Goal: Task Accomplishment & Management: Manage account settings

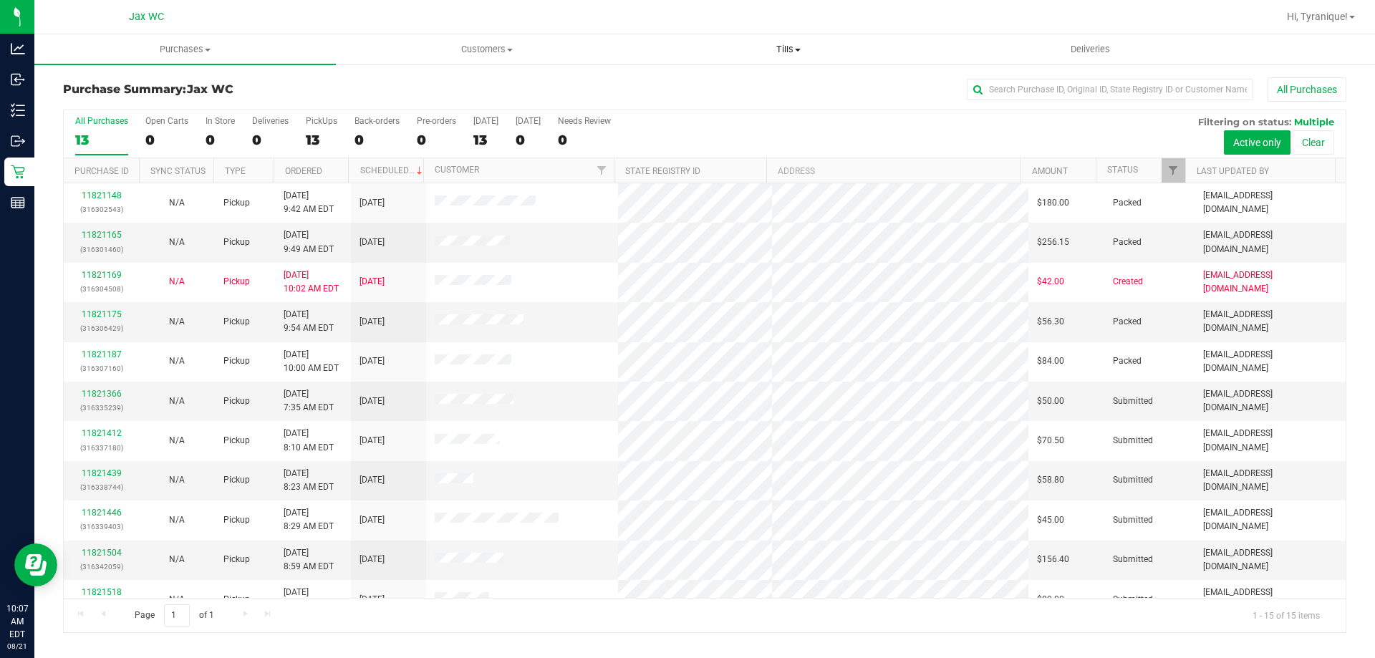
click at [785, 46] on span "Tills" at bounding box center [788, 49] width 300 height 13
click at [756, 90] on li "Manage tills" at bounding box center [787, 86] width 301 height 17
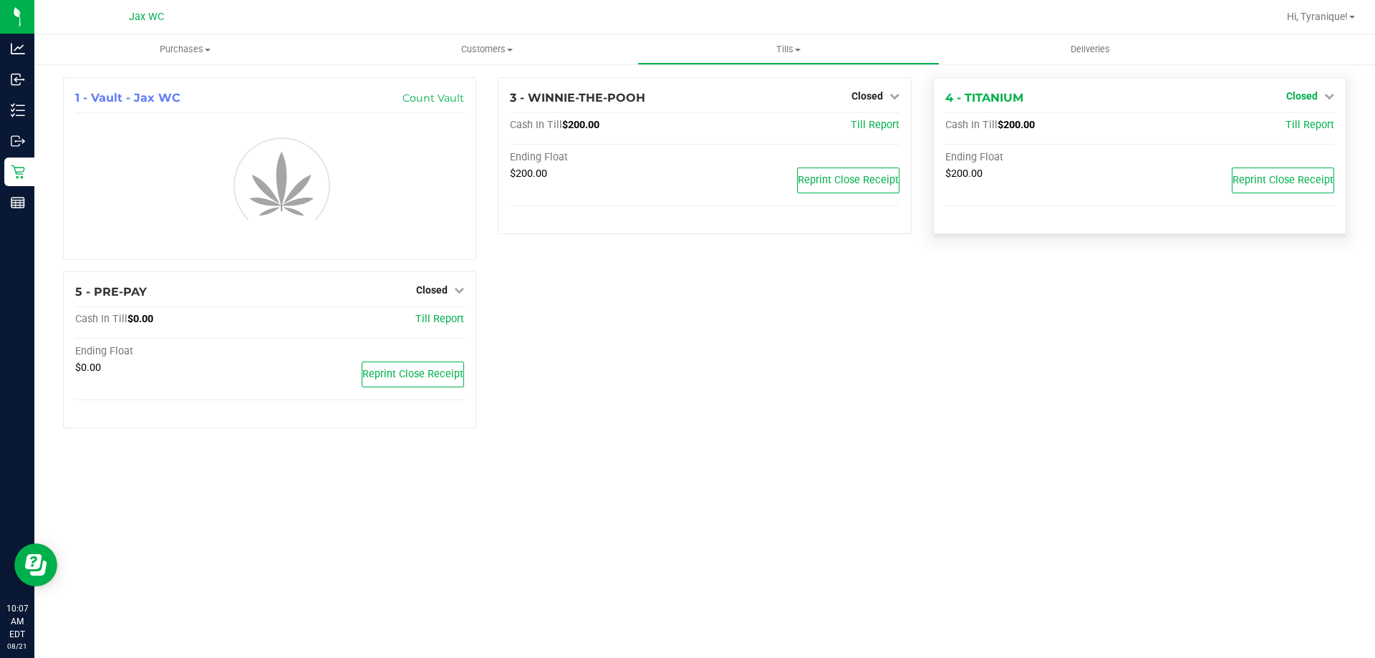
click at [1328, 93] on icon at bounding box center [1329, 96] width 10 height 10
click at [1296, 129] on link "Open Till" at bounding box center [1302, 125] width 38 height 11
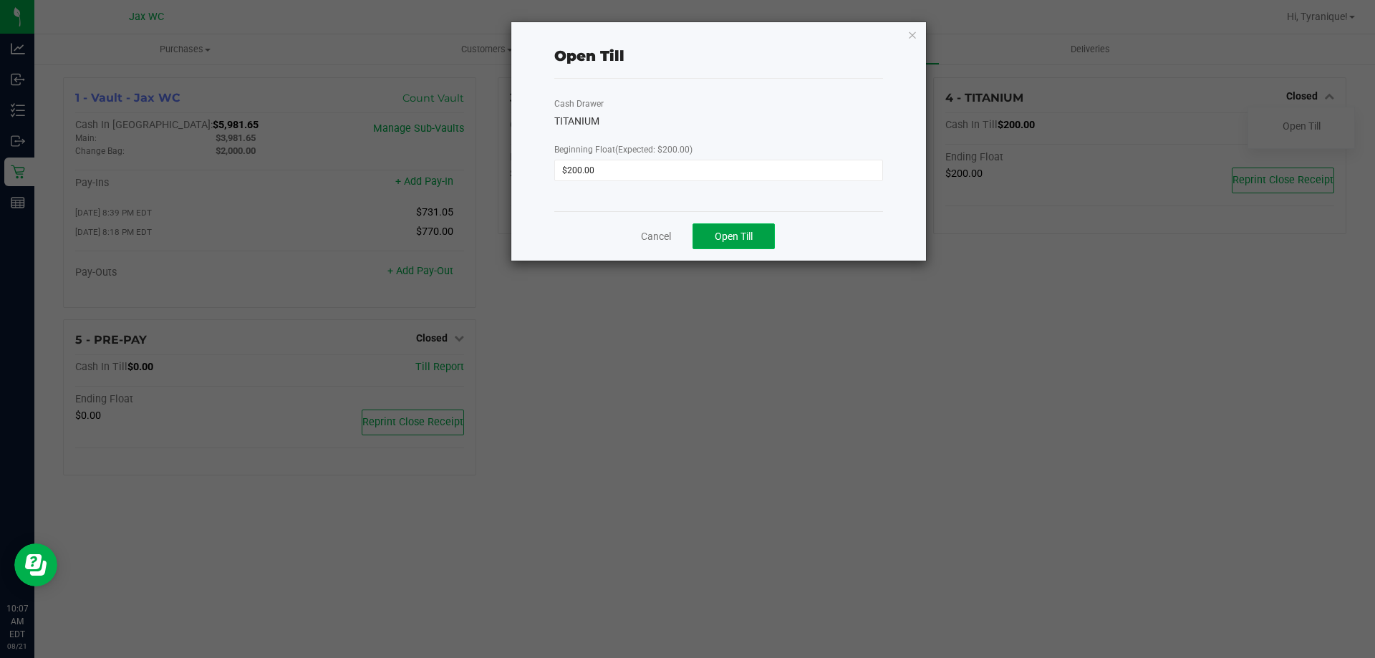
click at [740, 227] on button "Open Till" at bounding box center [734, 236] width 82 height 26
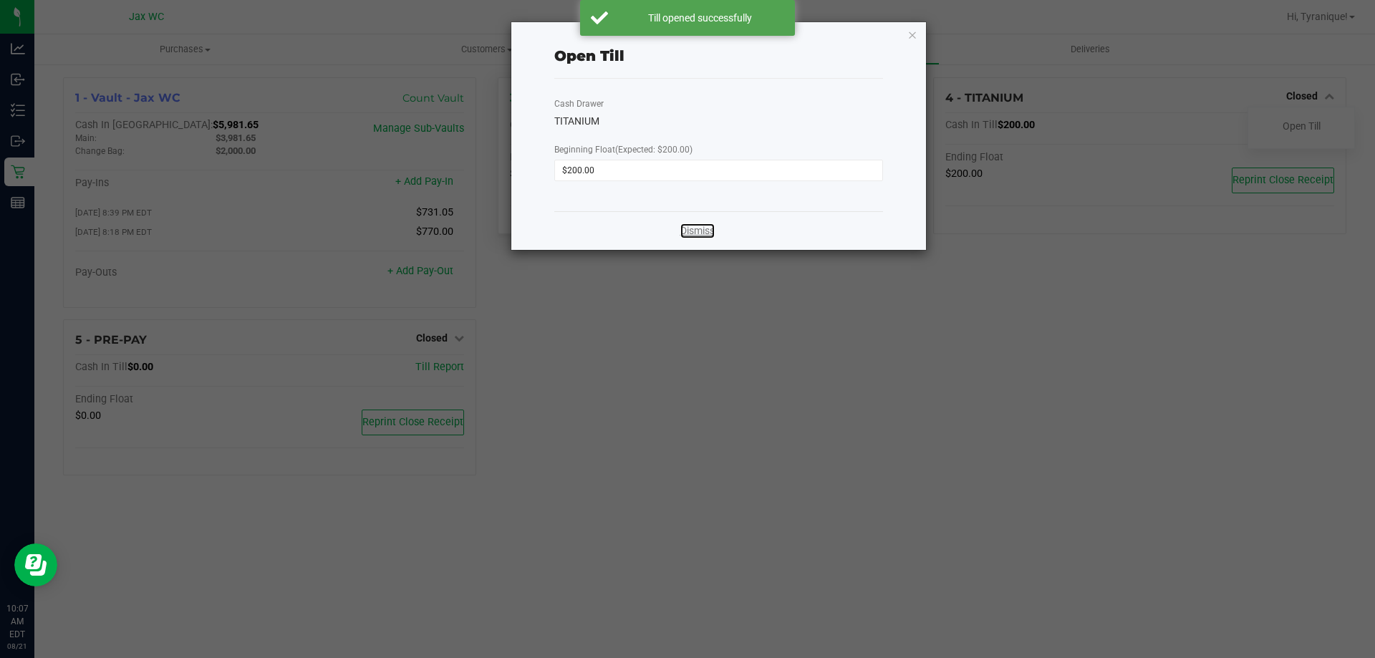
click at [699, 229] on link "Dismiss" at bounding box center [697, 230] width 34 height 15
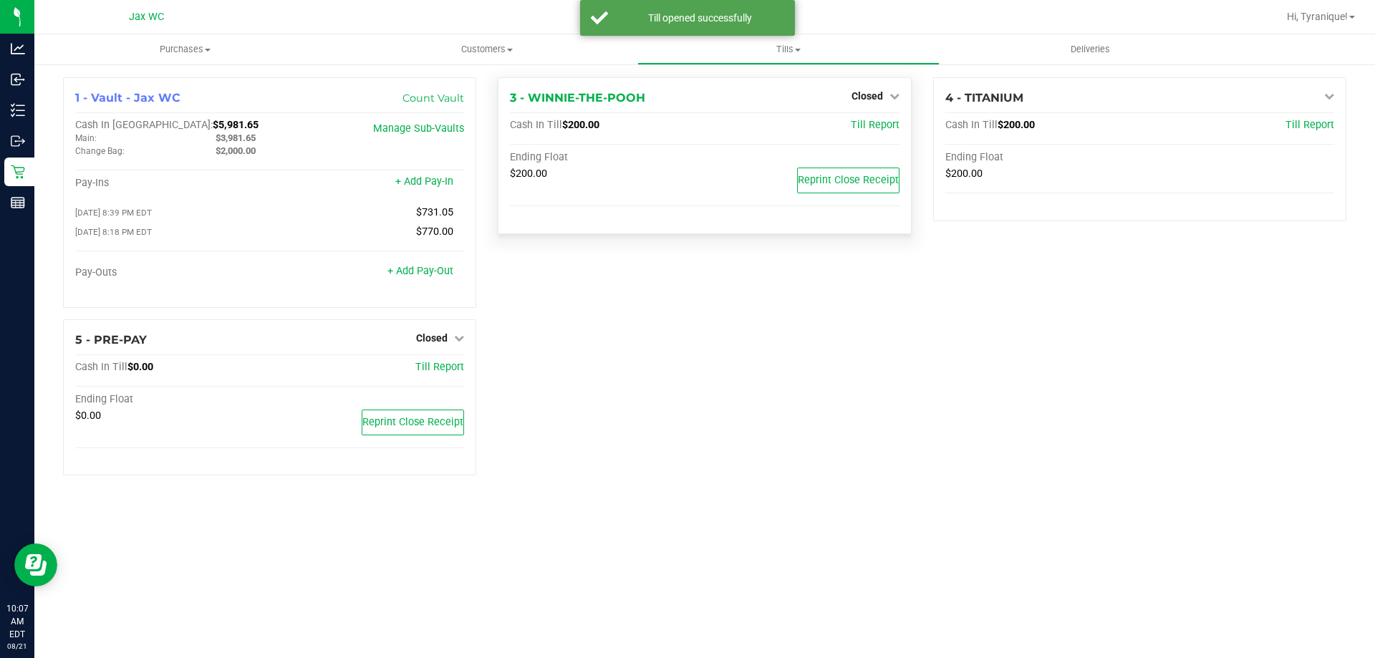
click at [866, 90] on div "Closed" at bounding box center [875, 95] width 48 height 17
click at [869, 100] on span "Closed" at bounding box center [867, 95] width 32 height 11
click at [874, 122] on link "Open Till" at bounding box center [867, 125] width 38 height 11
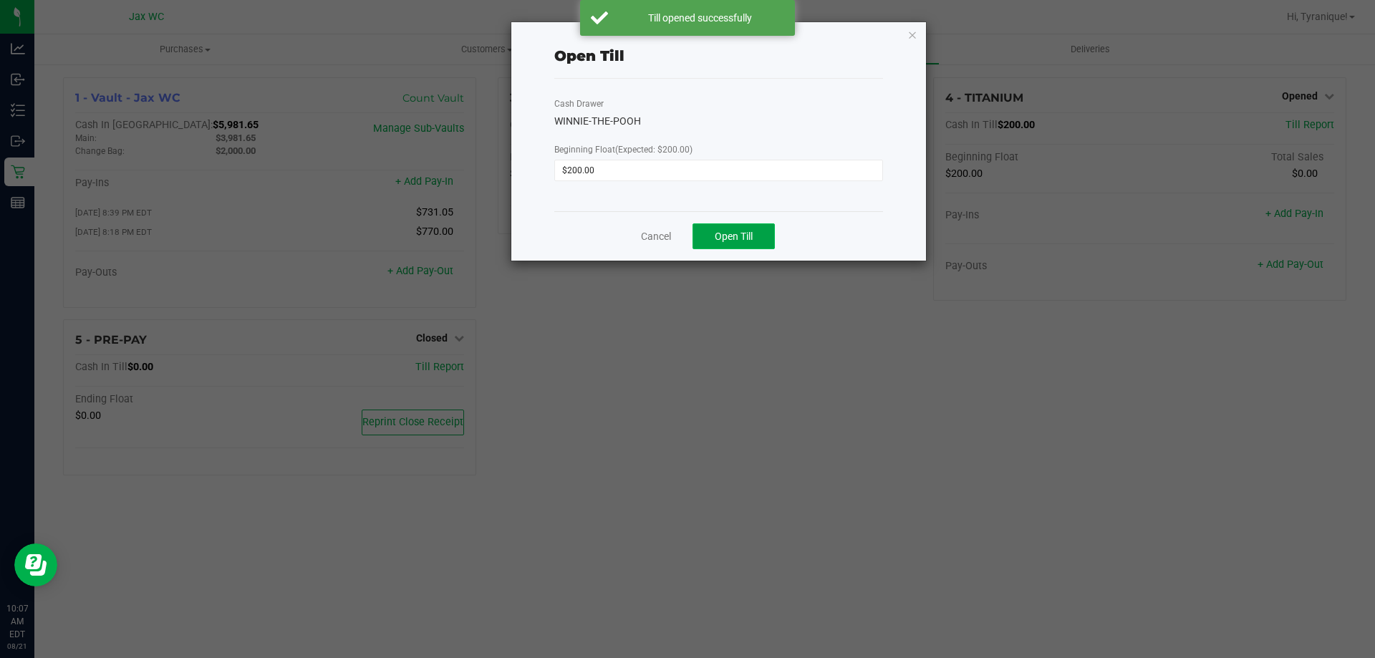
click at [761, 228] on button "Open Till" at bounding box center [734, 236] width 82 height 26
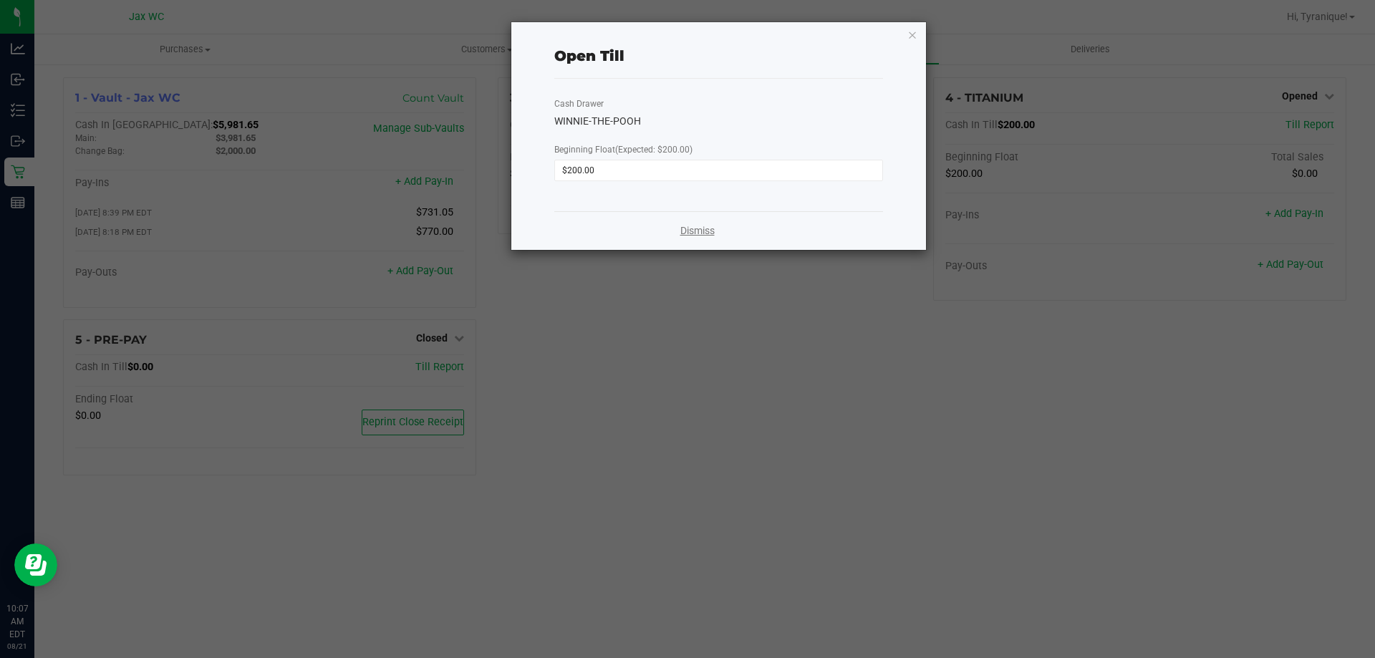
click at [685, 232] on link "Dismiss" at bounding box center [697, 230] width 34 height 15
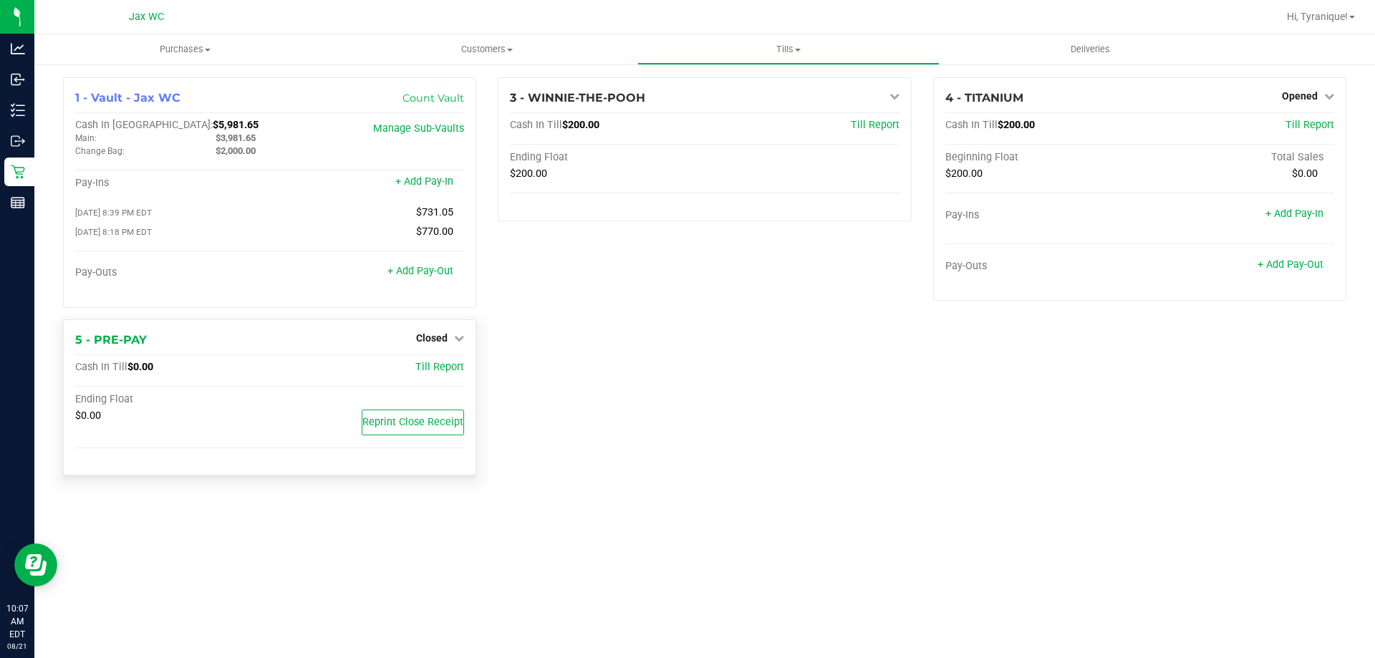
click at [422, 352] on div "5 - PRE-PAY Closed Open Till Cash In Till $0.00 Till Report Ending Float $0.00 …" at bounding box center [269, 397] width 413 height 157
click at [428, 342] on span "Closed" at bounding box center [432, 337] width 32 height 11
click at [450, 371] on link "Open Till" at bounding box center [431, 367] width 38 height 11
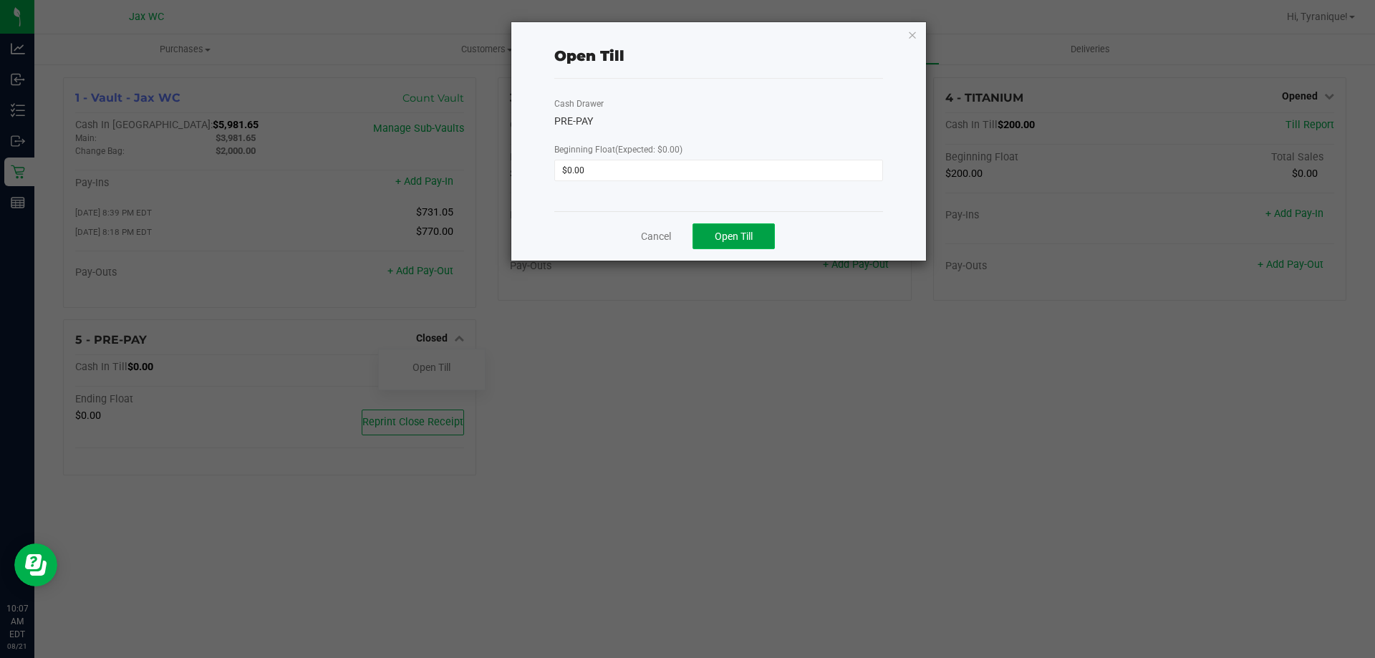
click at [734, 242] on span "Open Till" at bounding box center [734, 236] width 38 height 11
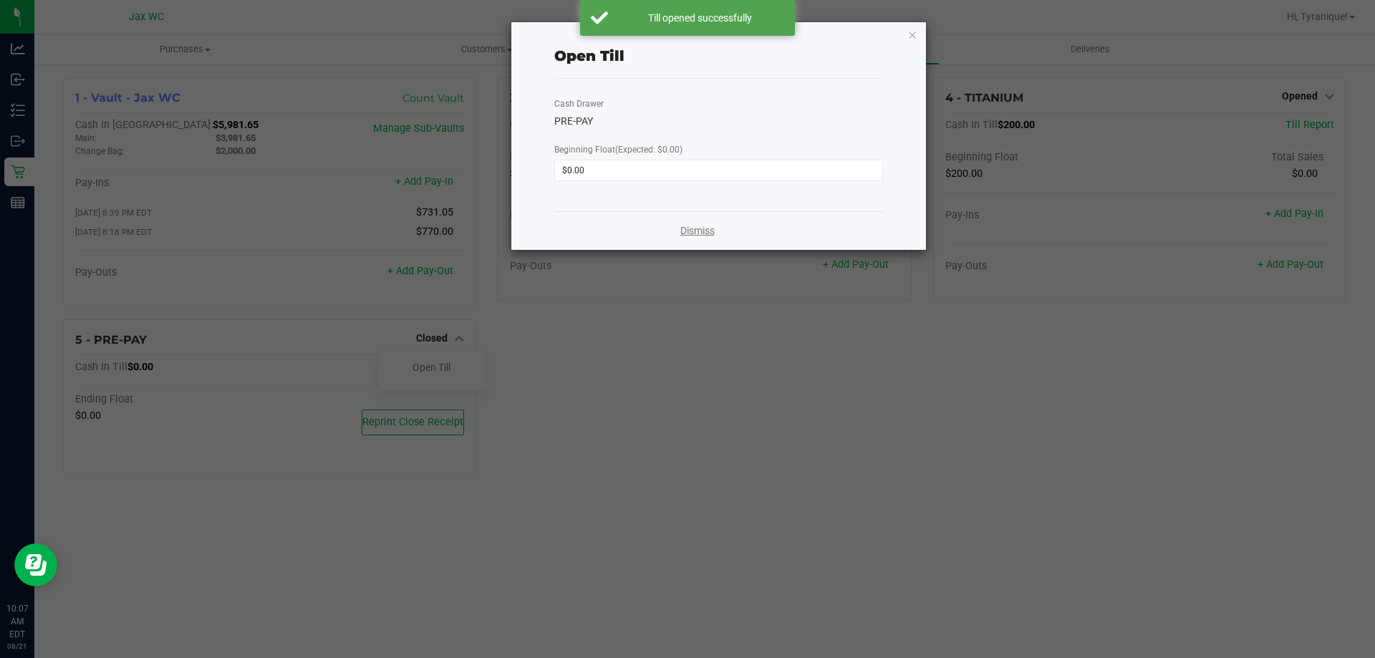
click at [705, 225] on link "Dismiss" at bounding box center [697, 230] width 34 height 15
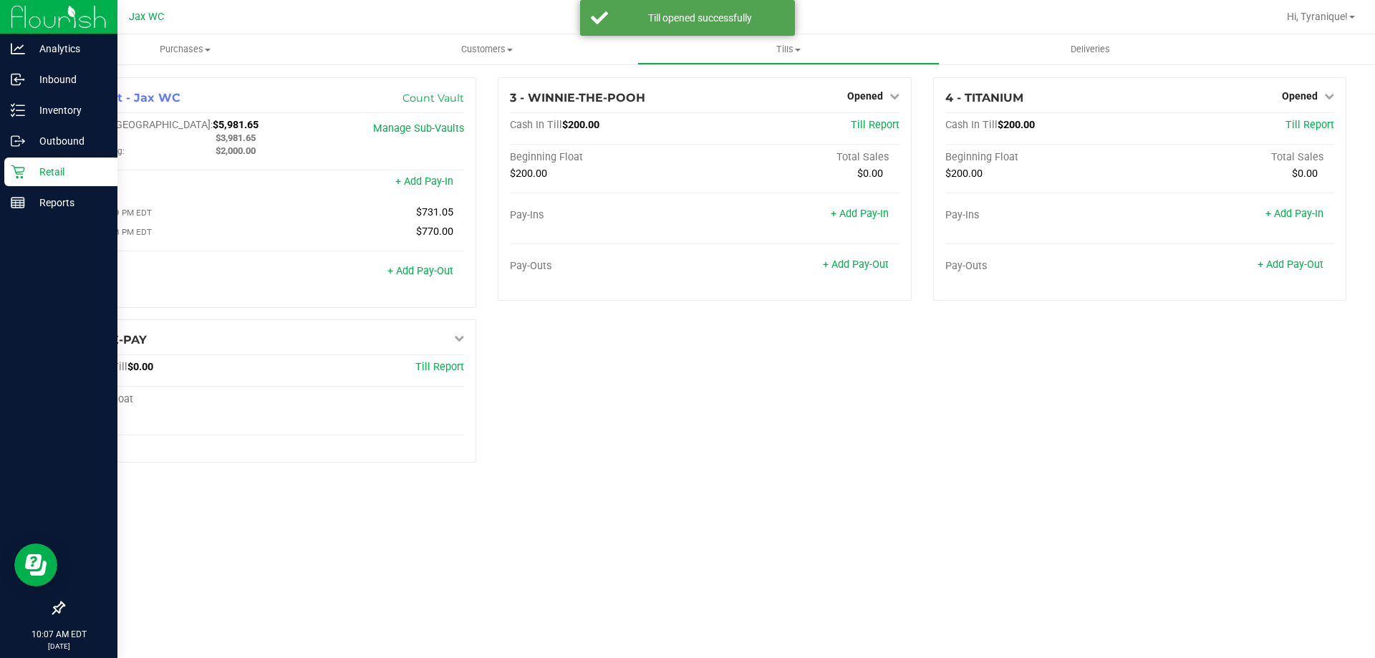
click at [11, 180] on div "Retail" at bounding box center [60, 172] width 113 height 29
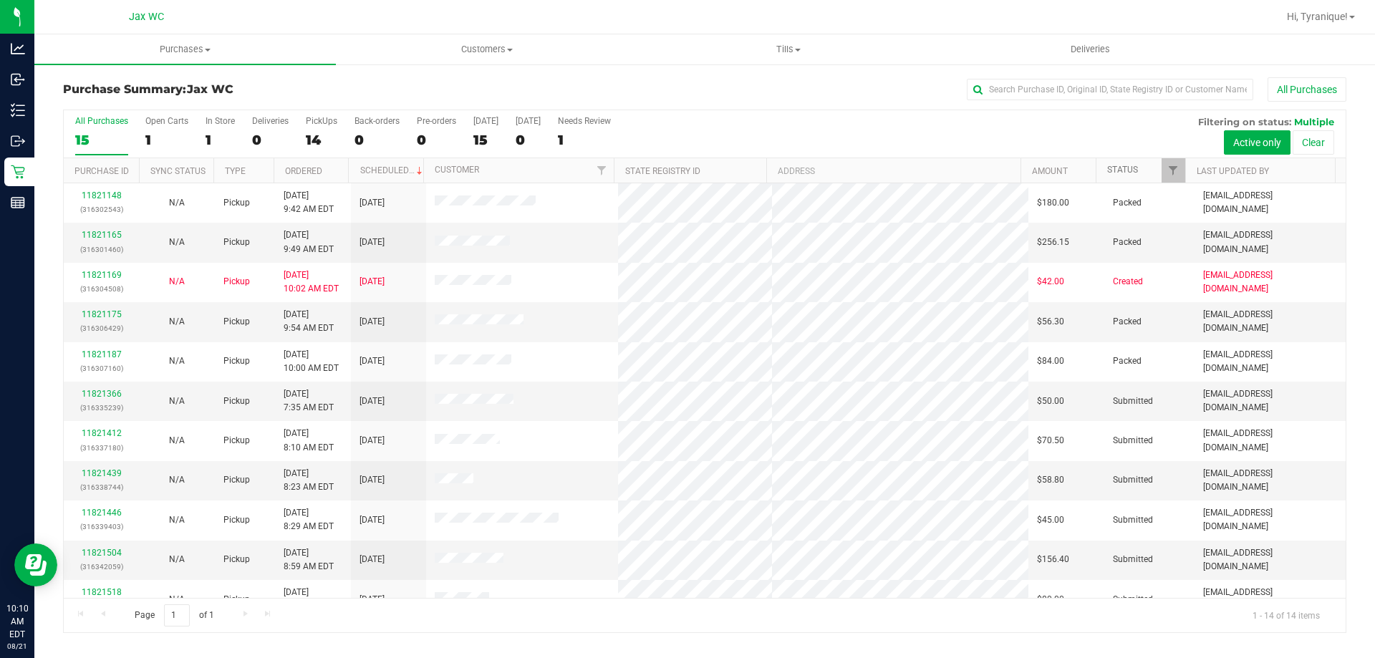
click at [1127, 173] on link "Status" at bounding box center [1122, 170] width 31 height 10
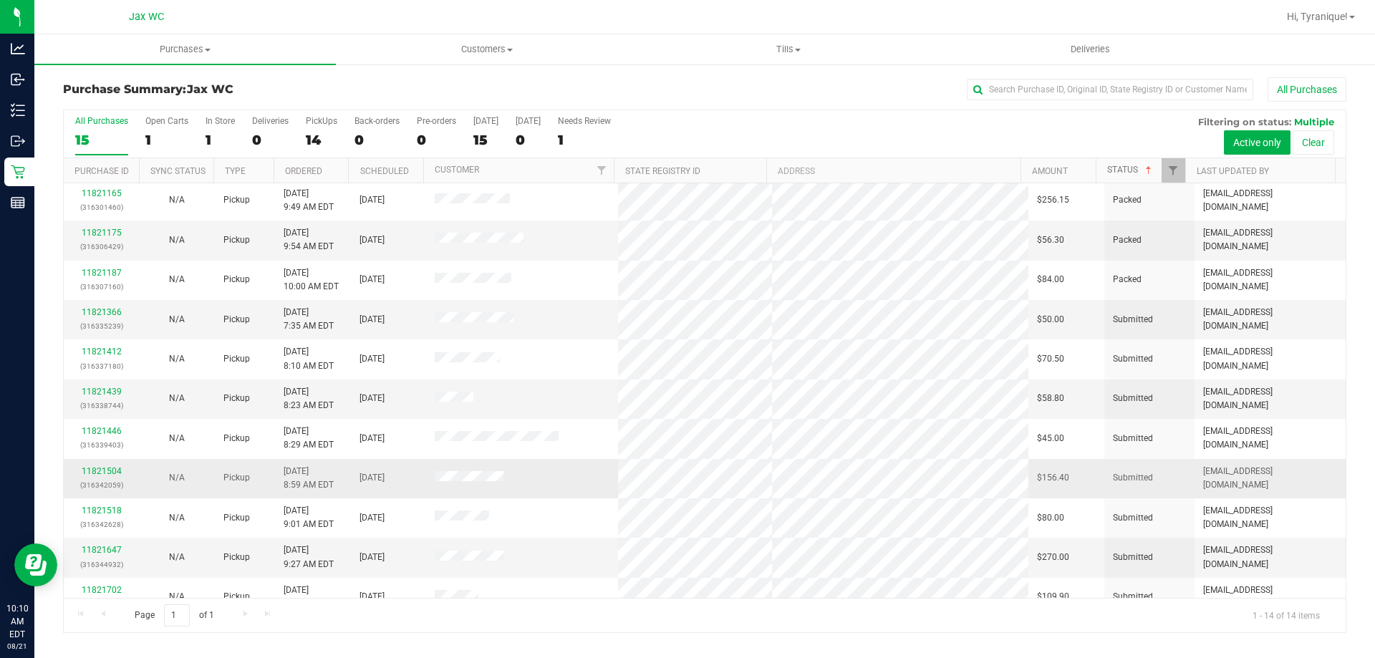
scroll to position [140, 0]
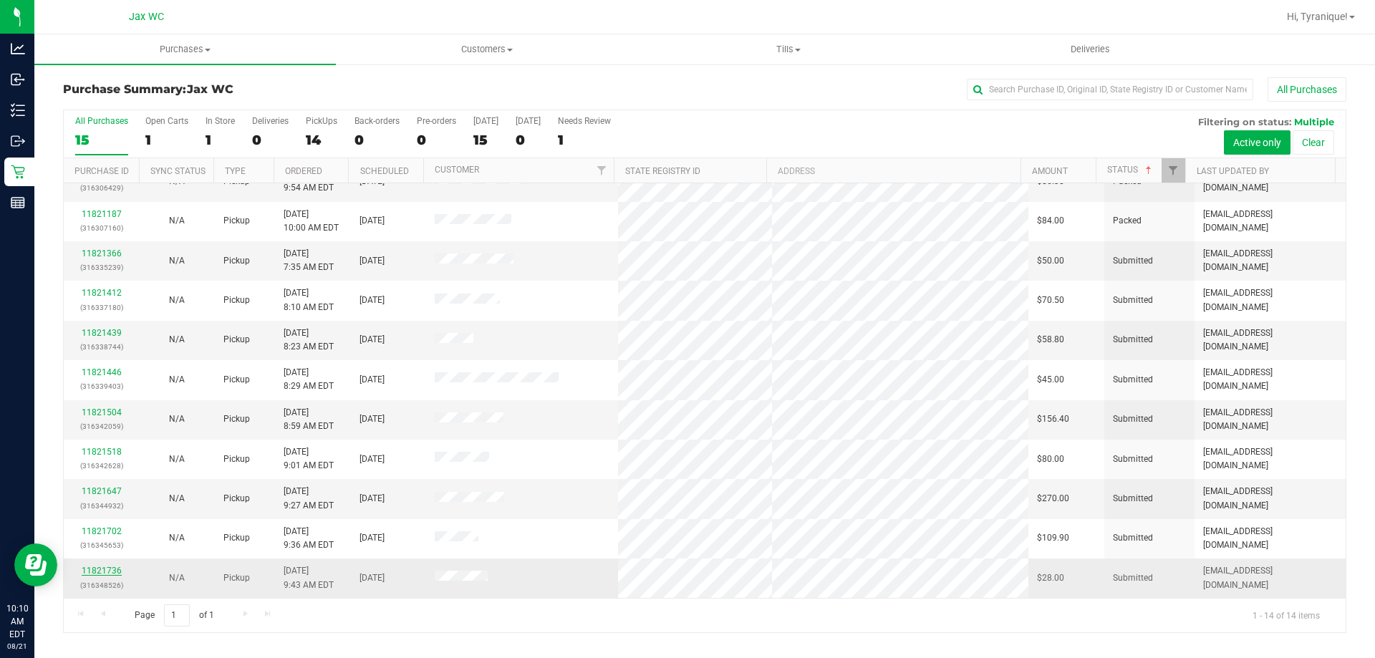
click at [93, 574] on link "11821736" at bounding box center [102, 571] width 40 height 10
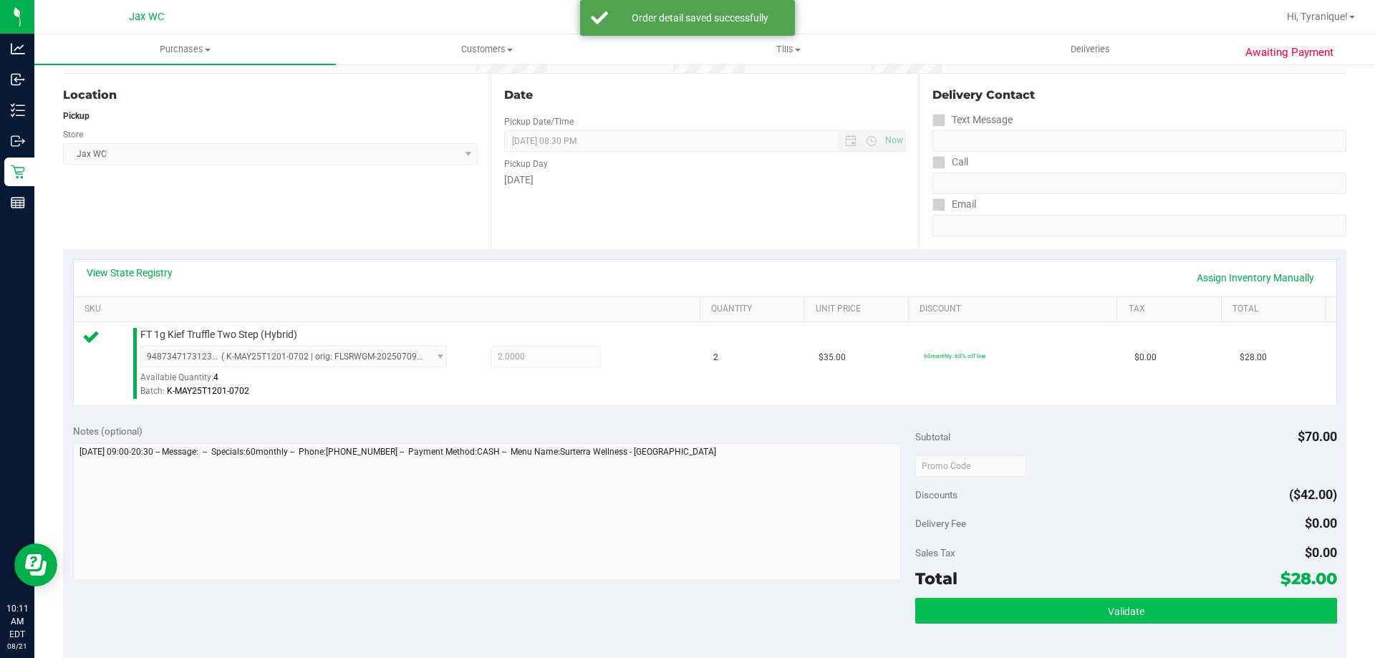
scroll to position [286, 0]
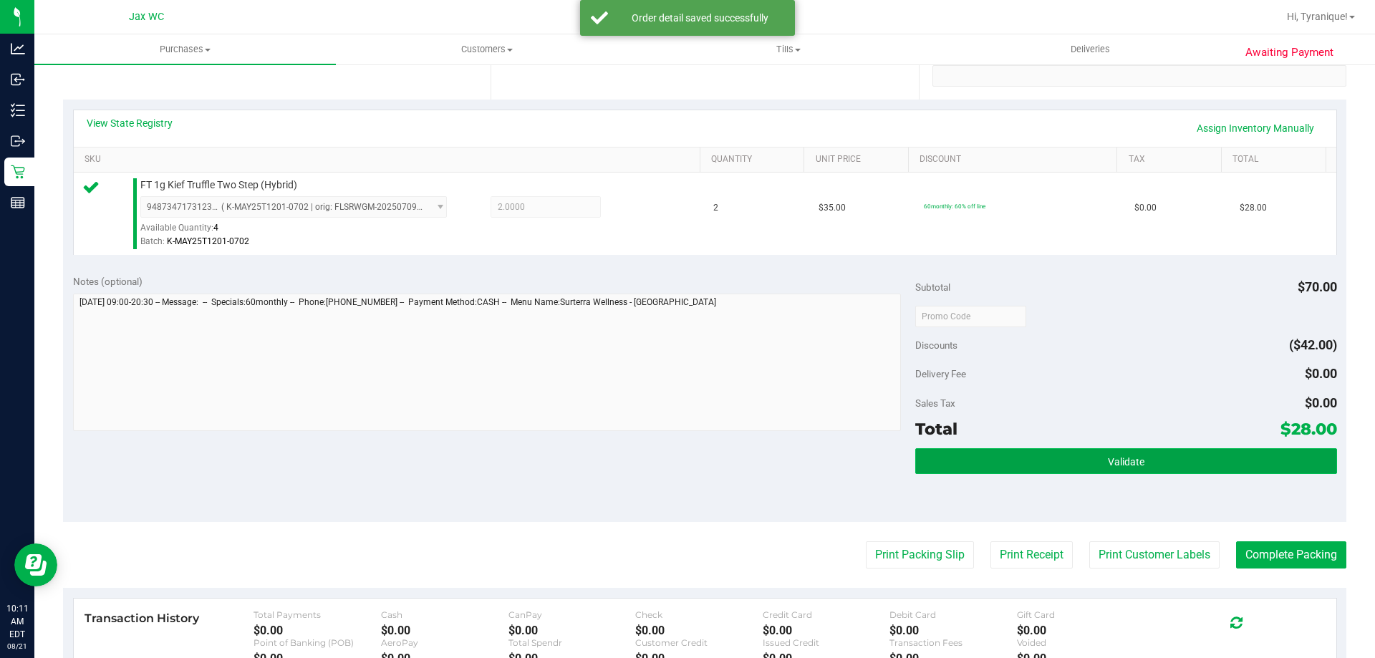
click at [1043, 454] on button "Validate" at bounding box center [1125, 461] width 421 height 26
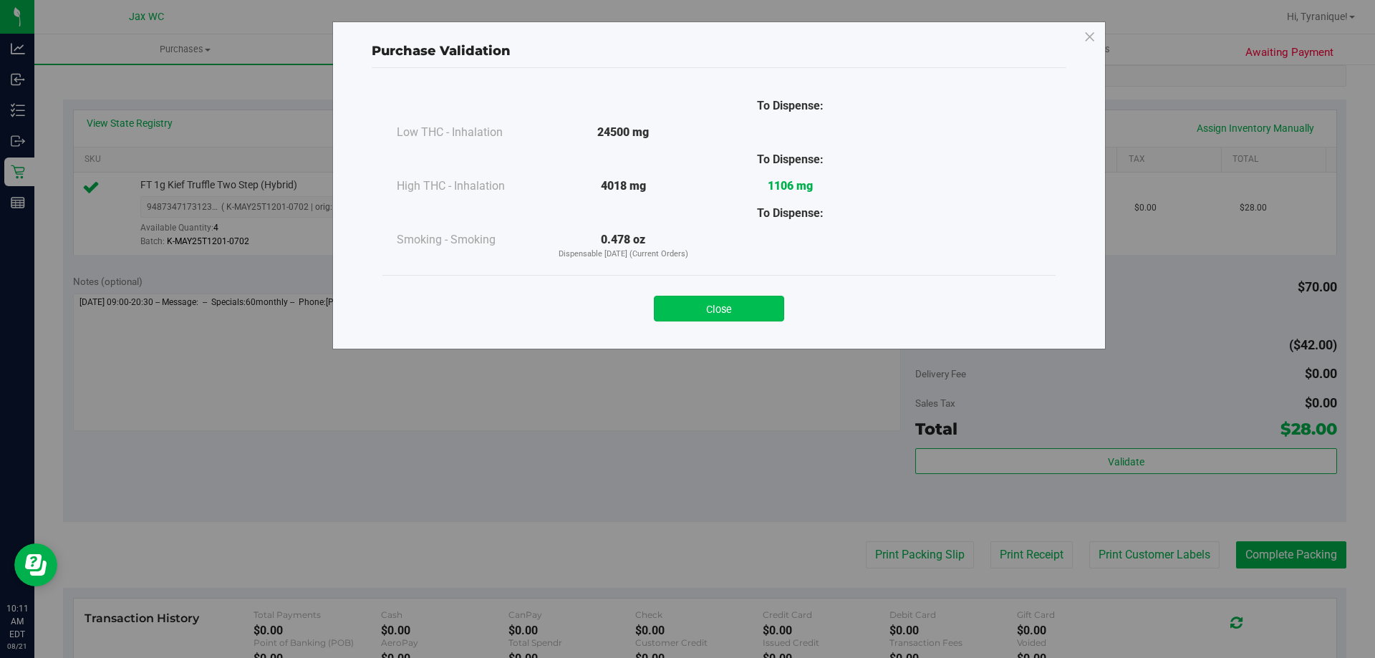
click at [735, 320] on button "Close" at bounding box center [719, 309] width 130 height 26
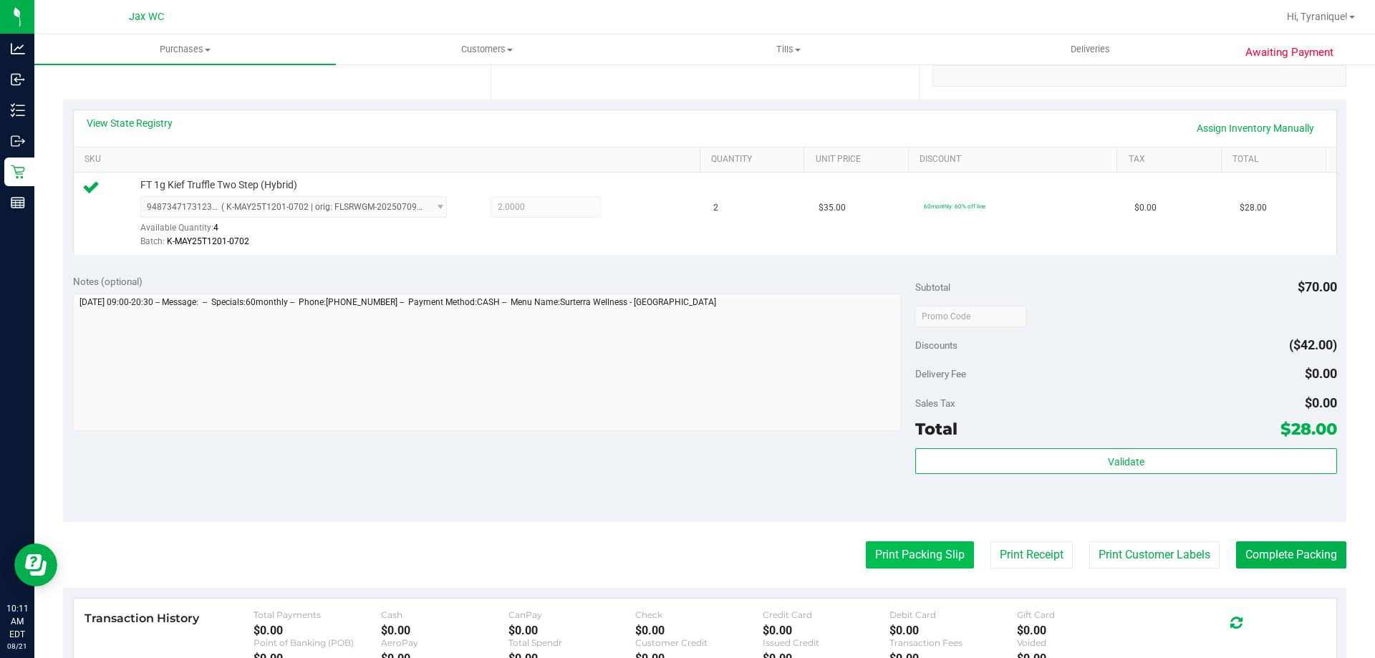
click at [903, 562] on button "Print Packing Slip" at bounding box center [920, 554] width 108 height 27
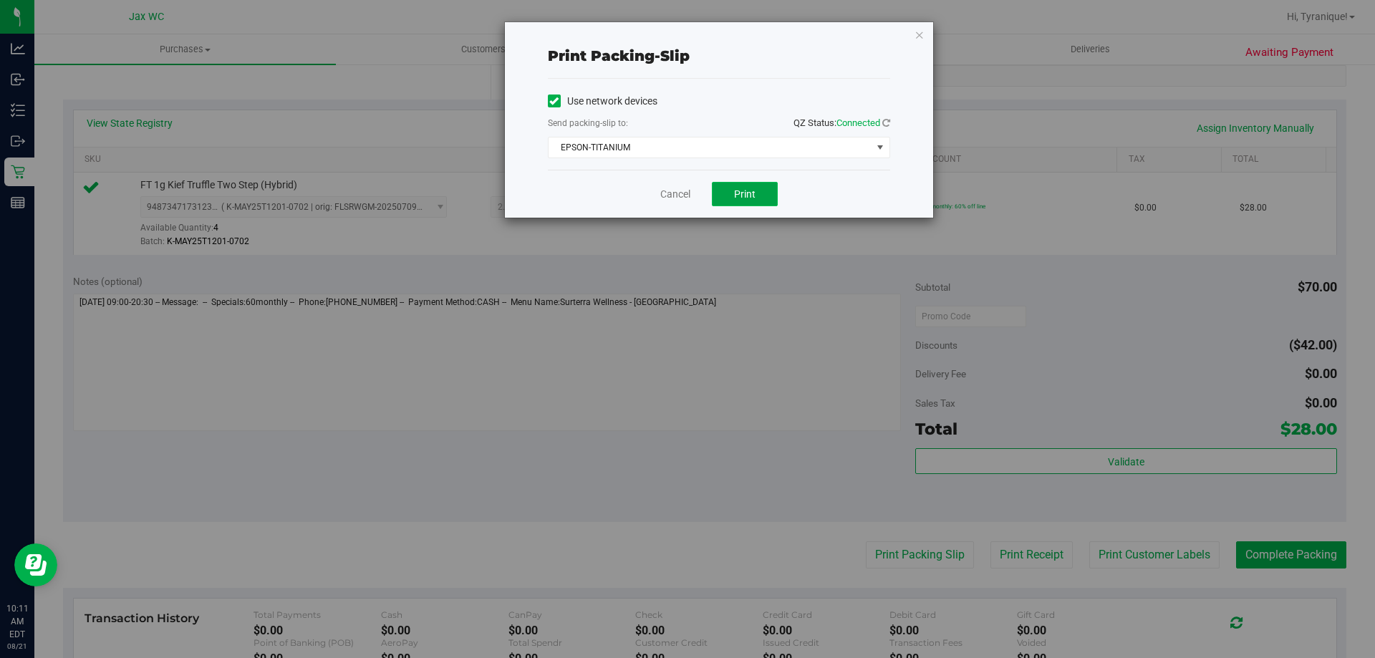
click at [739, 194] on span "Print" at bounding box center [744, 193] width 21 height 11
click at [668, 190] on link "Cancel" at bounding box center [675, 194] width 30 height 15
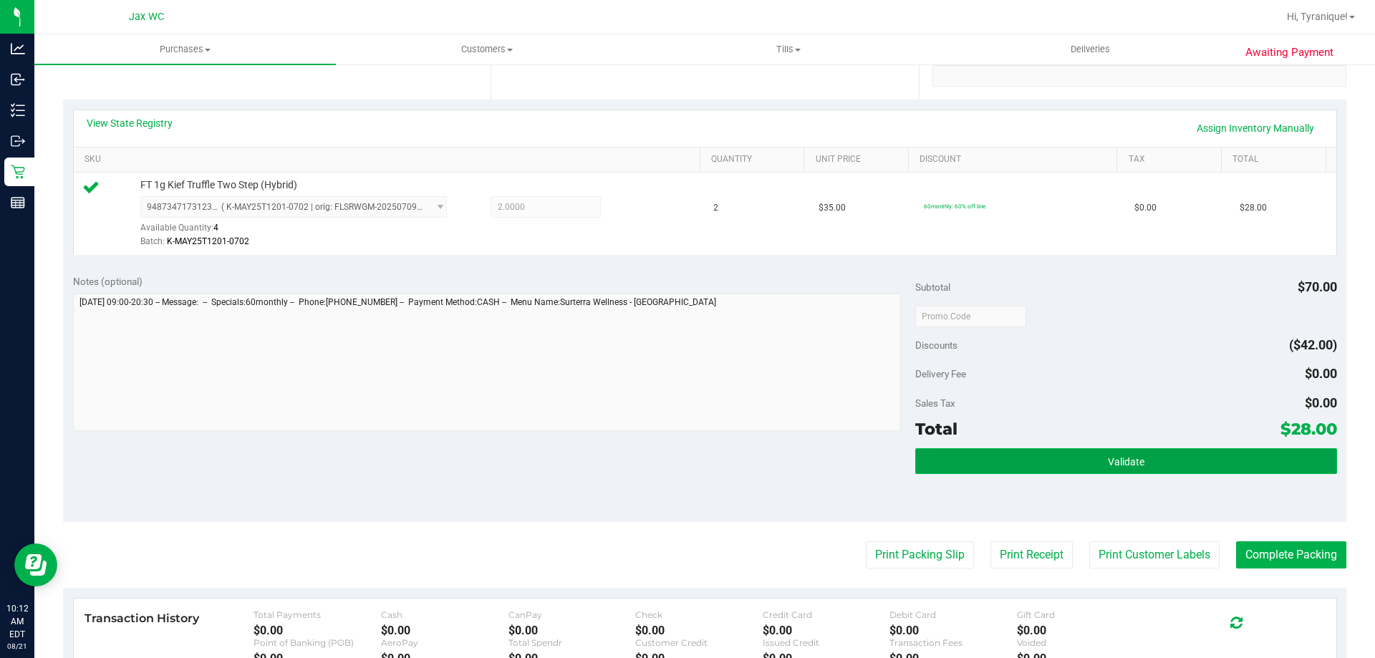
click at [1155, 461] on button "Validate" at bounding box center [1125, 461] width 421 height 26
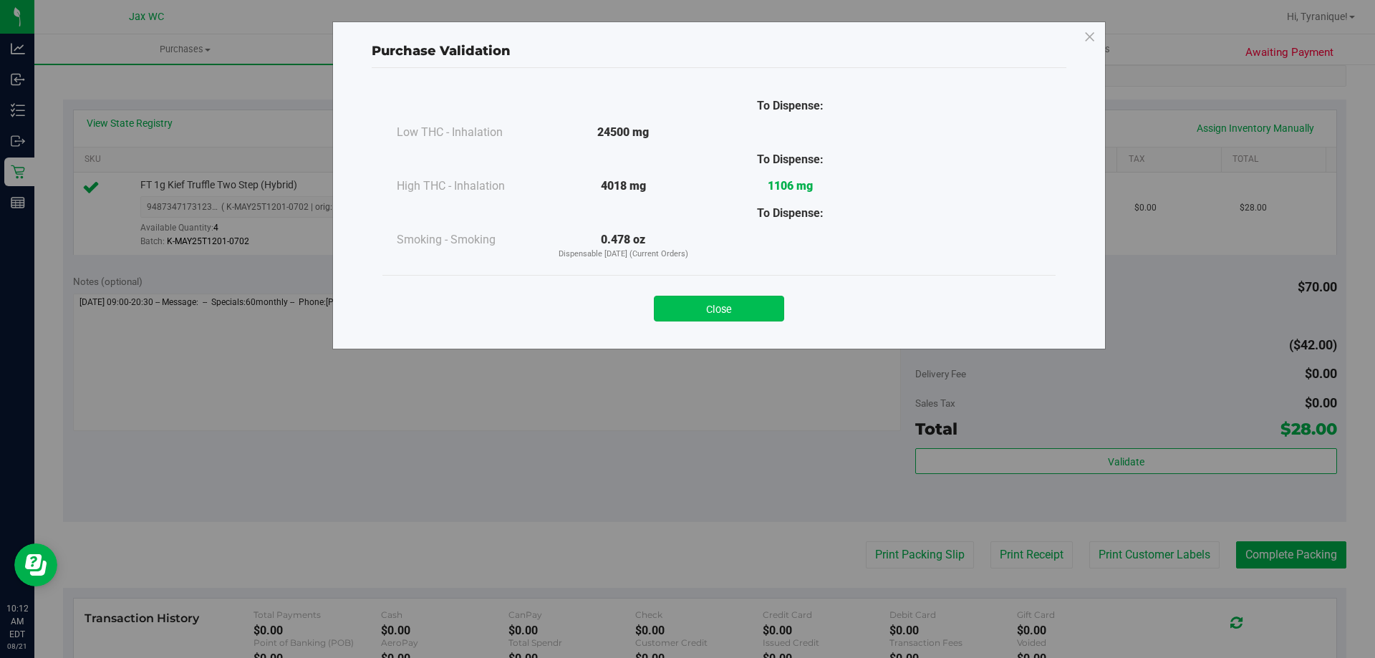
click at [705, 296] on button "Close" at bounding box center [719, 309] width 130 height 26
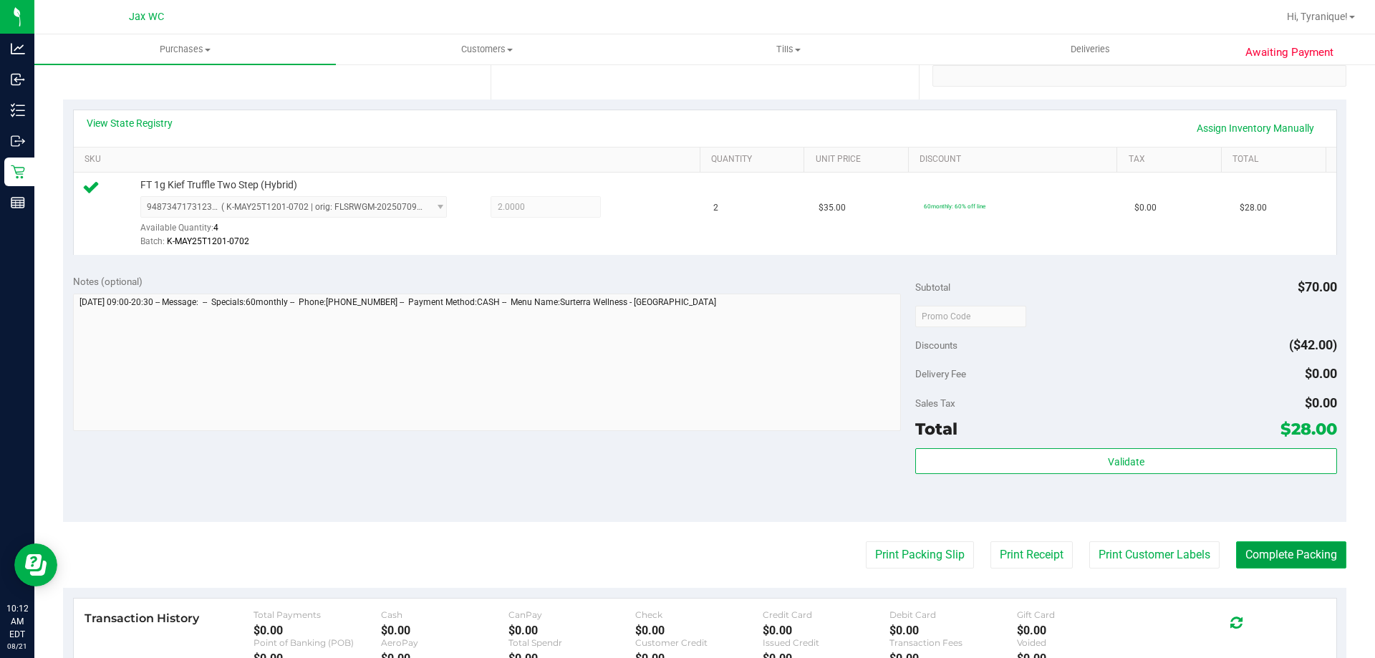
click at [1296, 546] on button "Complete Packing" at bounding box center [1291, 554] width 110 height 27
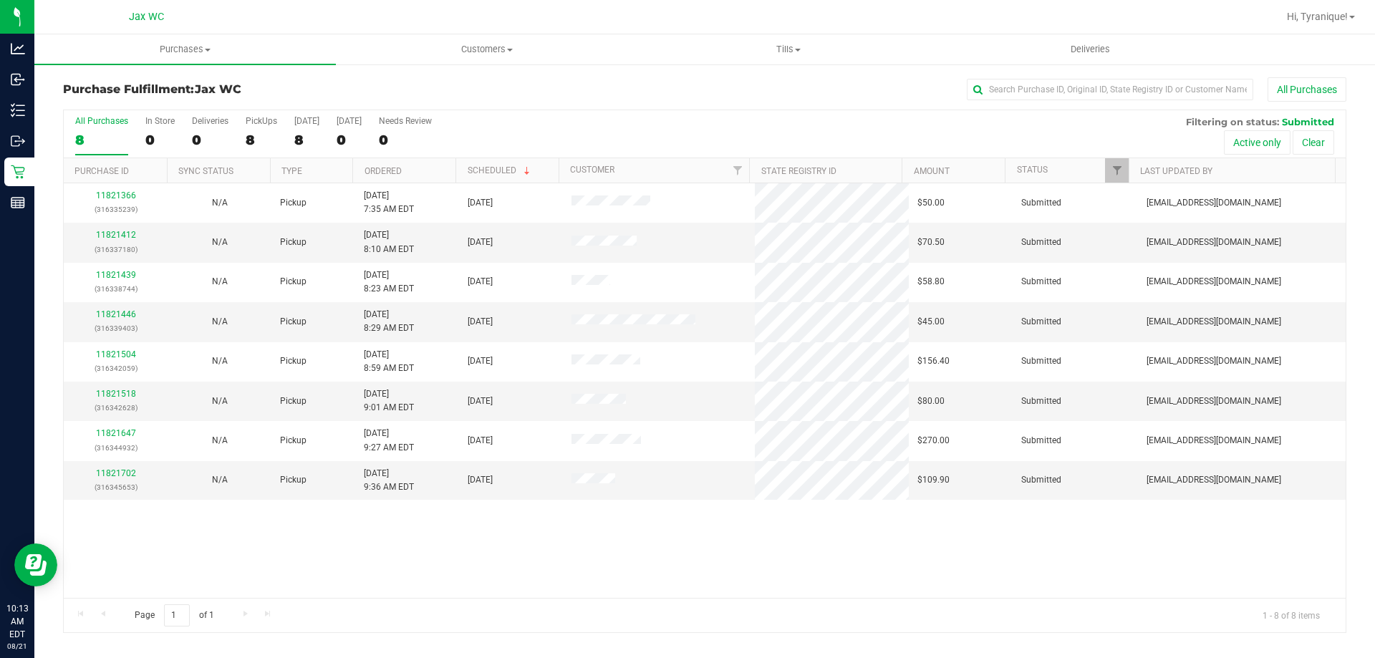
click at [1301, 550] on div "11821366 (316335239) N/A Pickup [DATE] 7:35 AM EDT 8/21/2025 $50.00 Submitted […" at bounding box center [705, 390] width 1282 height 415
drag, startPoint x: 584, startPoint y: 651, endPoint x: 564, endPoint y: 640, distance: 23.1
click at [582, 651] on div "Purchases Summary of purchases Fulfillment All purchases Customers All customer…" at bounding box center [704, 346] width 1341 height 624
click at [112, 477] on link "11821702" at bounding box center [116, 473] width 40 height 10
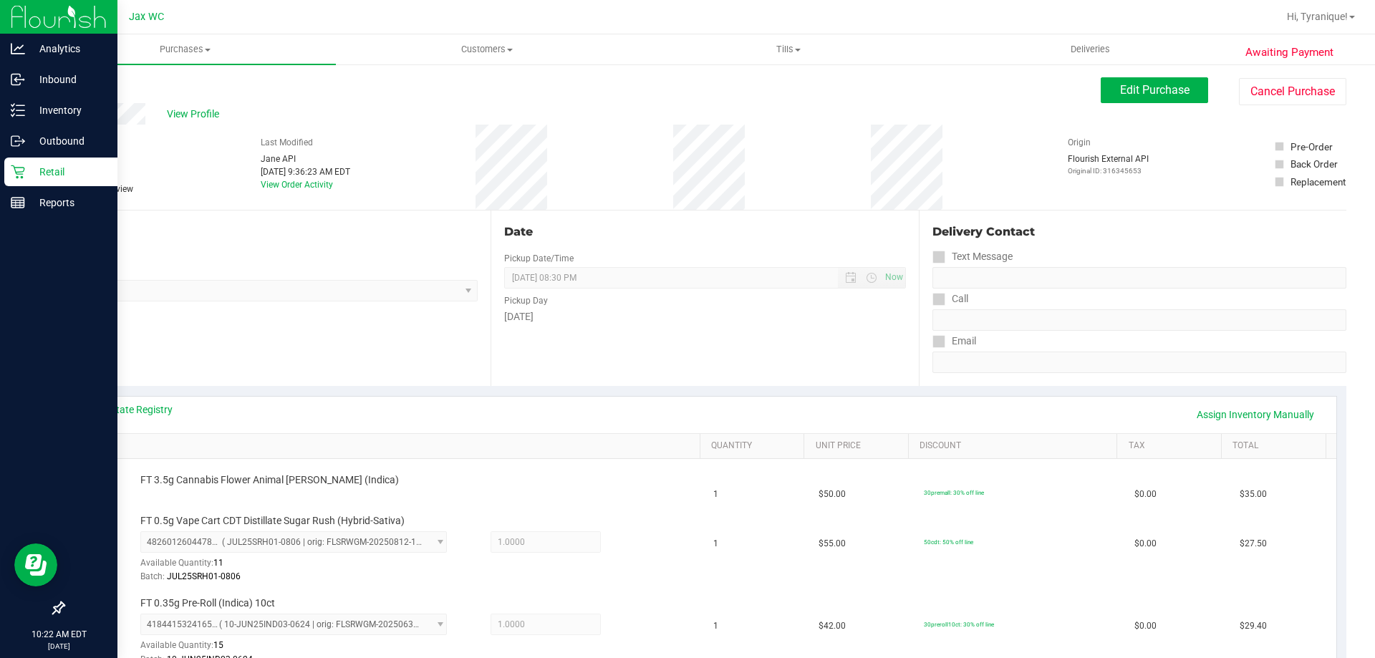
click at [54, 160] on div "Retail" at bounding box center [60, 172] width 113 height 29
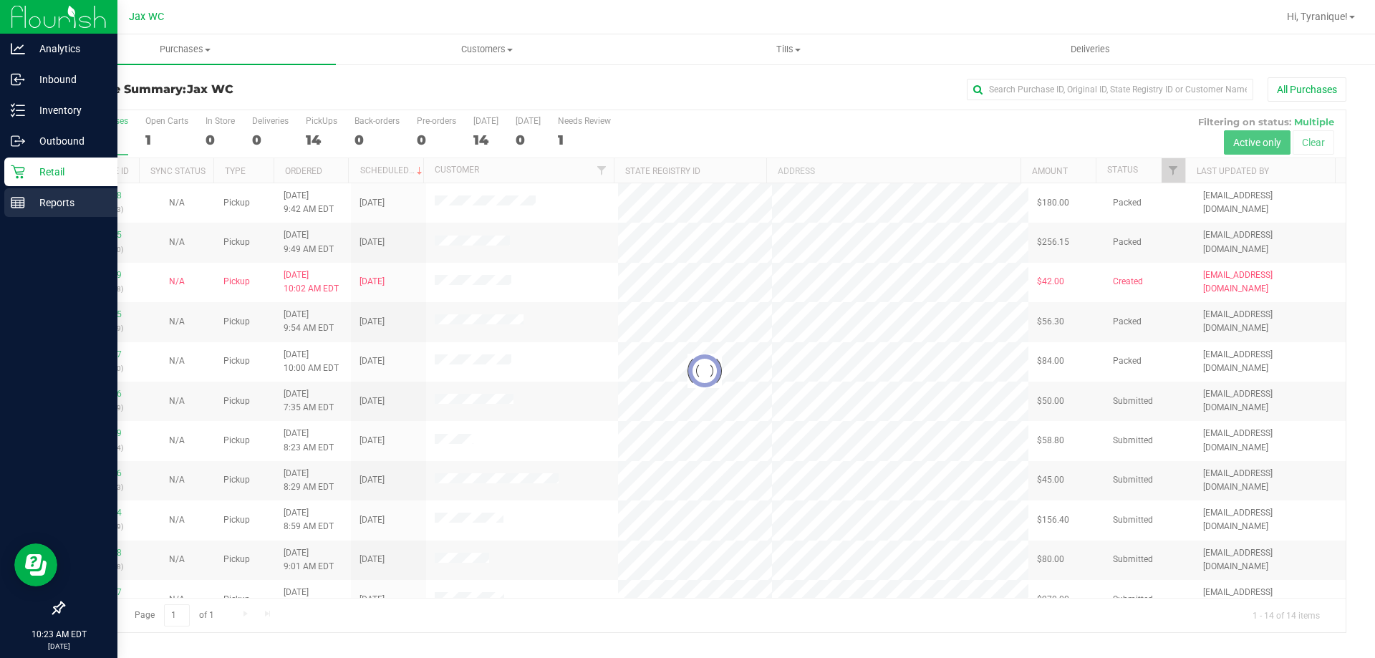
click at [60, 206] on p "Reports" at bounding box center [68, 202] width 86 height 17
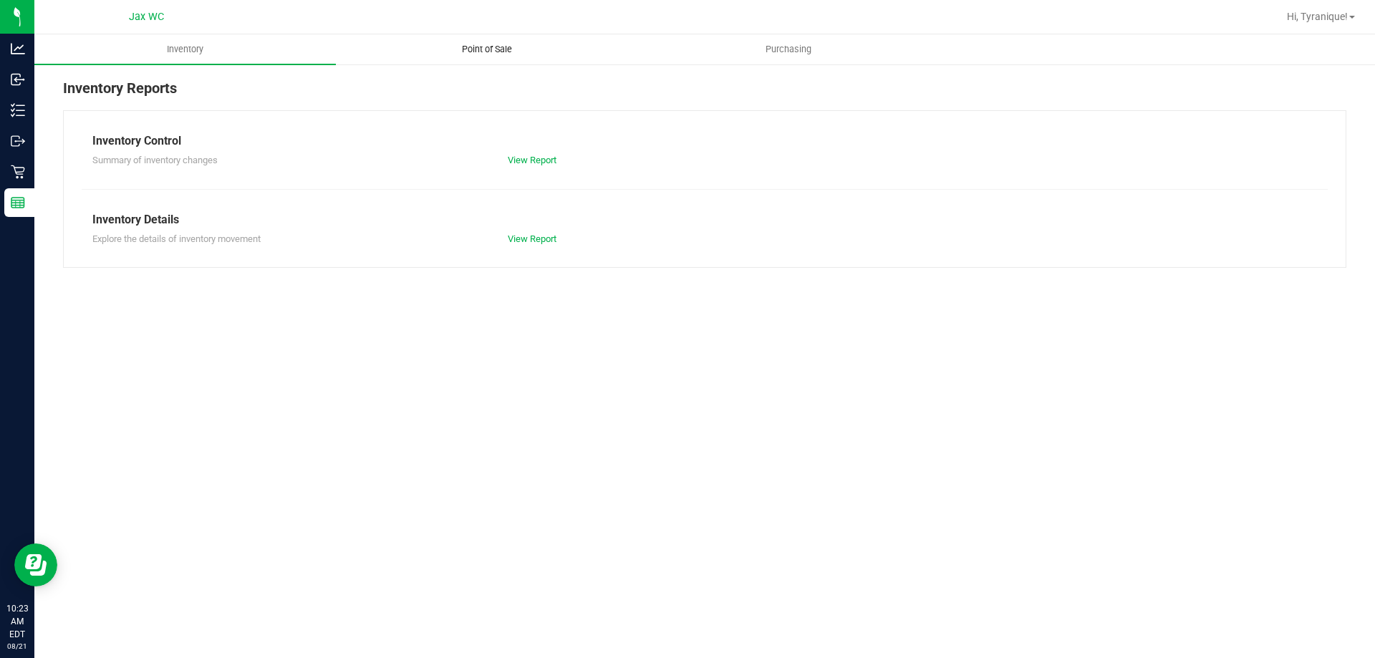
click at [499, 51] on span "Point of Sale" at bounding box center [487, 49] width 89 height 13
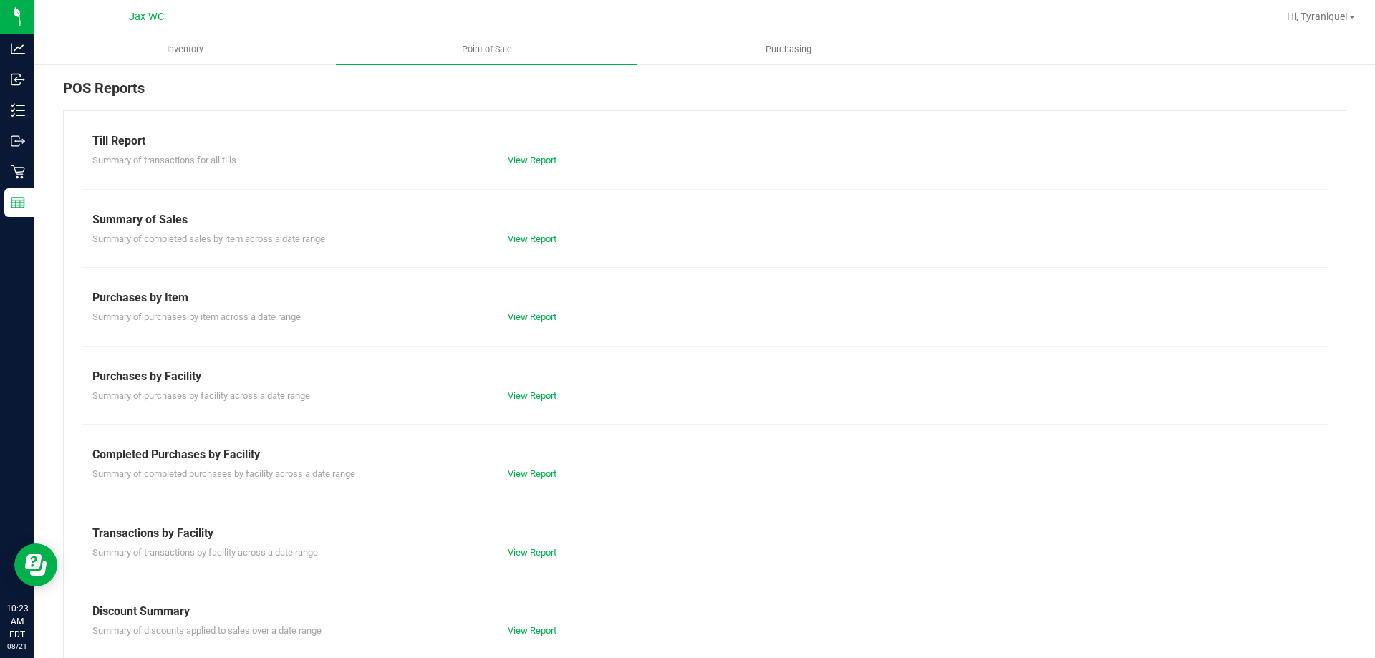
click at [521, 235] on link "View Report" at bounding box center [532, 238] width 49 height 11
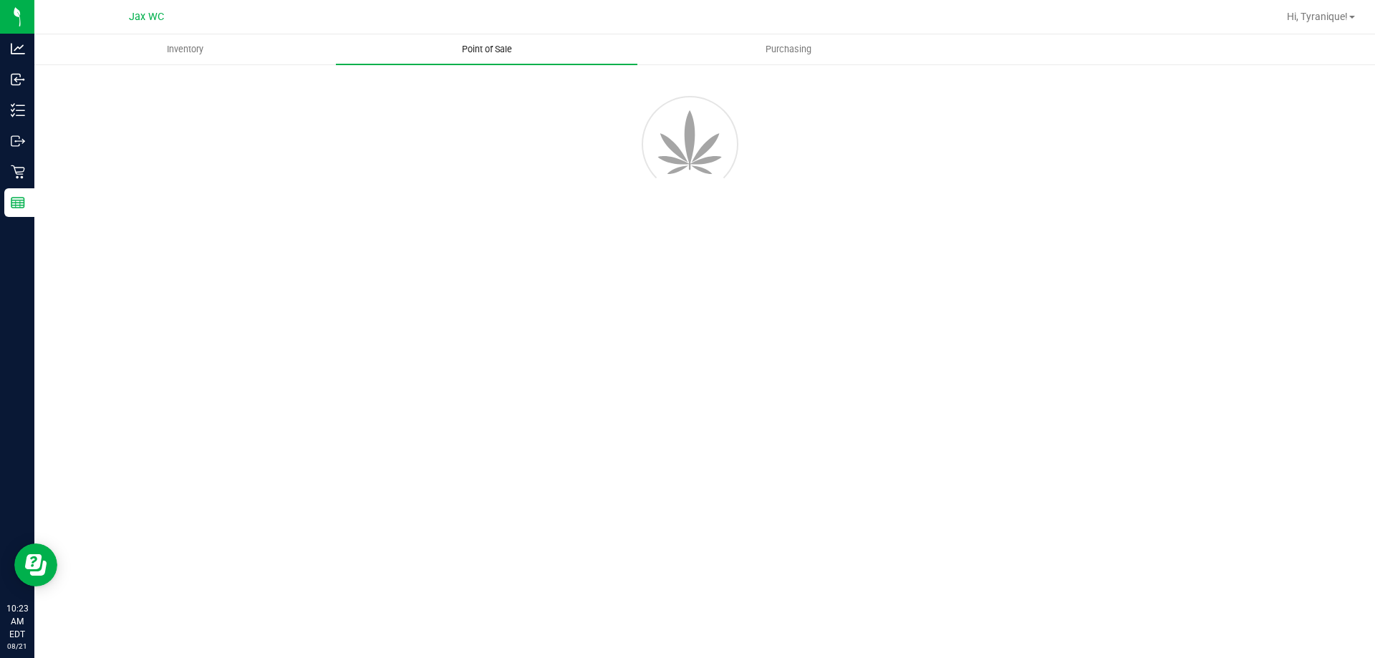
click at [483, 52] on span "Point of Sale" at bounding box center [487, 49] width 89 height 13
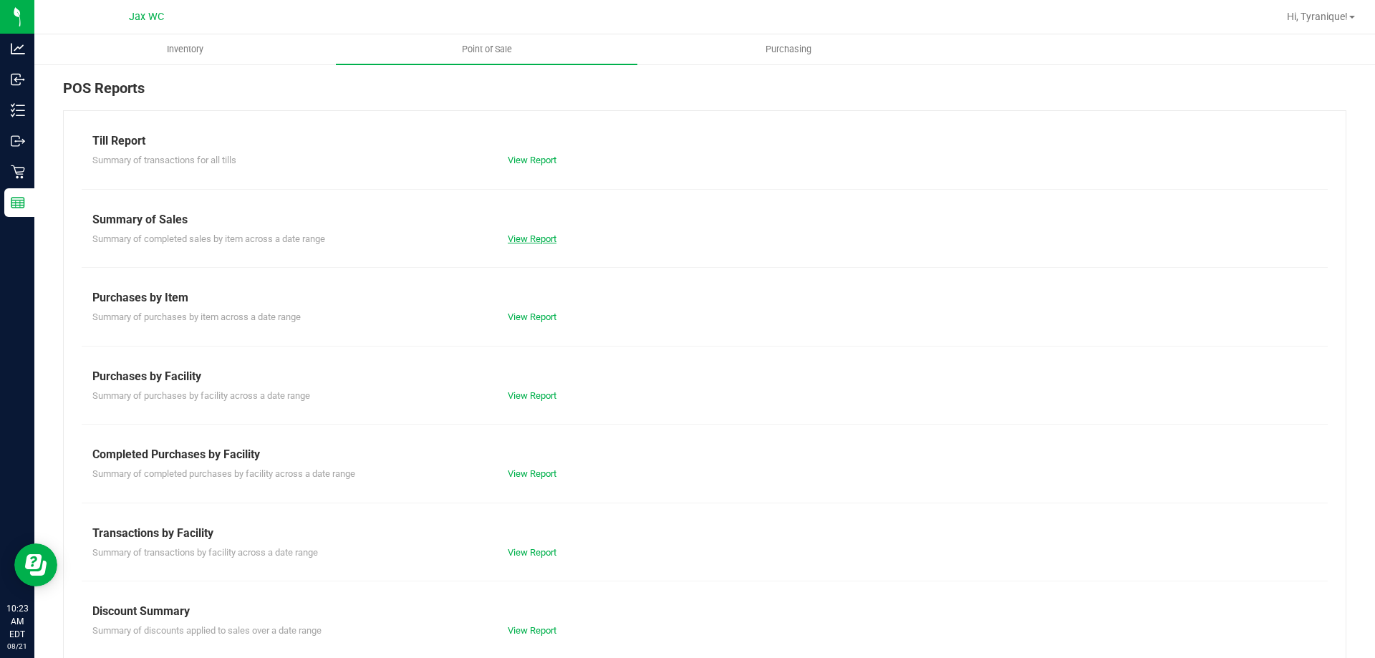
click at [531, 237] on link "View Report" at bounding box center [532, 238] width 49 height 11
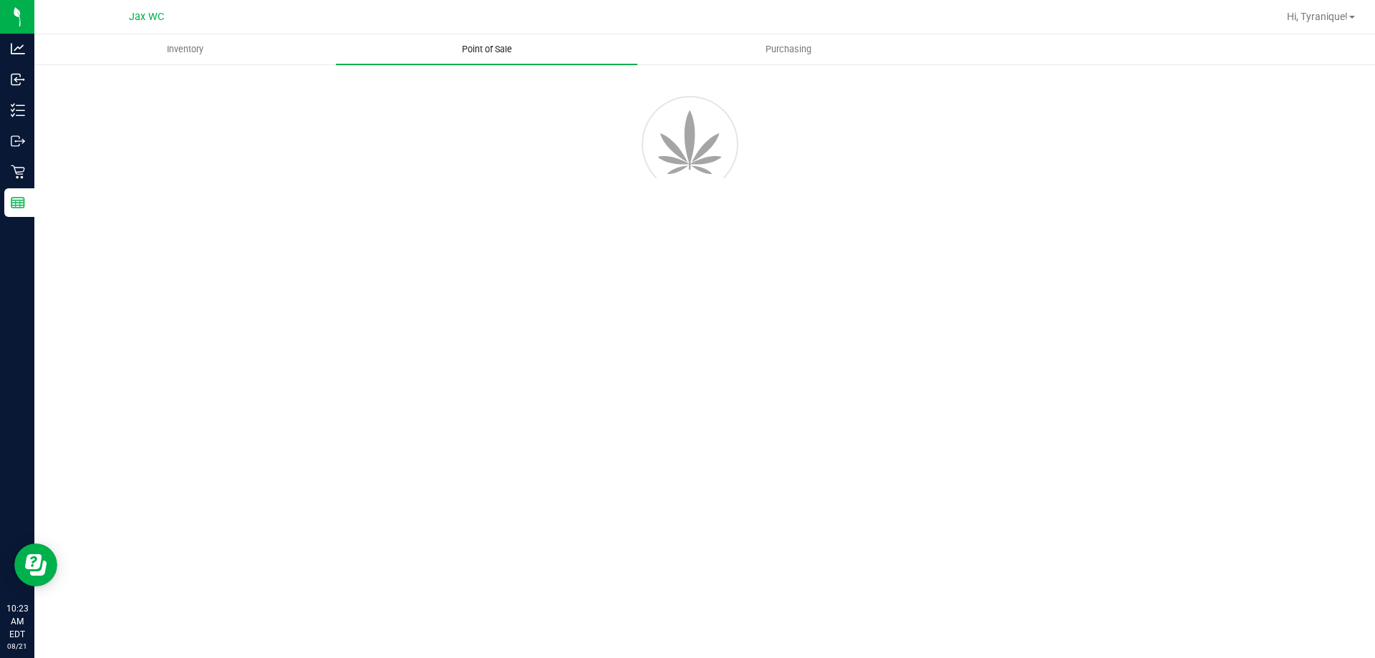
click at [478, 47] on span "Point of Sale" at bounding box center [487, 49] width 89 height 13
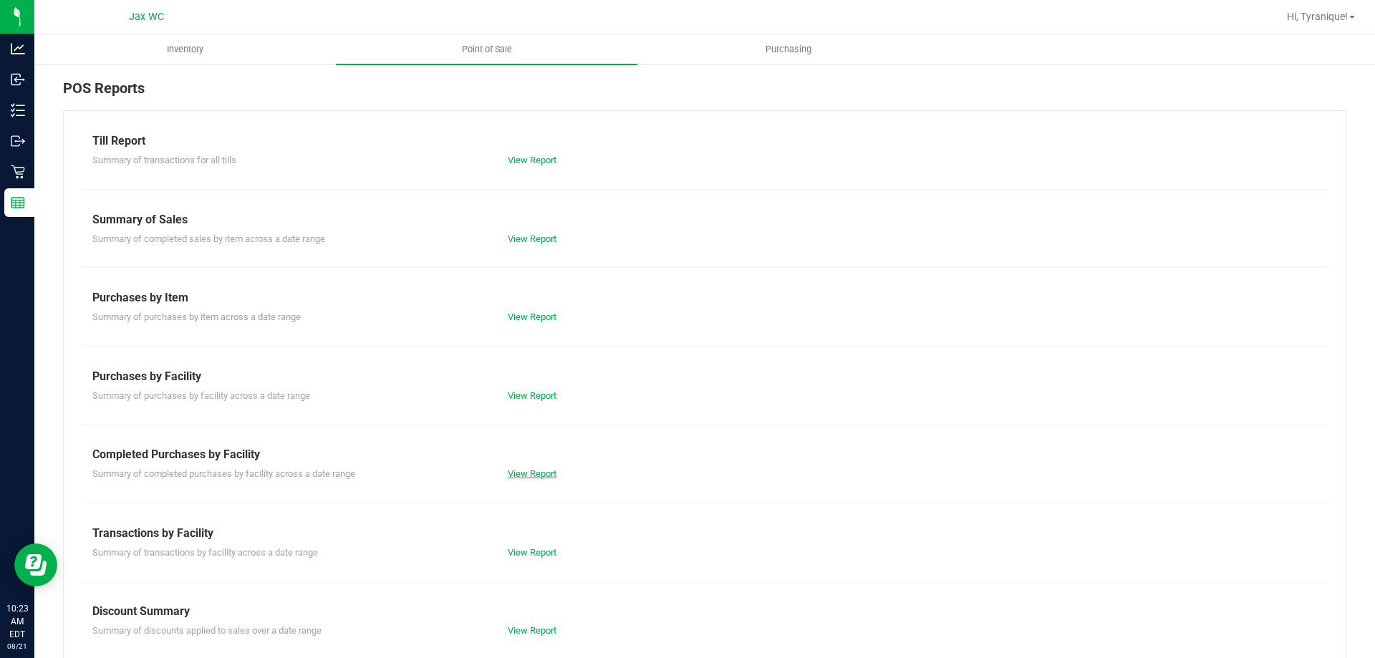
click at [529, 477] on link "View Report" at bounding box center [532, 473] width 49 height 11
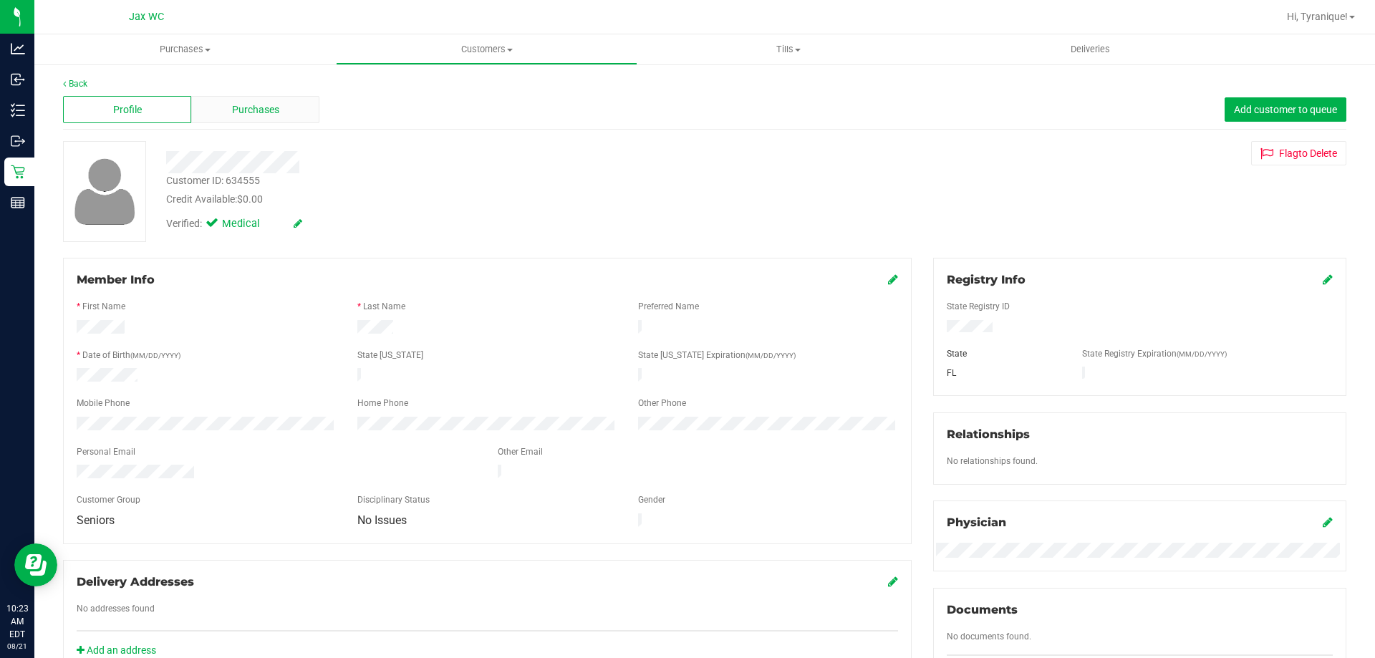
click at [276, 109] on span "Purchases" at bounding box center [255, 109] width 47 height 15
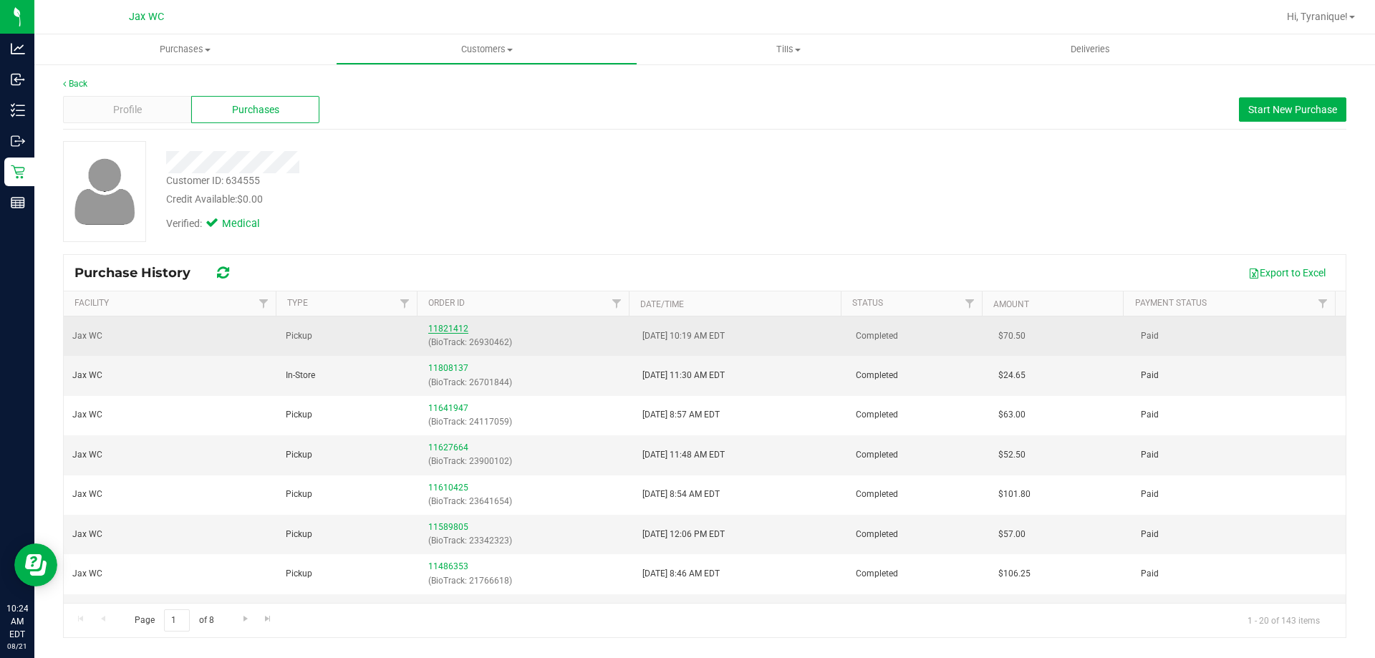
click at [432, 327] on link "11821412" at bounding box center [448, 329] width 40 height 10
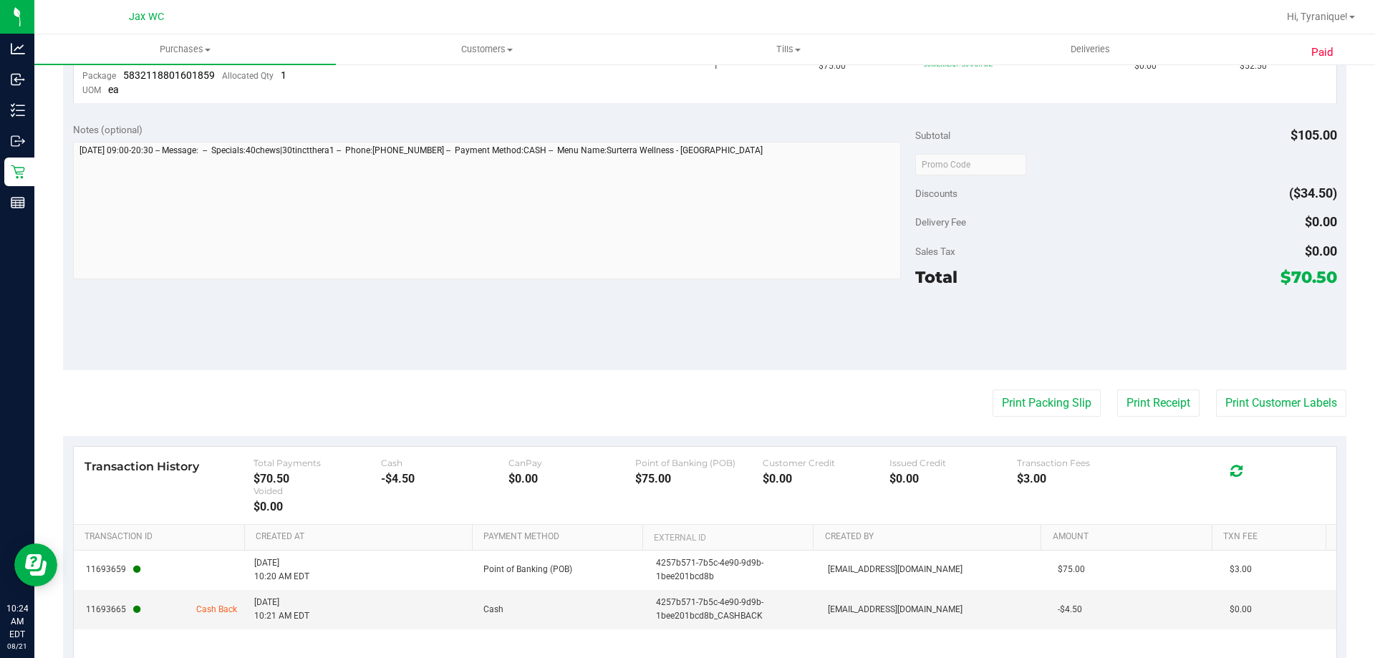
scroll to position [593, 0]
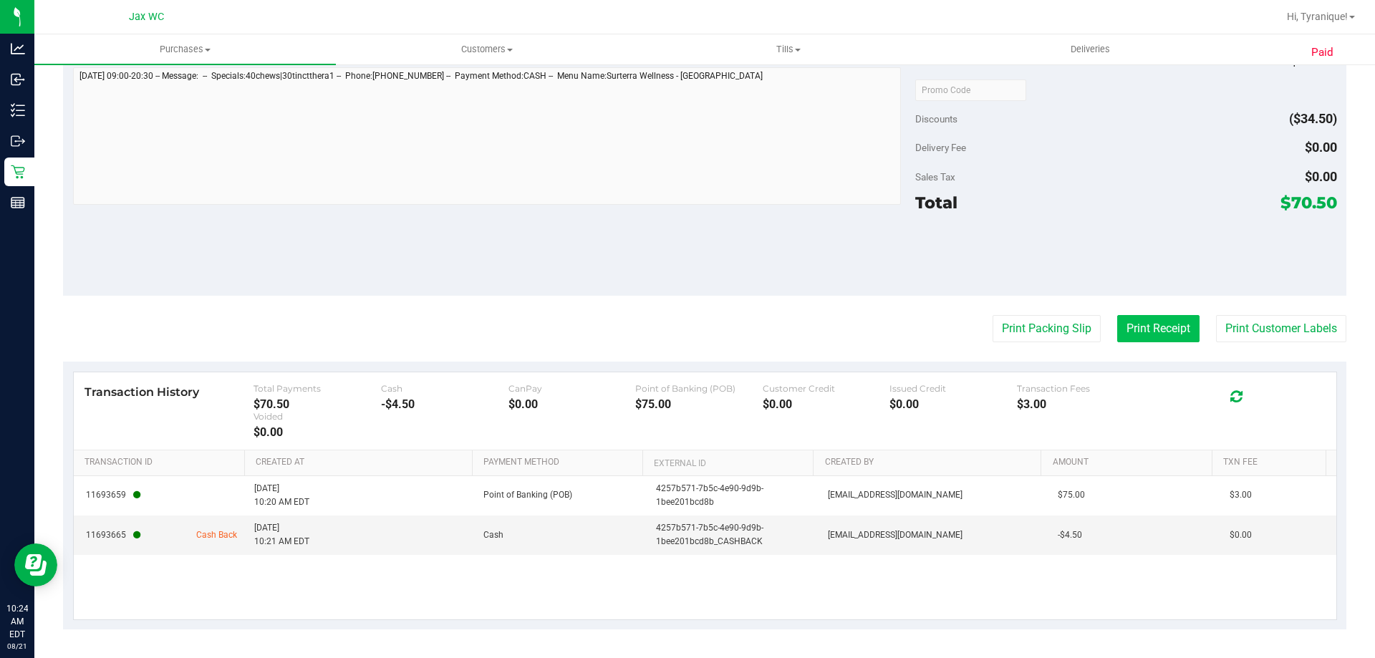
click at [1169, 333] on button "Print Receipt" at bounding box center [1158, 328] width 82 height 27
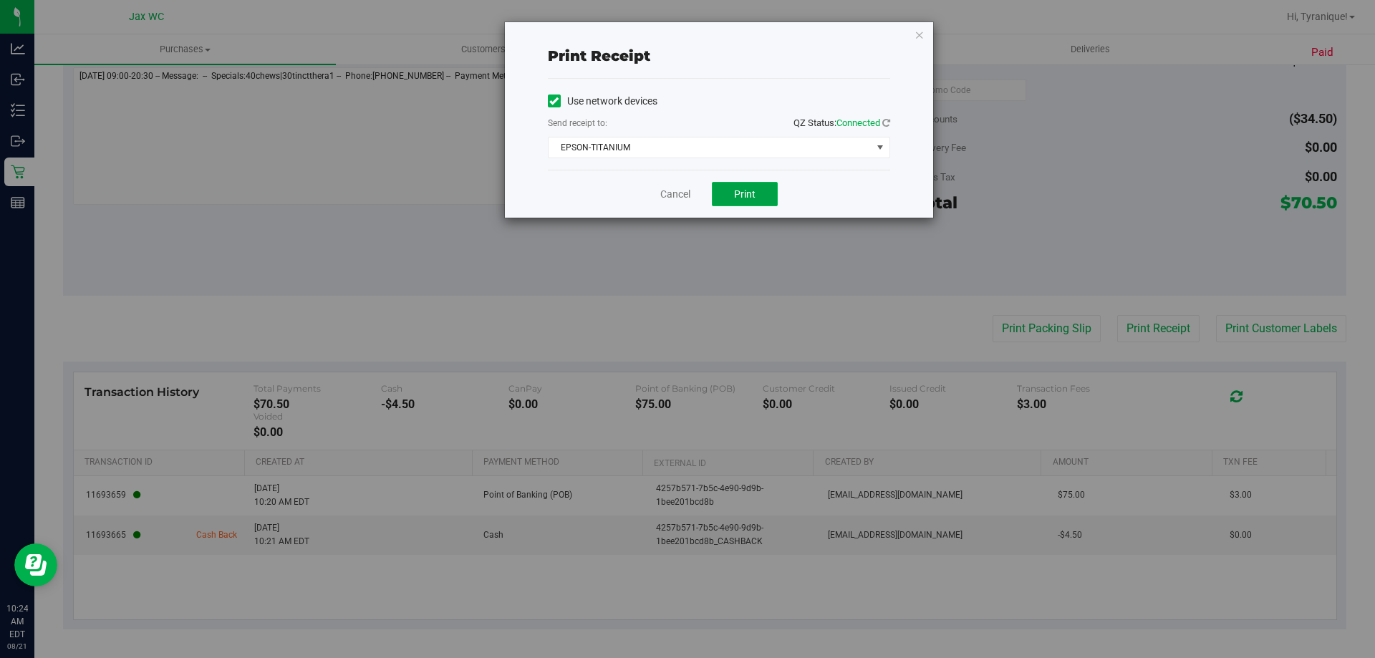
click at [747, 198] on span "Print" at bounding box center [744, 193] width 21 height 11
click at [672, 192] on link "Cancel" at bounding box center [675, 194] width 30 height 15
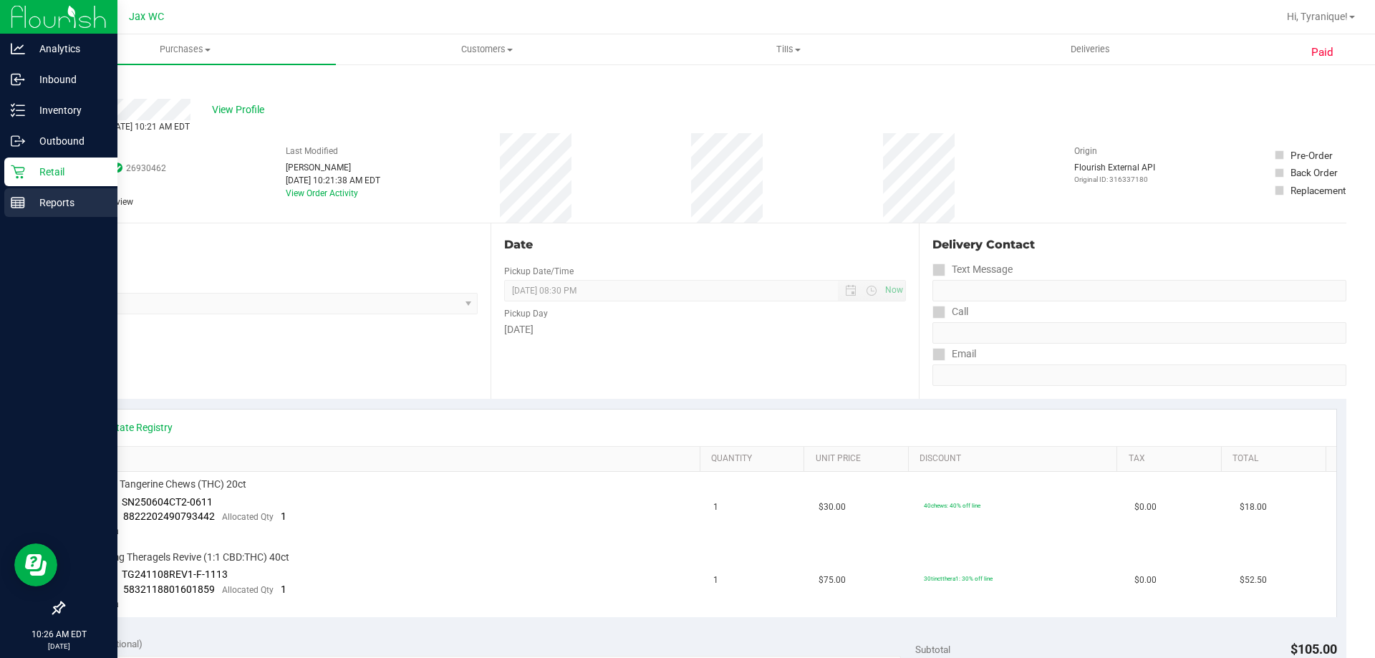
scroll to position [0, 0]
click at [37, 164] on p "Retail" at bounding box center [68, 171] width 86 height 17
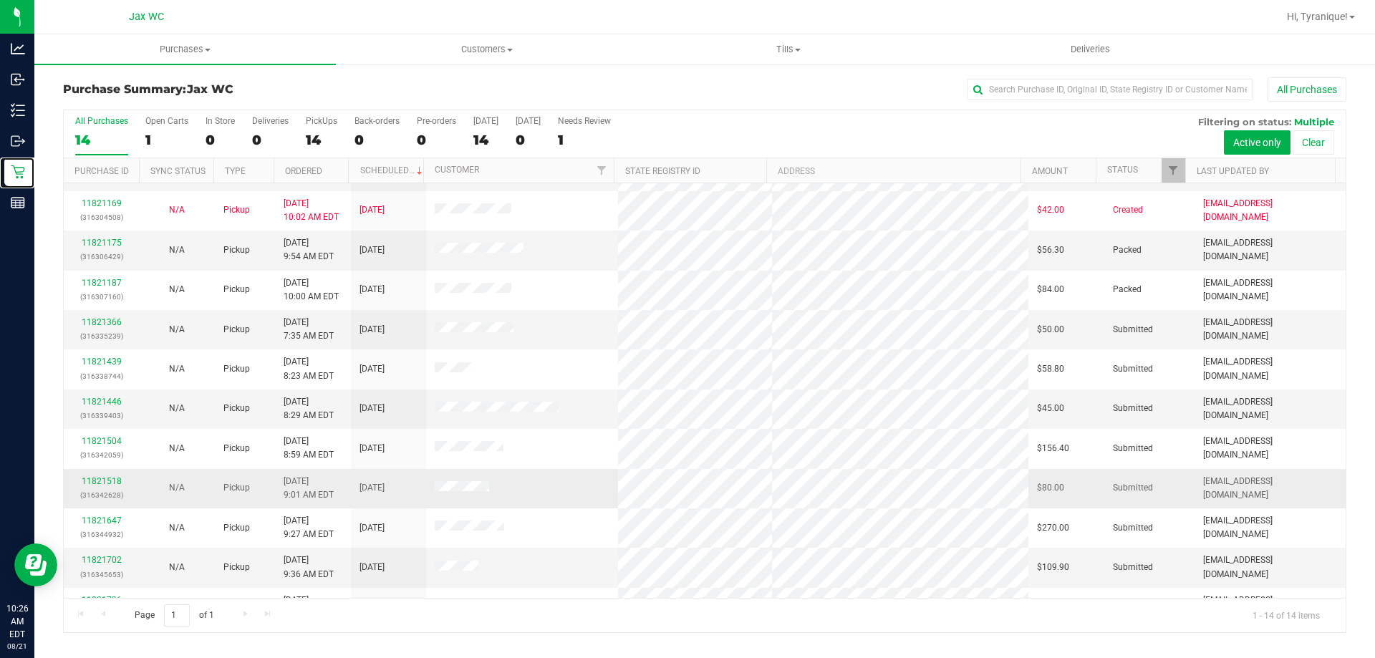
scroll to position [140, 0]
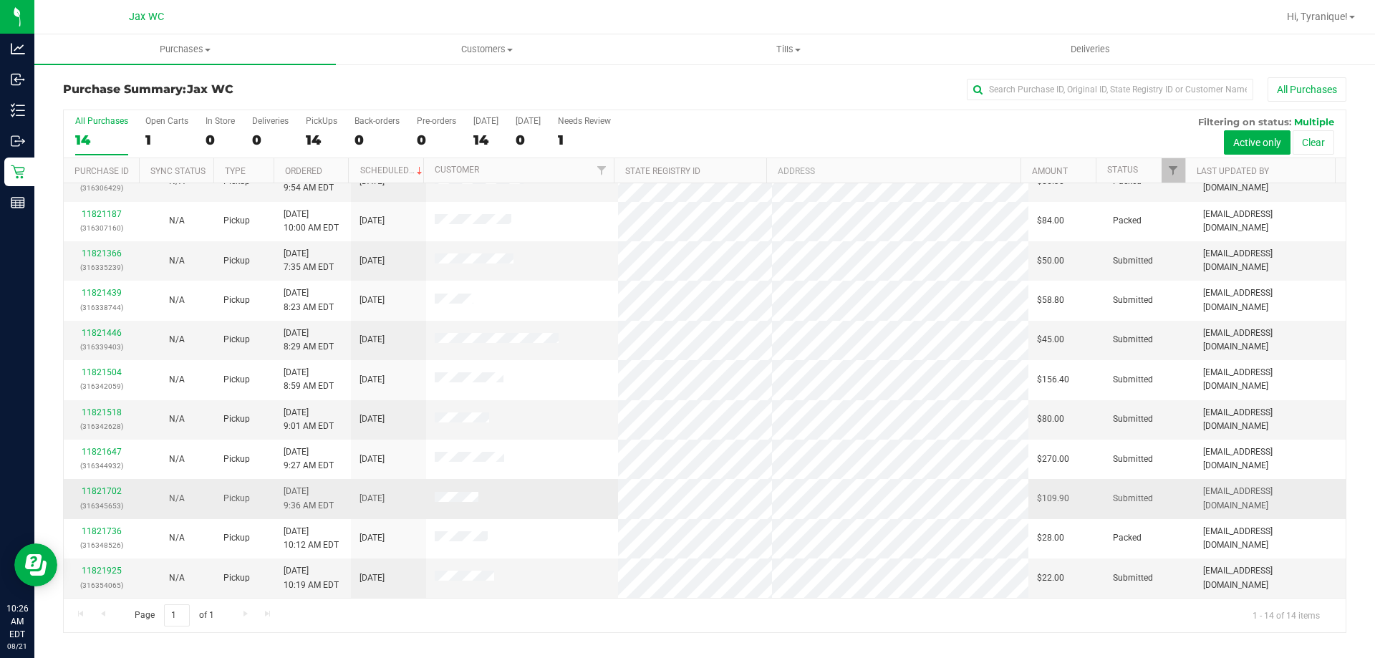
click at [106, 496] on div "11821702 (316345653)" at bounding box center [101, 498] width 58 height 27
click at [107, 486] on div "11821702 (316345653)" at bounding box center [101, 498] width 58 height 27
click at [109, 491] on link "11821702" at bounding box center [102, 491] width 40 height 10
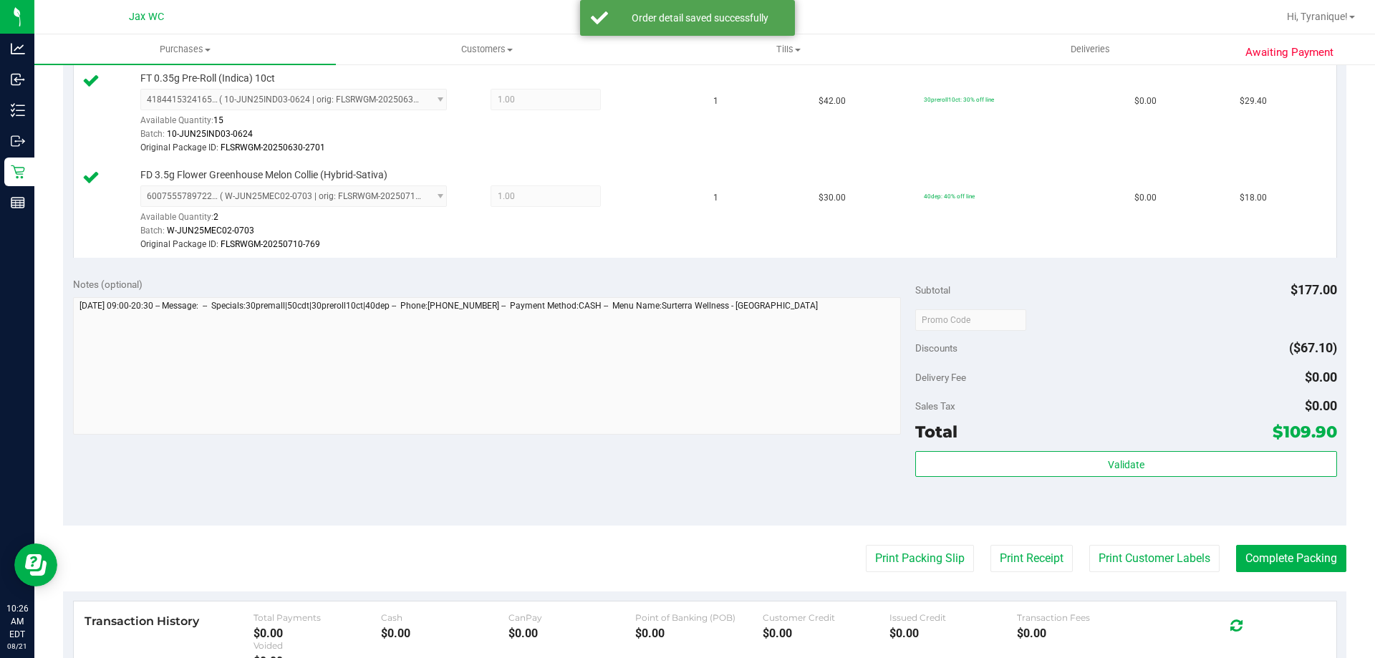
scroll to position [716, 0]
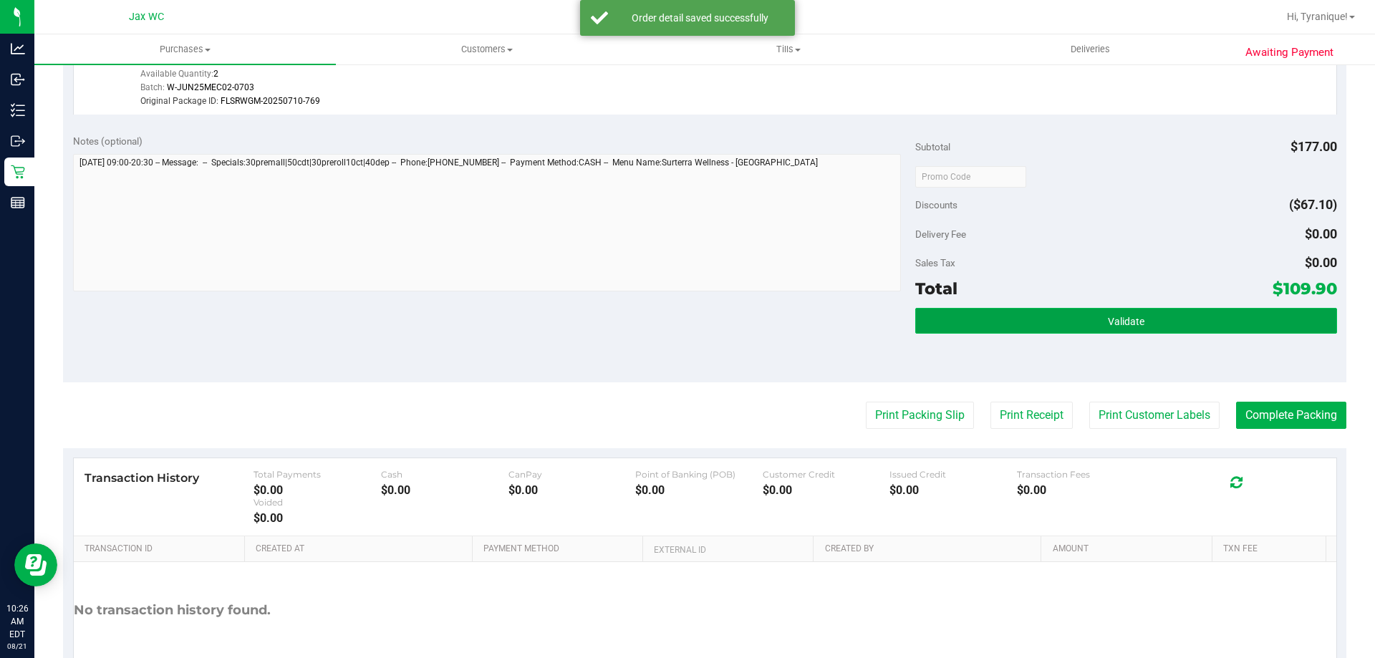
click at [1051, 322] on button "Validate" at bounding box center [1125, 321] width 421 height 26
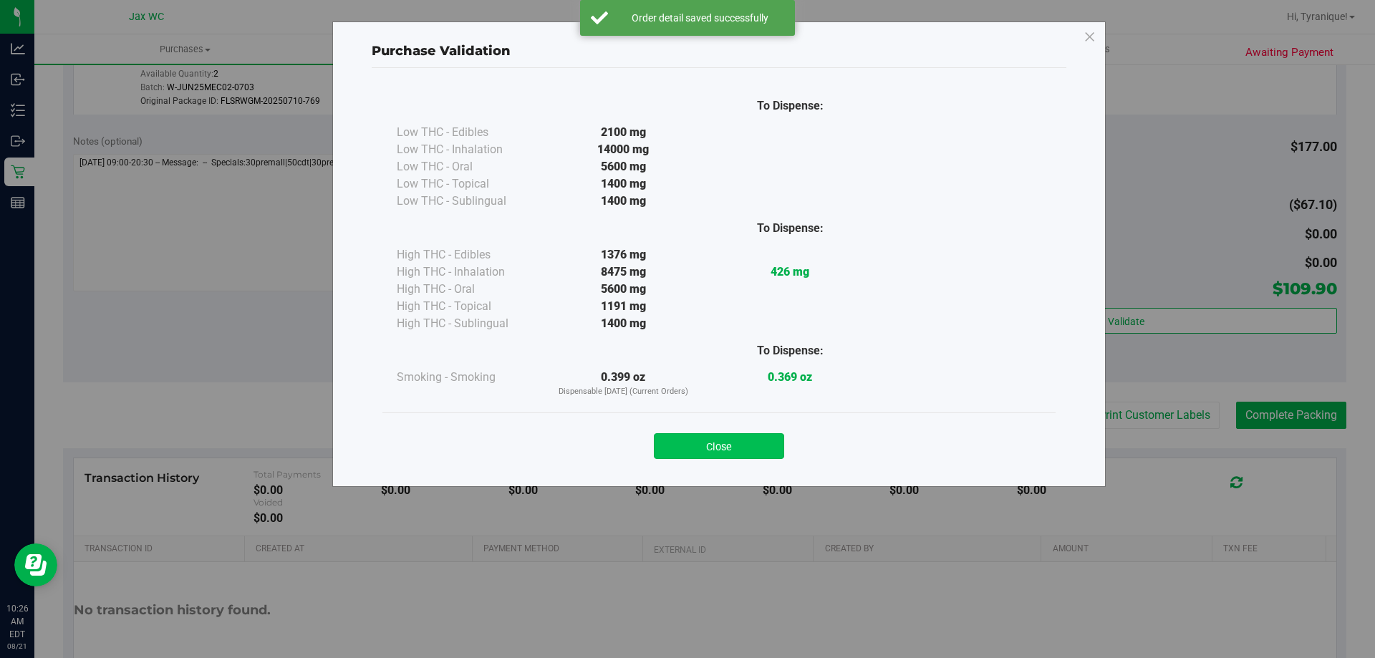
click at [744, 453] on button "Close" at bounding box center [719, 446] width 130 height 26
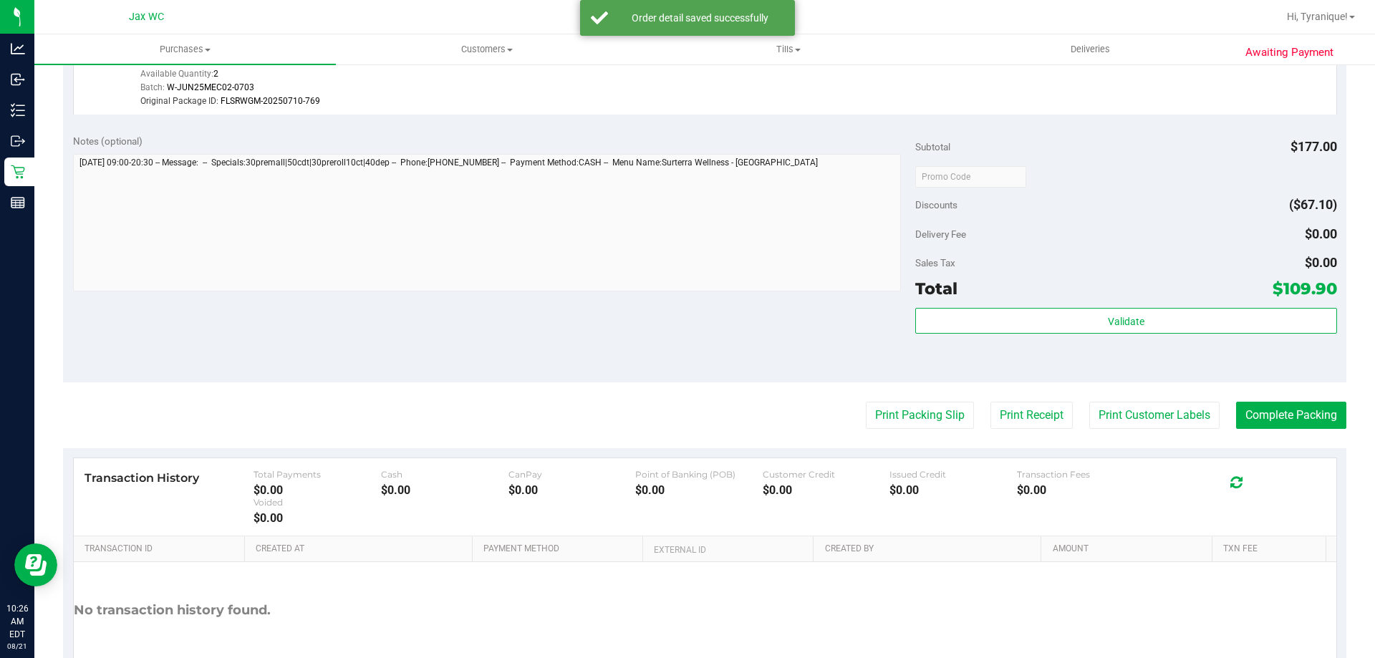
click at [919, 433] on purchase-details "Back Edit Purchase Cancel Purchase View Profile # 11821702 BioTrack ID: - Submi…" at bounding box center [704, 38] width 1283 height 1355
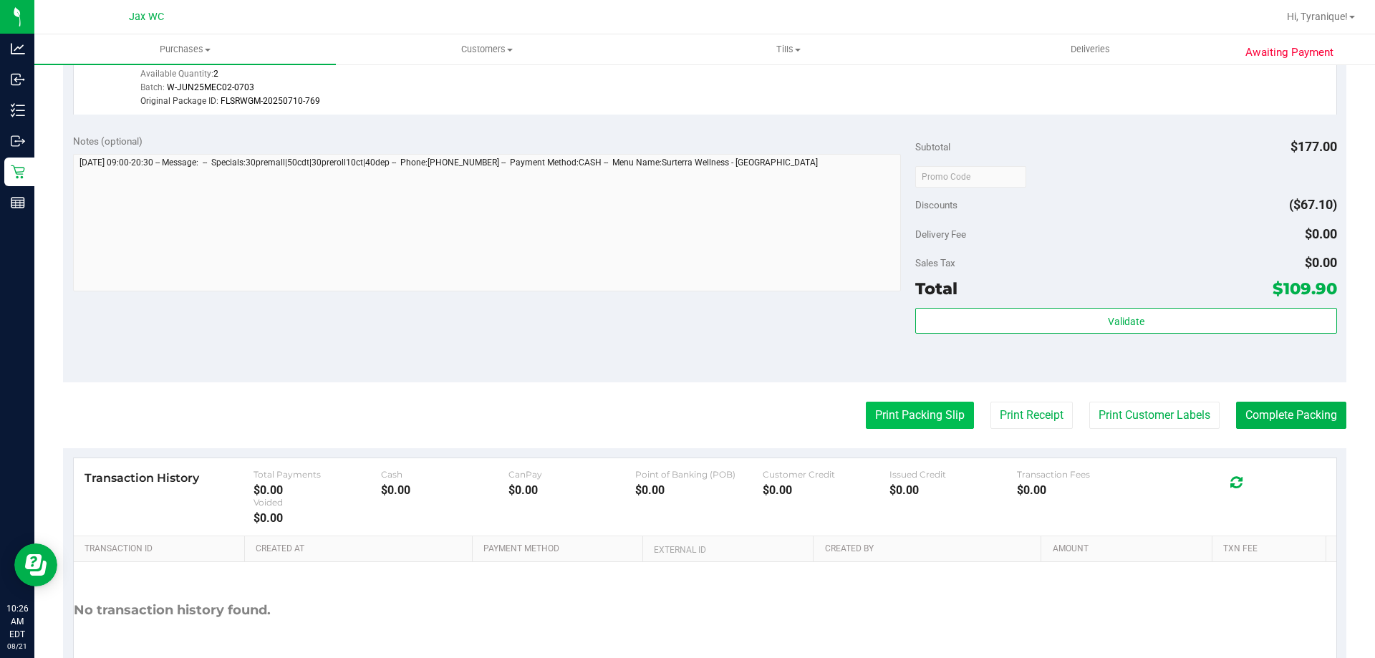
click at [917, 420] on button "Print Packing Slip" at bounding box center [920, 415] width 108 height 27
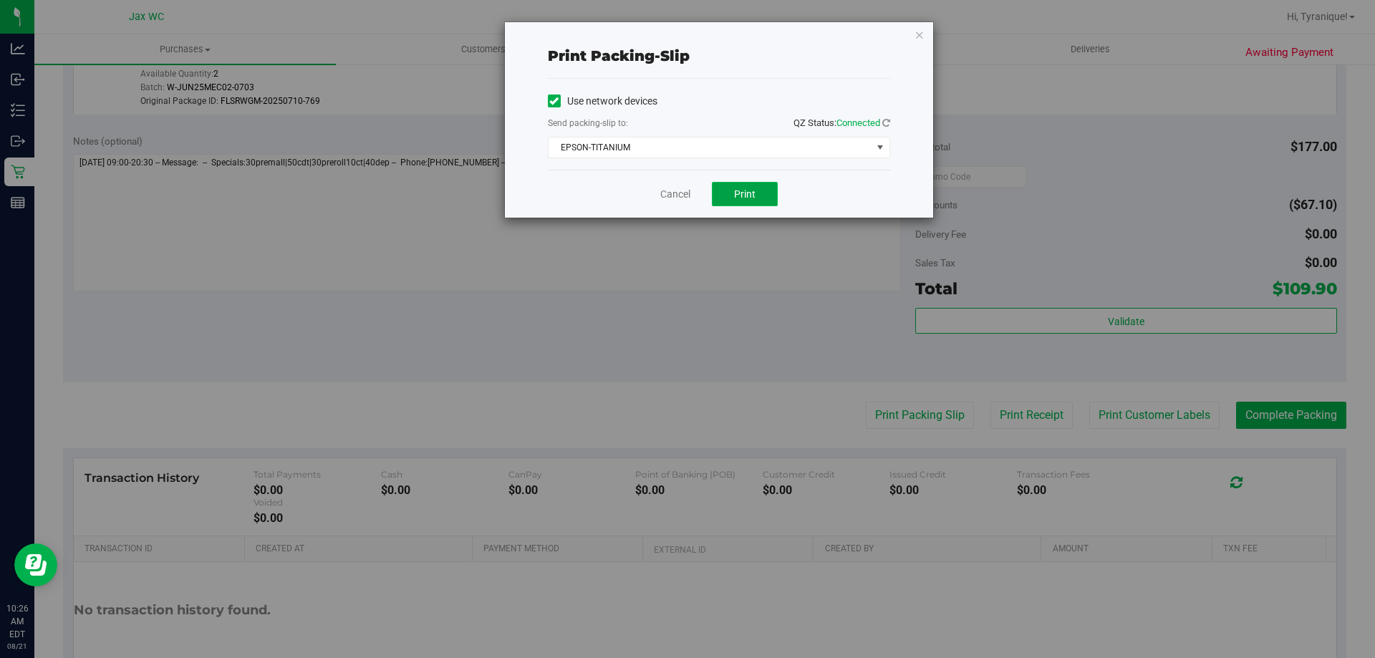
click at [763, 198] on button "Print" at bounding box center [745, 194] width 66 height 24
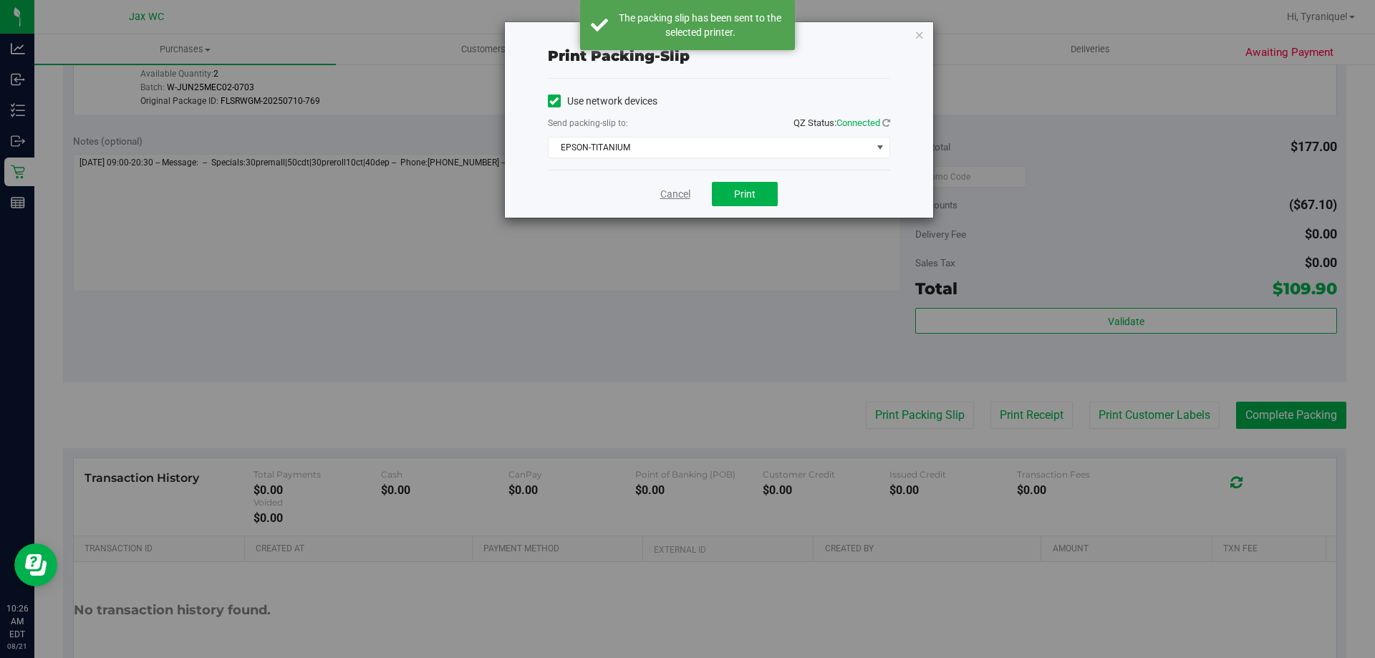
click at [688, 196] on link "Cancel" at bounding box center [675, 194] width 30 height 15
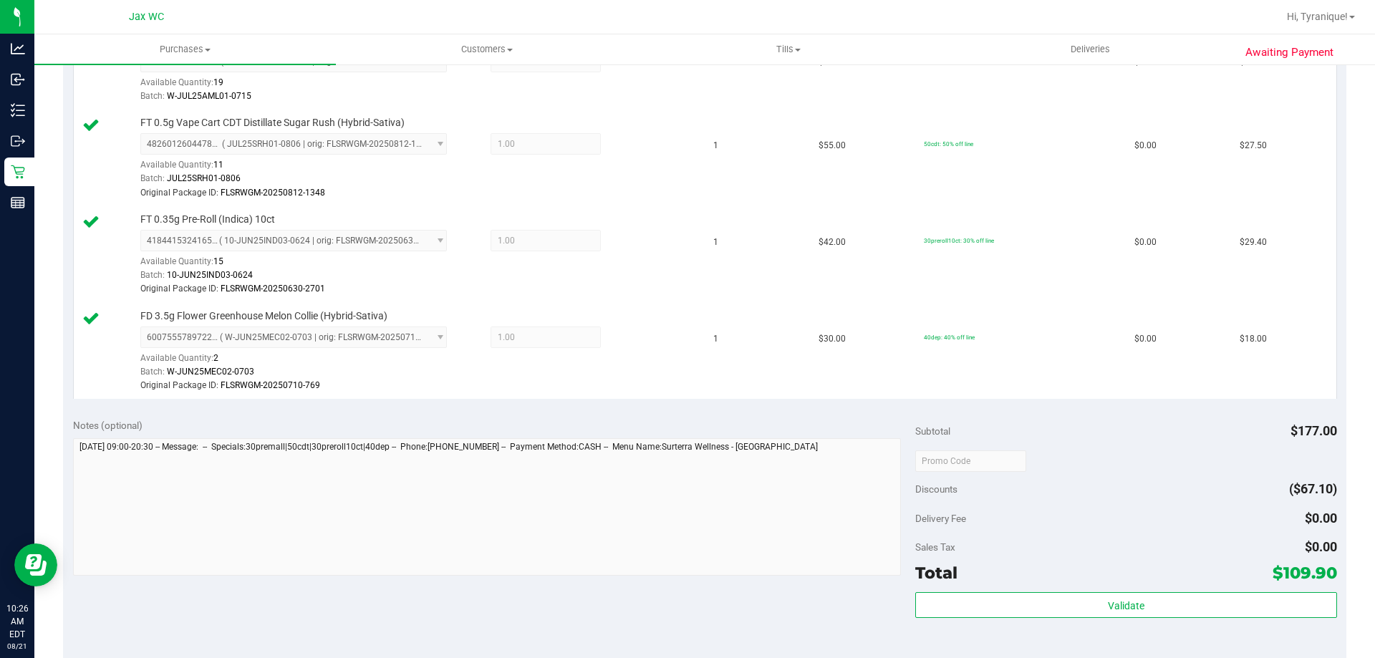
scroll to position [573, 0]
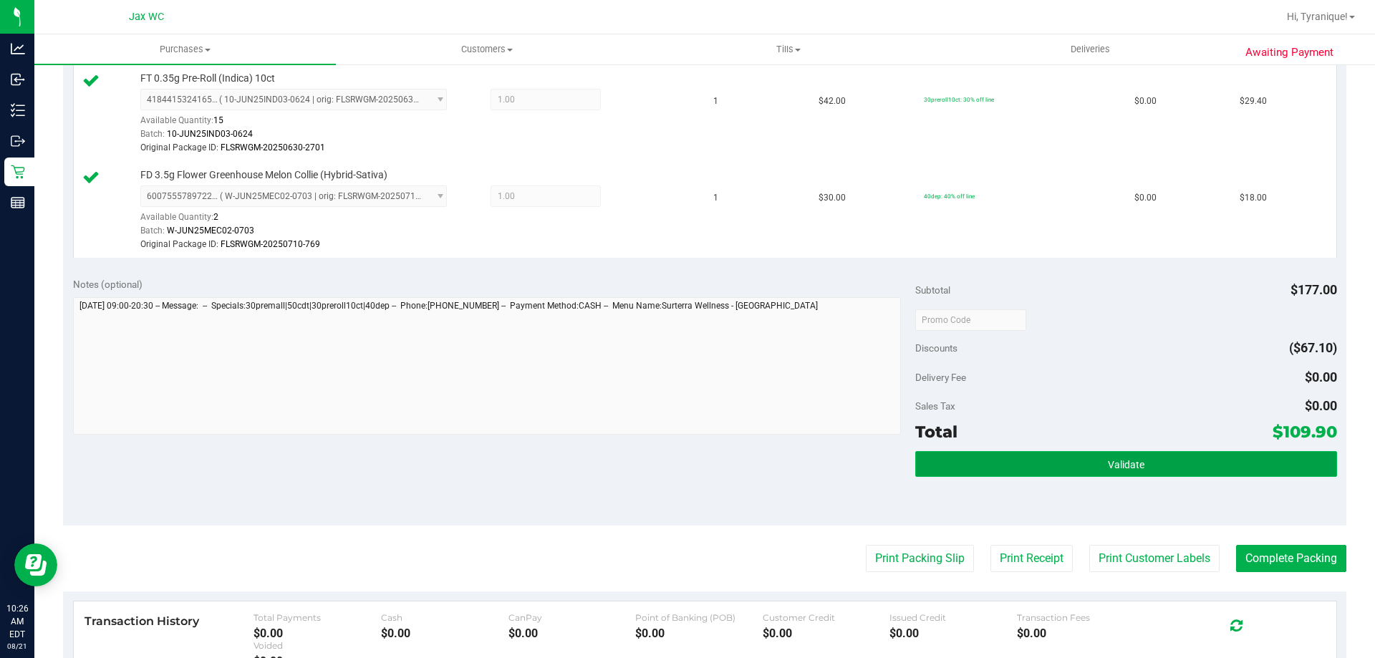
click at [1267, 476] on button "Validate" at bounding box center [1125, 464] width 421 height 26
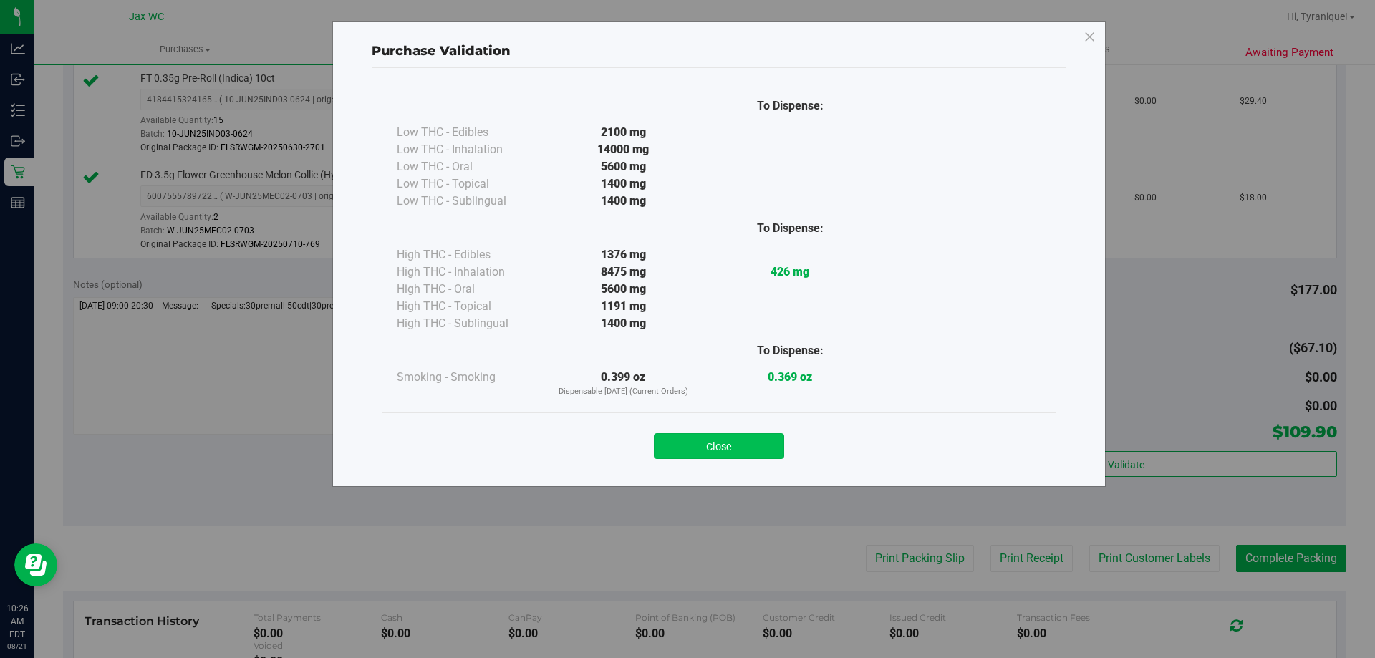
click at [751, 453] on button "Close" at bounding box center [719, 446] width 130 height 26
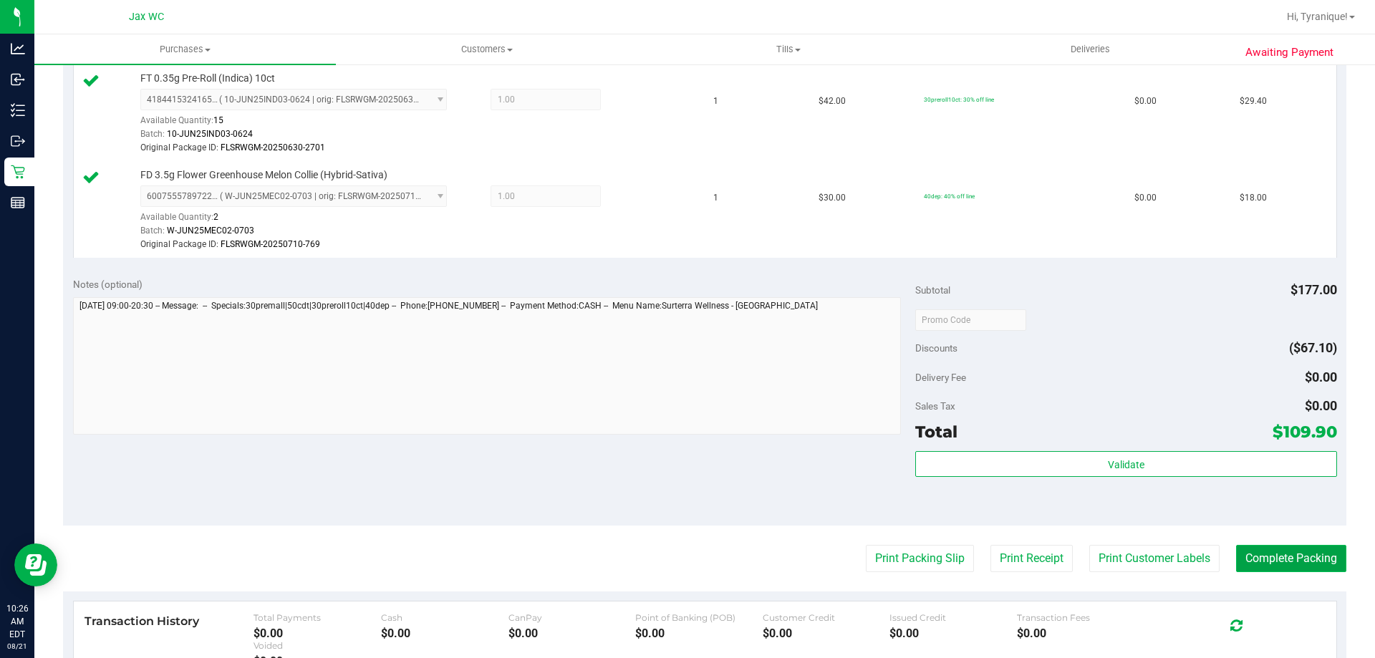
click at [1268, 564] on button "Complete Packing" at bounding box center [1291, 558] width 110 height 27
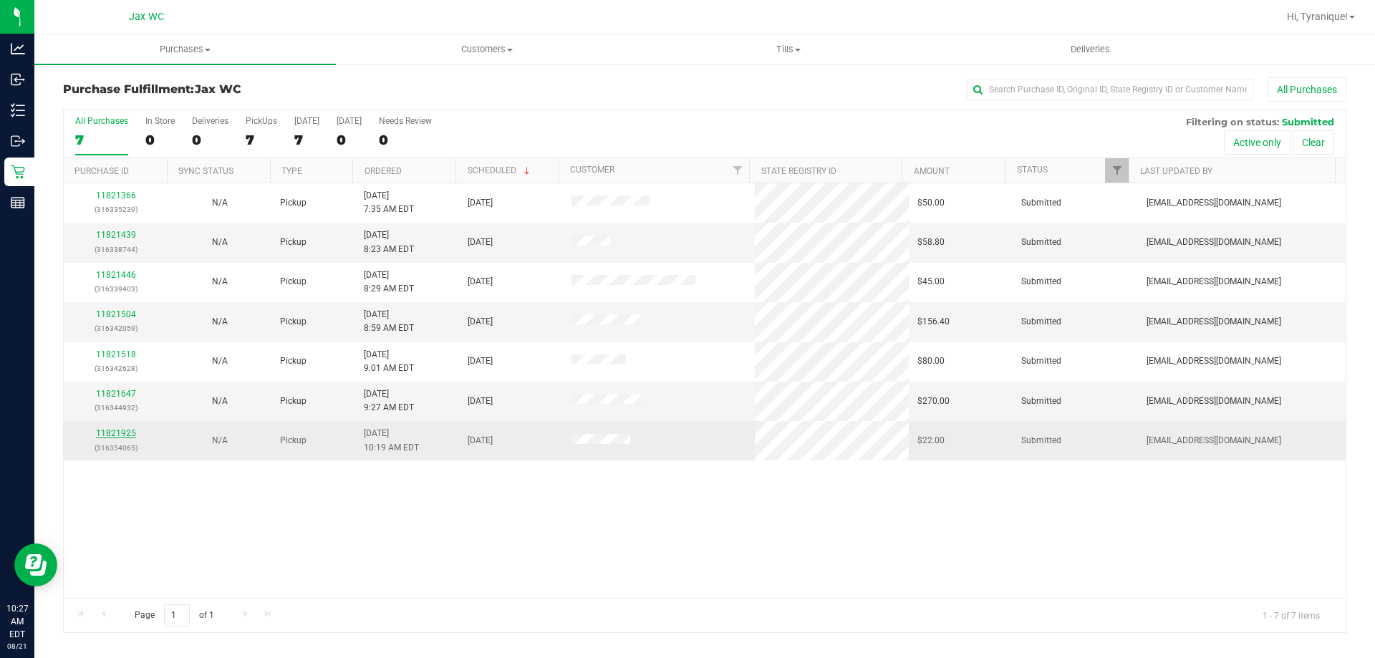
click at [127, 437] on link "11821925" at bounding box center [116, 433] width 40 height 10
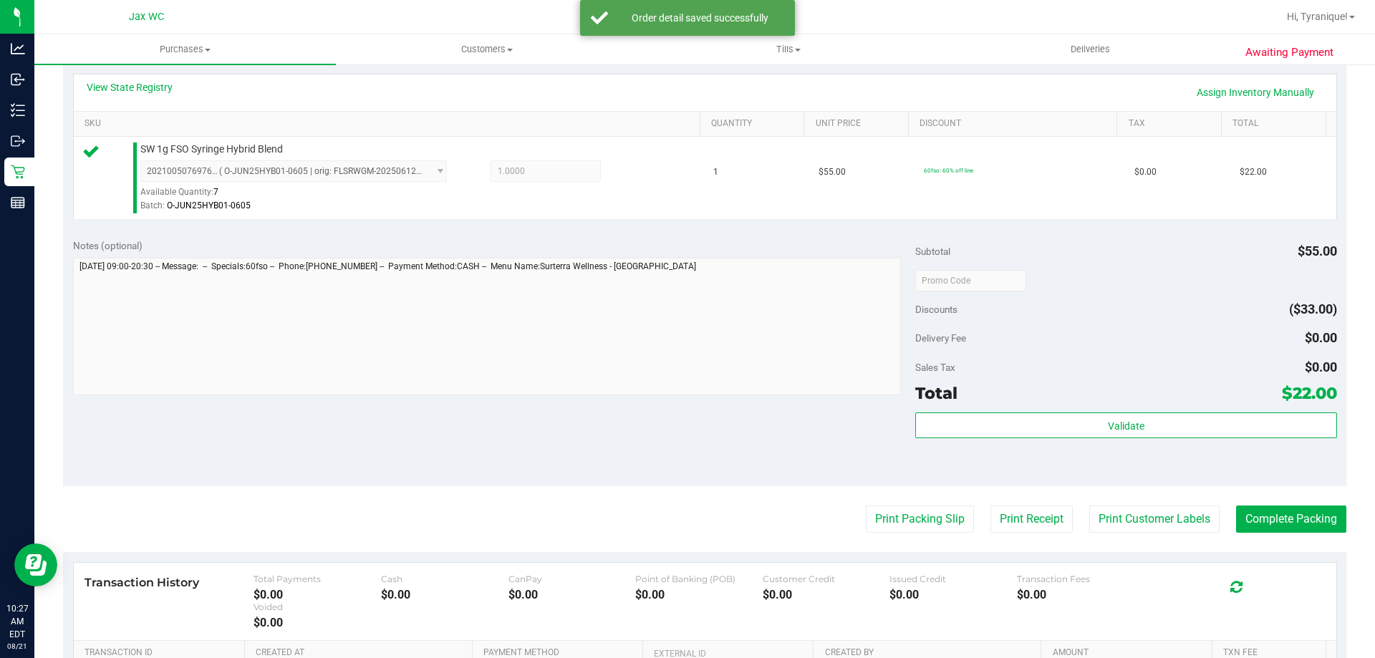
scroll to position [358, 0]
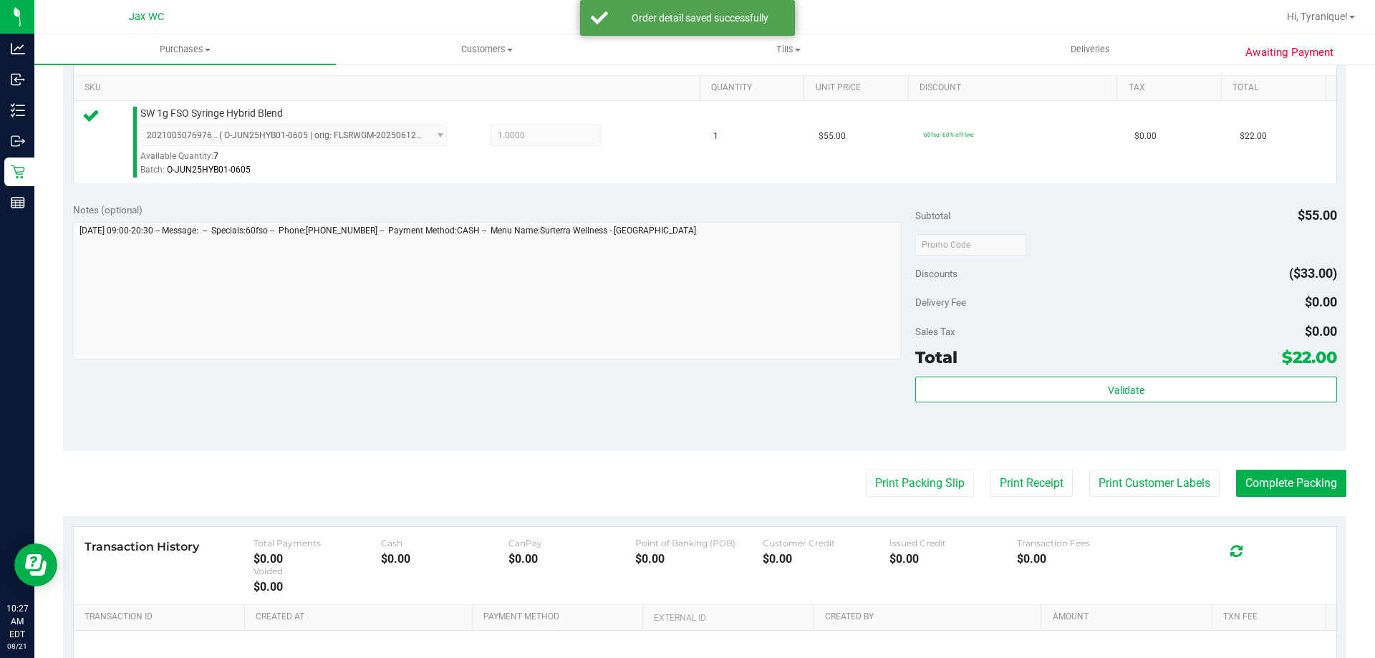
click at [1048, 411] on div "Validate" at bounding box center [1125, 409] width 421 height 64
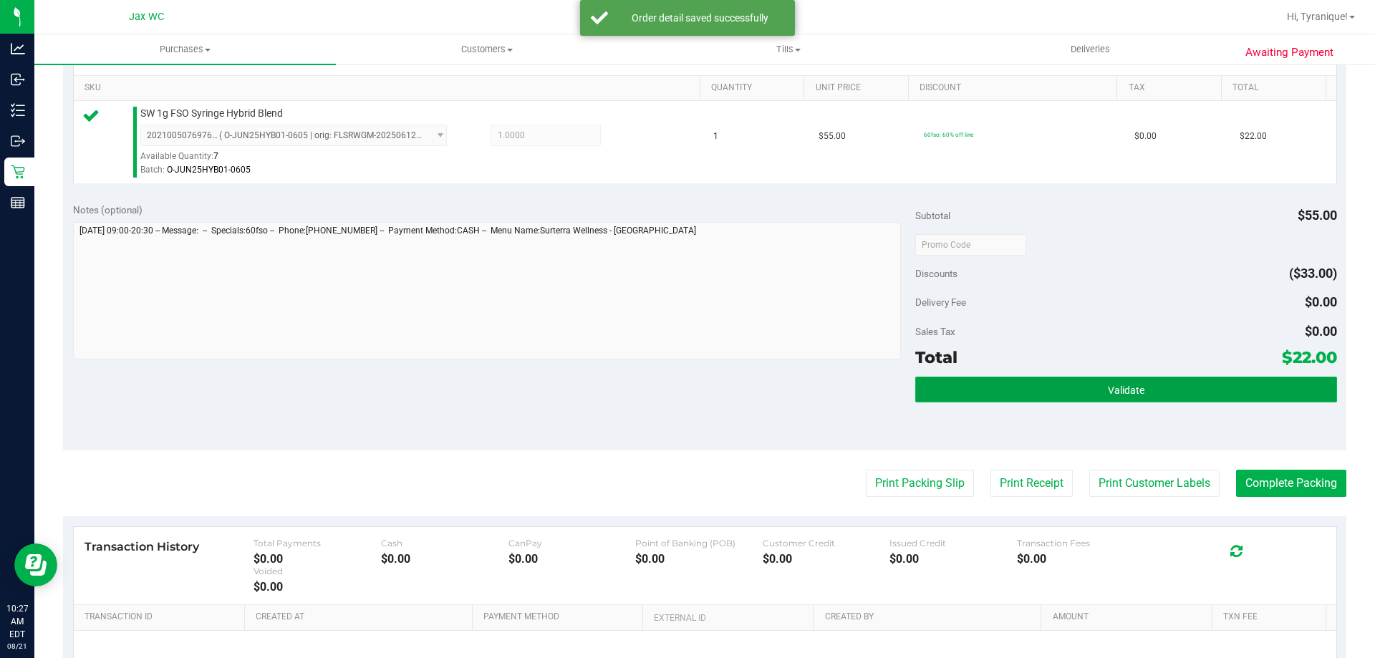
click at [1047, 392] on button "Validate" at bounding box center [1125, 390] width 421 height 26
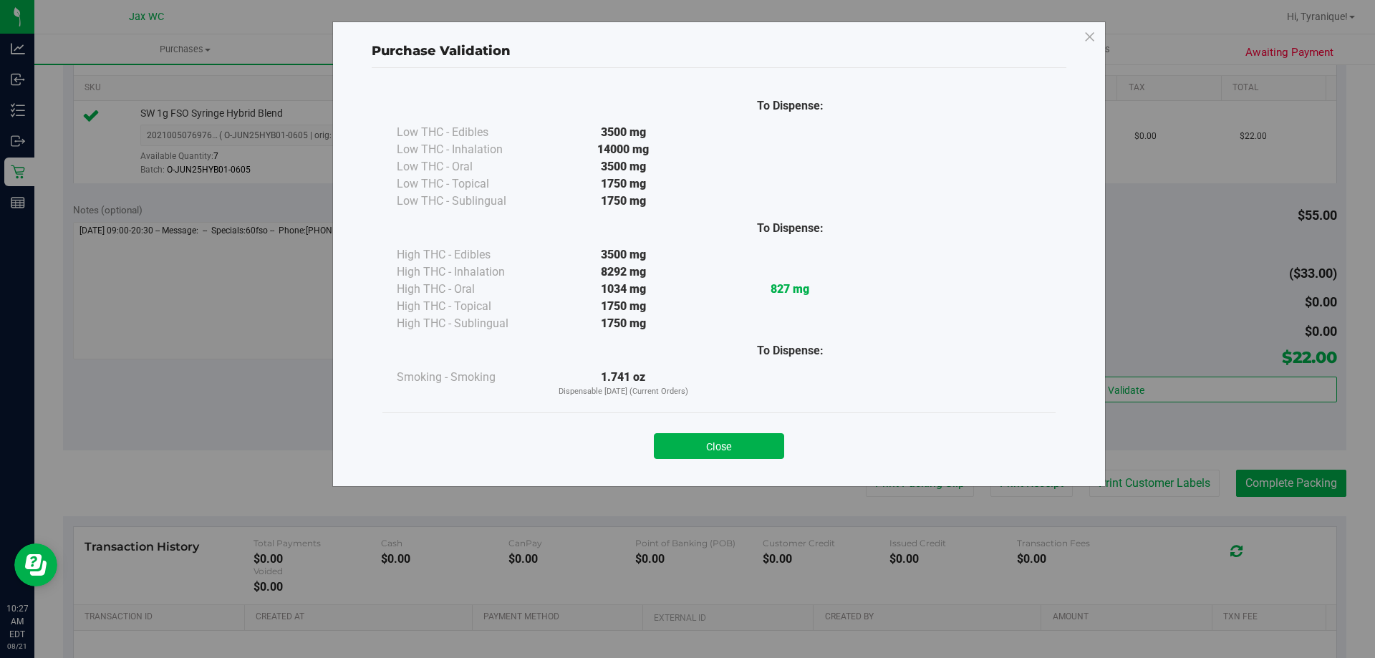
click at [695, 433] on div "Close" at bounding box center [719, 442] width 652 height 36
click at [705, 443] on button "Close" at bounding box center [719, 446] width 130 height 26
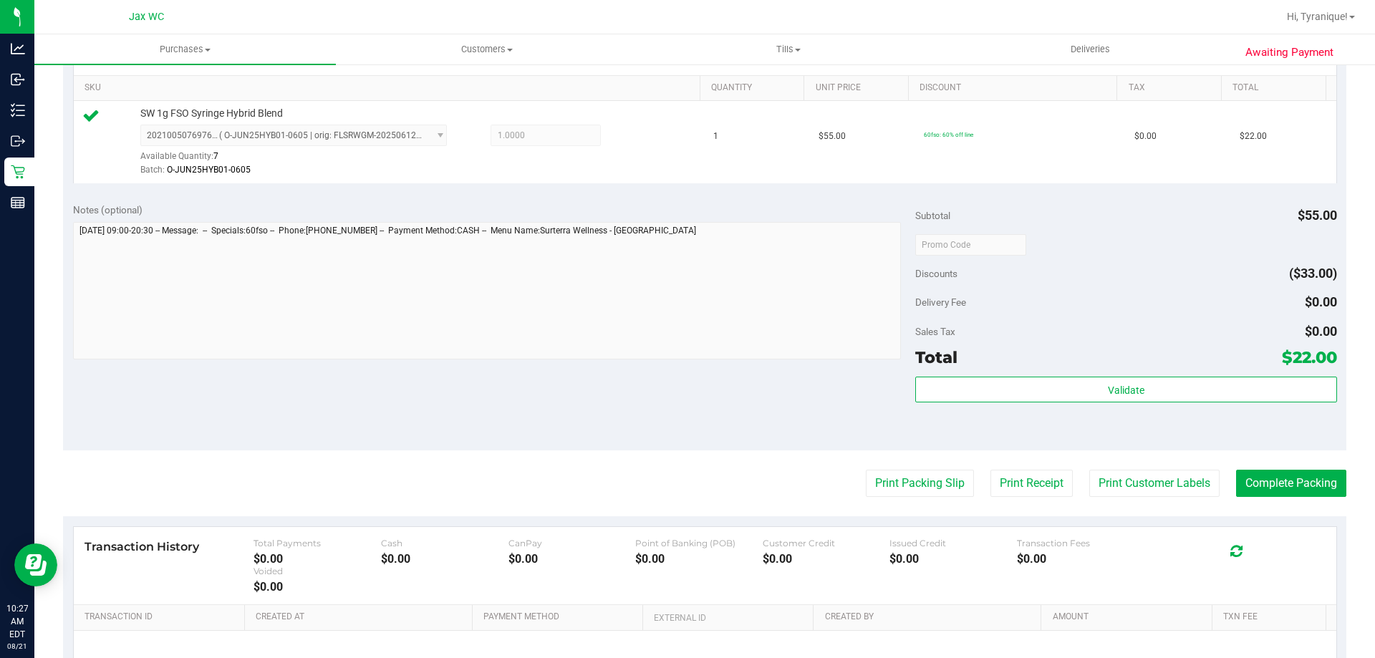
click at [862, 468] on purchase-details "Back Edit Purchase Cancel Purchase View Profile # 11821925 BioTrack ID: - Submi…" at bounding box center [704, 251] width 1283 height 1065
click at [889, 489] on button "Print Packing Slip" at bounding box center [920, 483] width 108 height 27
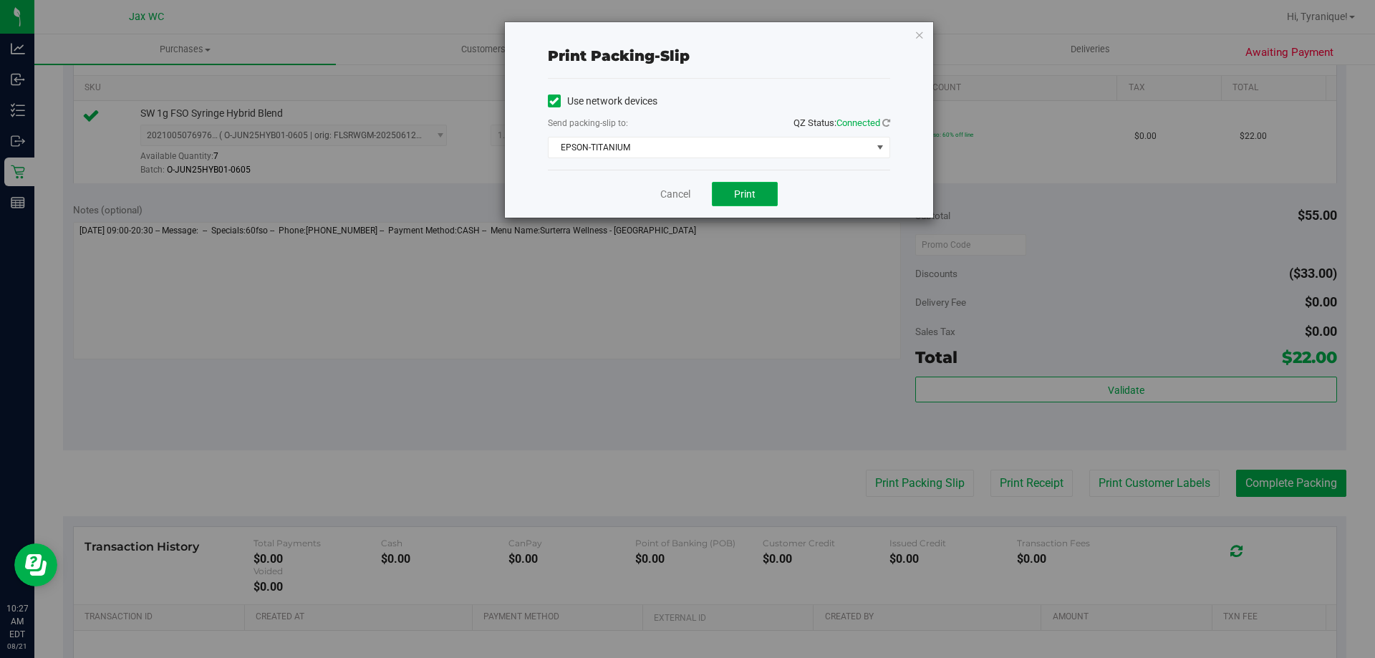
click at [743, 193] on span "Print" at bounding box center [744, 193] width 21 height 11
click at [670, 198] on link "Cancel" at bounding box center [675, 194] width 30 height 15
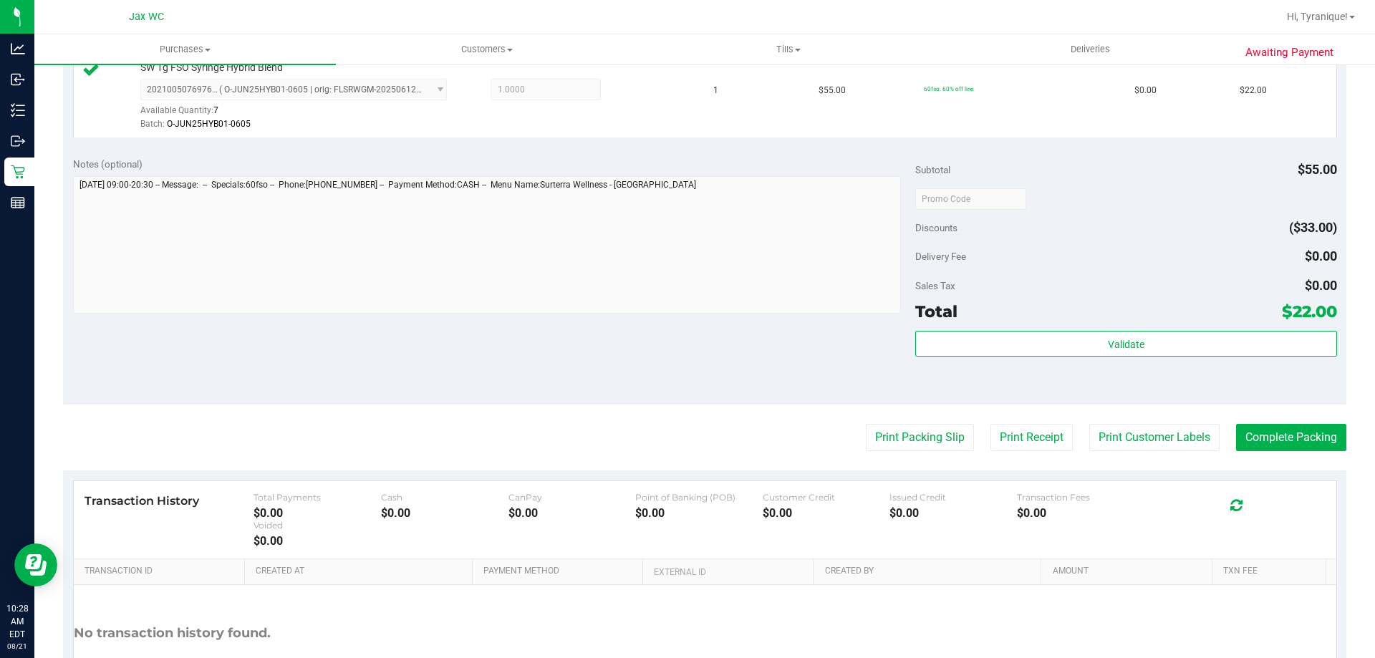
scroll to position [430, 0]
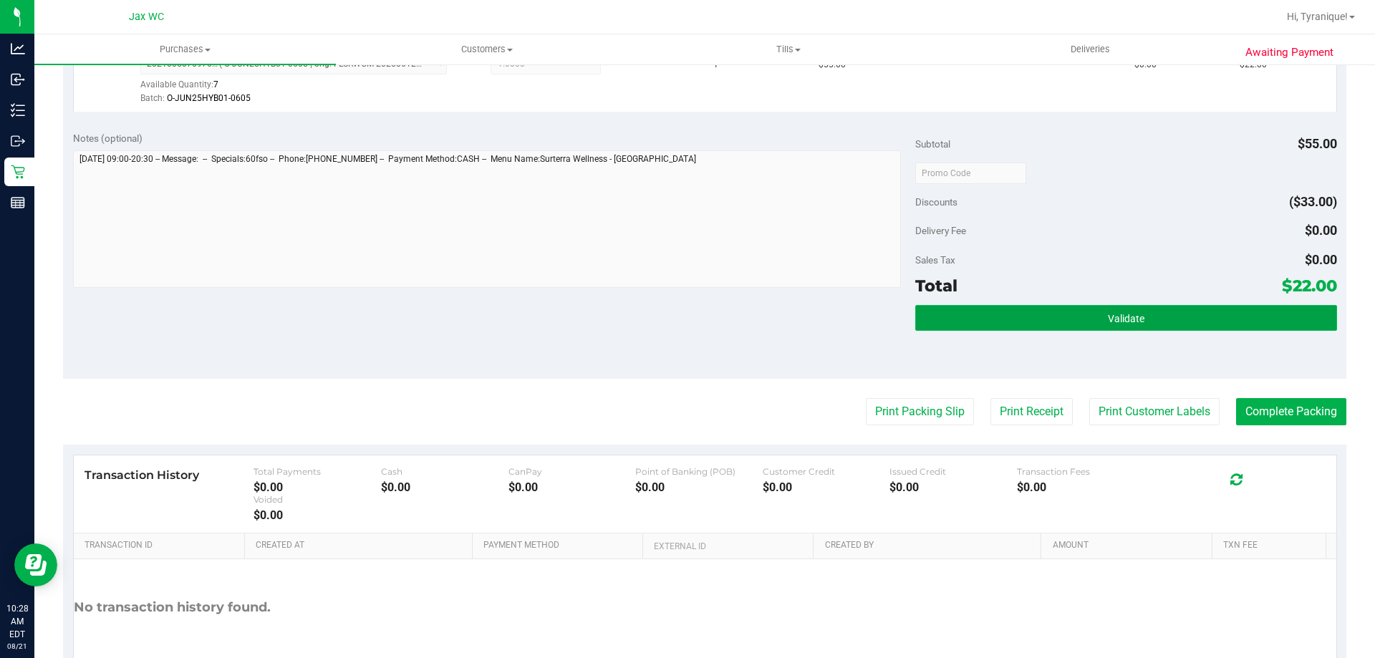
drag, startPoint x: 1149, startPoint y: 317, endPoint x: 1142, endPoint y: 310, distance: 10.1
click at [1149, 317] on button "Validate" at bounding box center [1125, 318] width 421 height 26
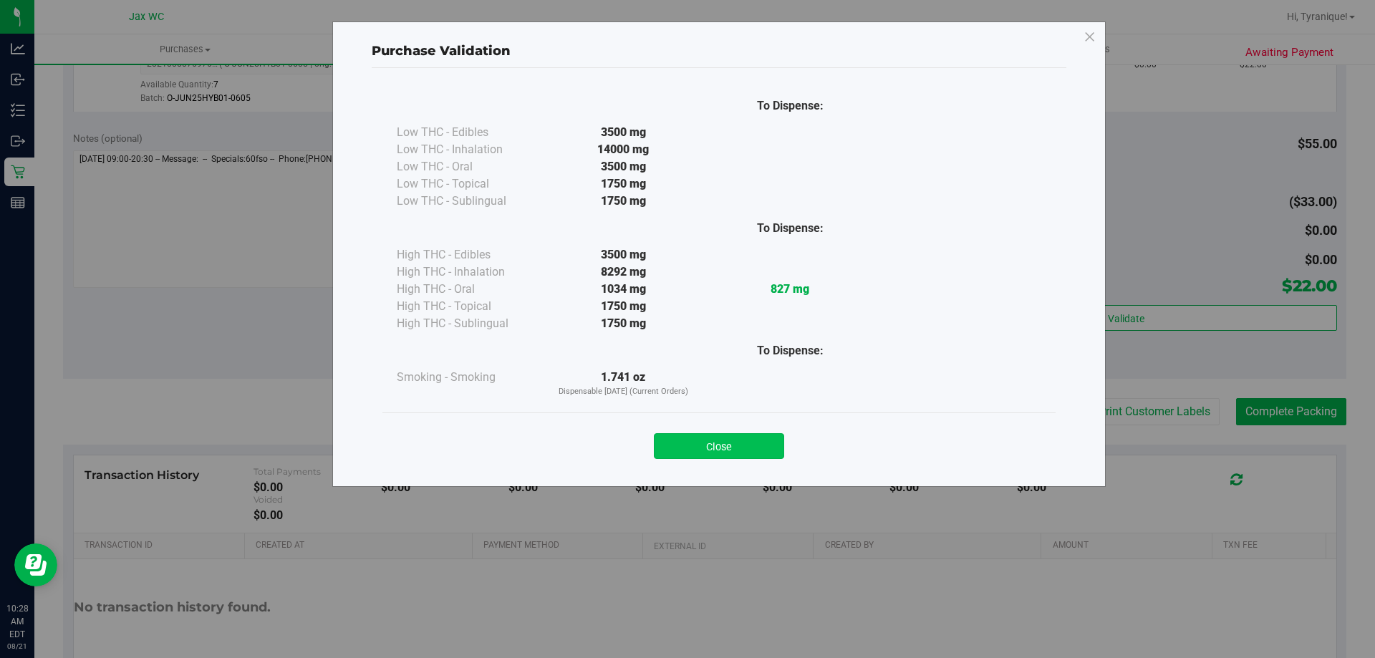
click at [752, 448] on button "Close" at bounding box center [719, 446] width 130 height 26
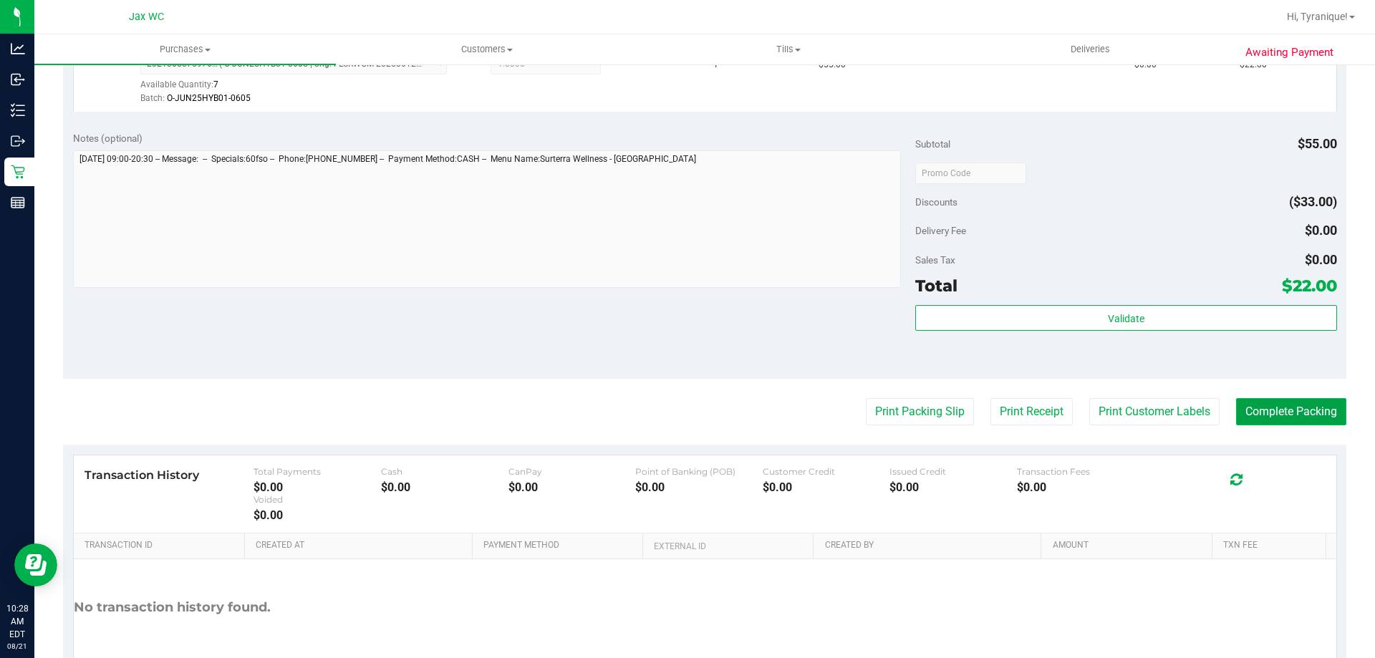
click at [1302, 406] on button "Complete Packing" at bounding box center [1291, 411] width 110 height 27
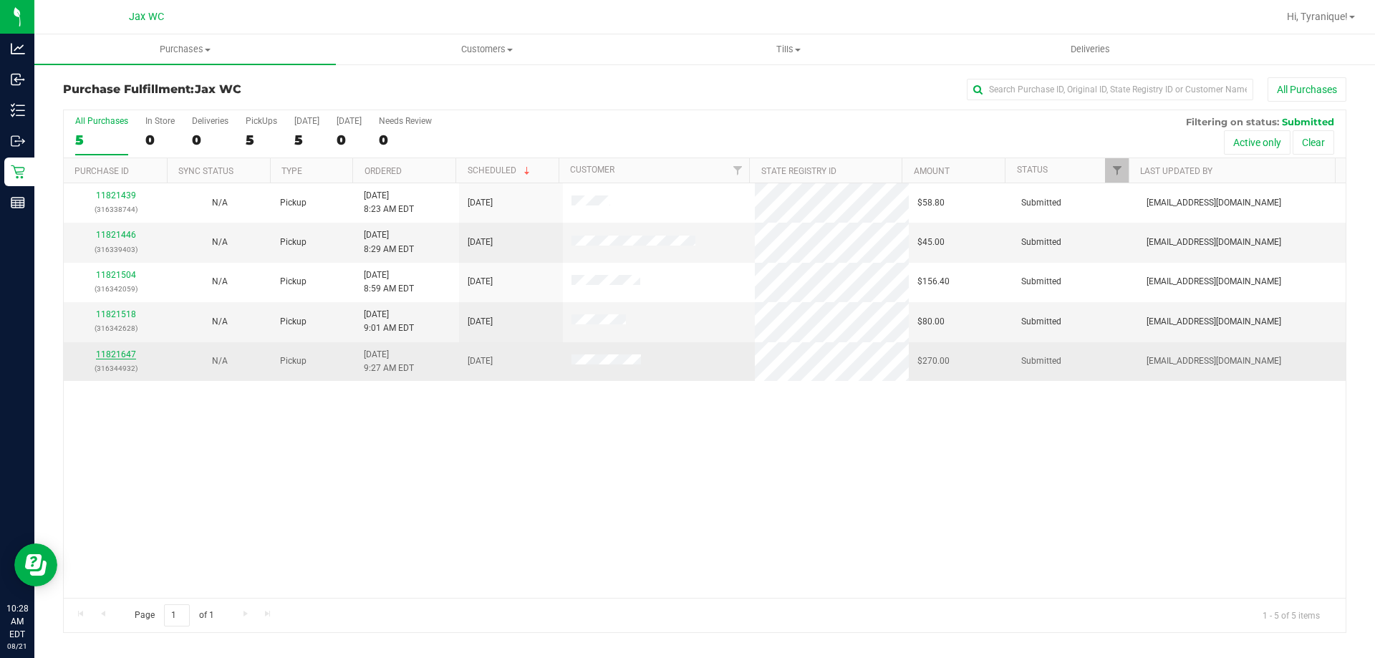
click at [127, 350] on link "11821647" at bounding box center [116, 354] width 40 height 10
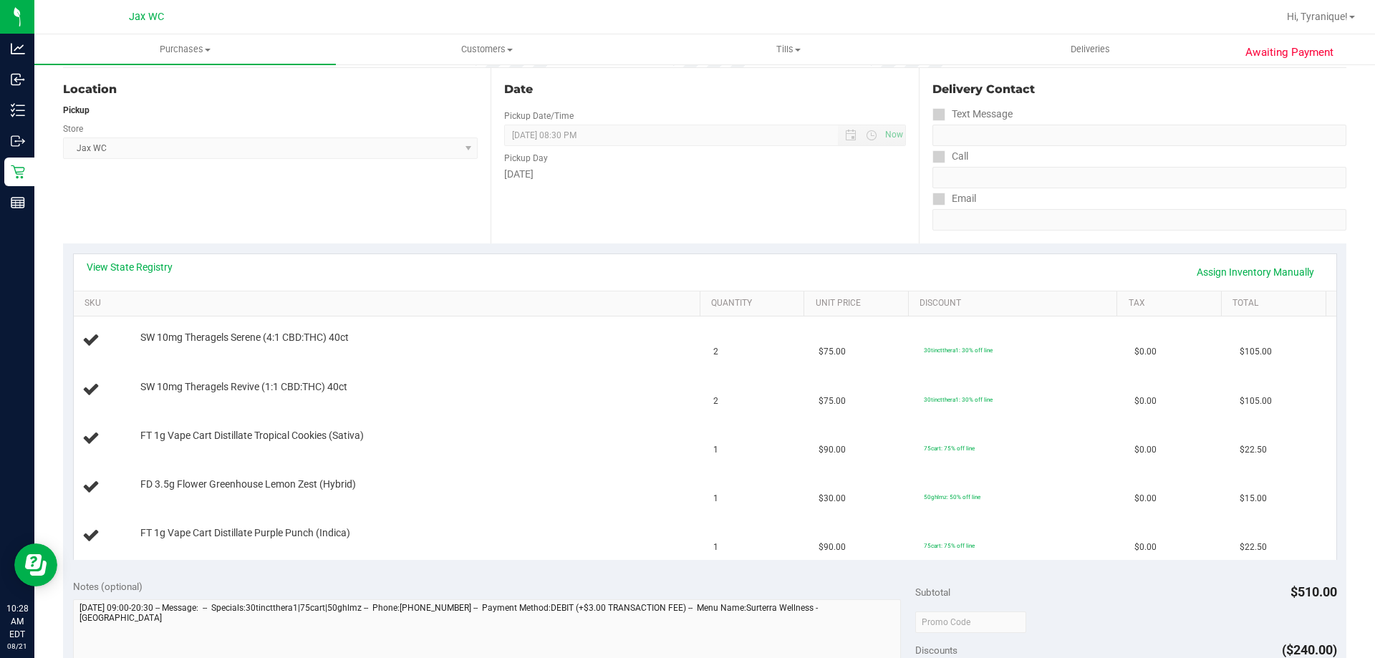
scroll to position [143, 0]
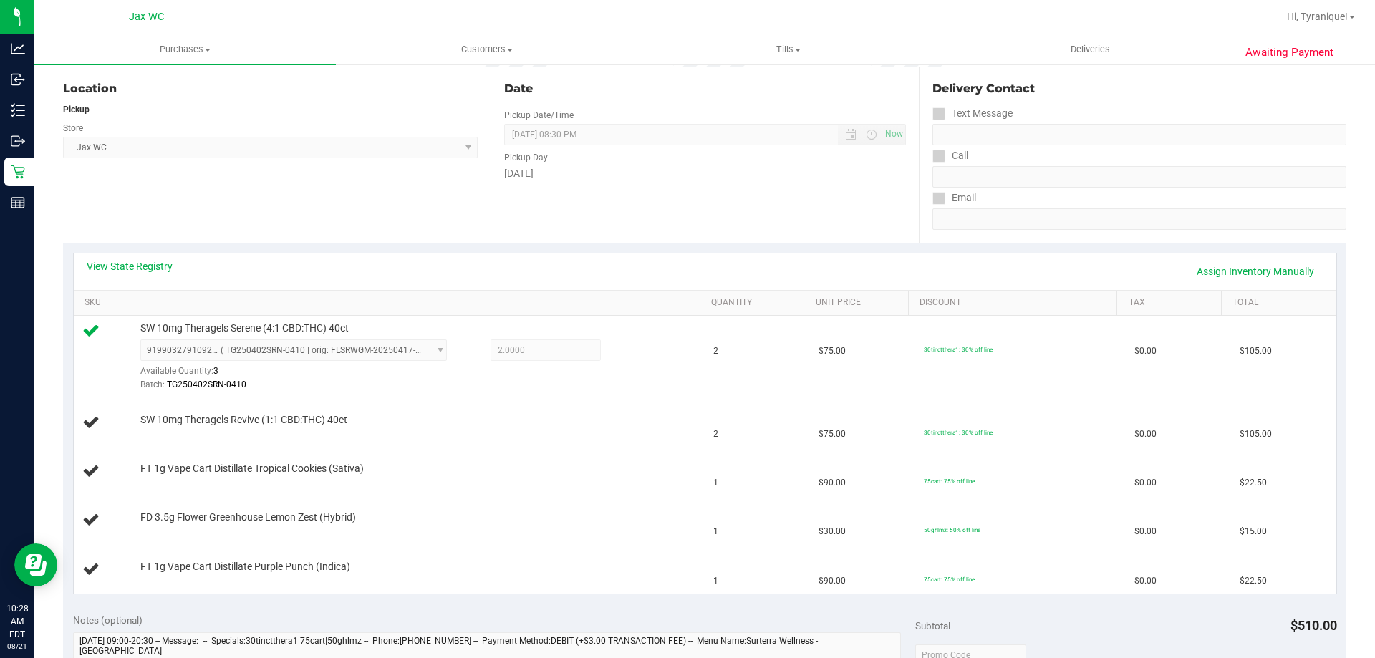
click at [159, 257] on div "View State Registry Assign Inventory Manually" at bounding box center [705, 272] width 1263 height 37
click at [163, 263] on link "View State Registry" at bounding box center [130, 266] width 86 height 14
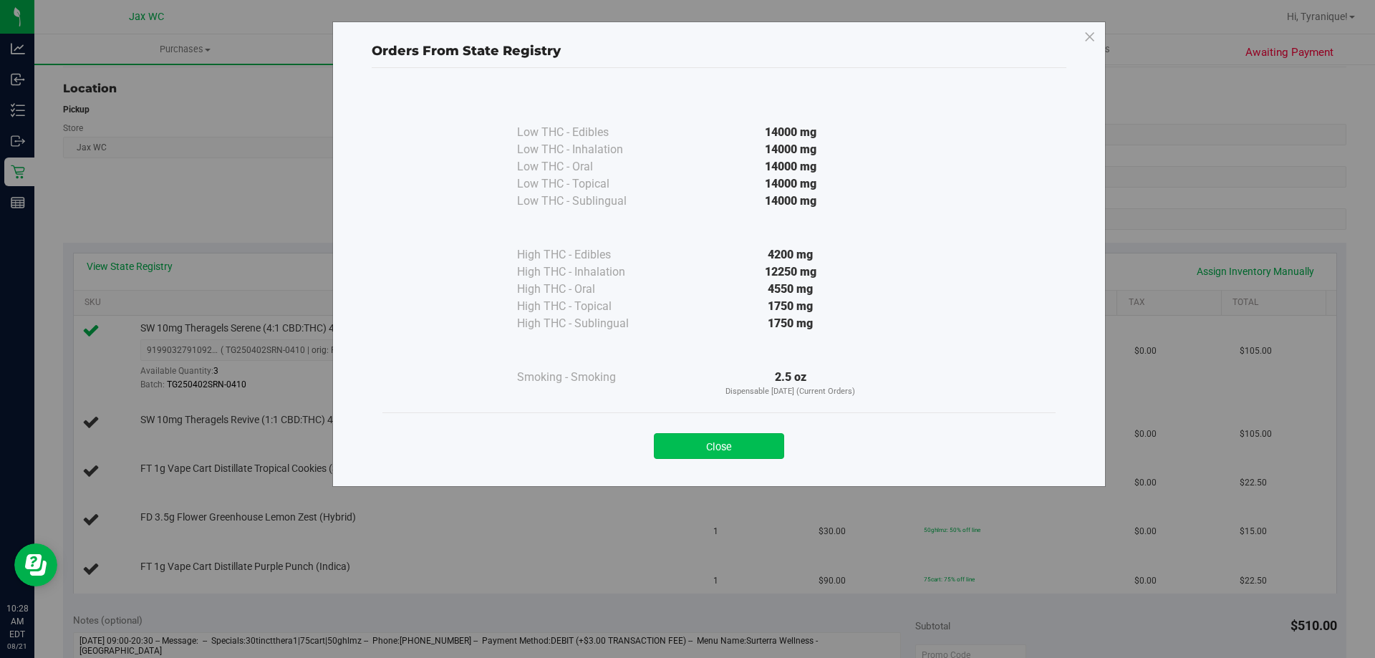
click at [689, 437] on button "Close" at bounding box center [719, 446] width 130 height 26
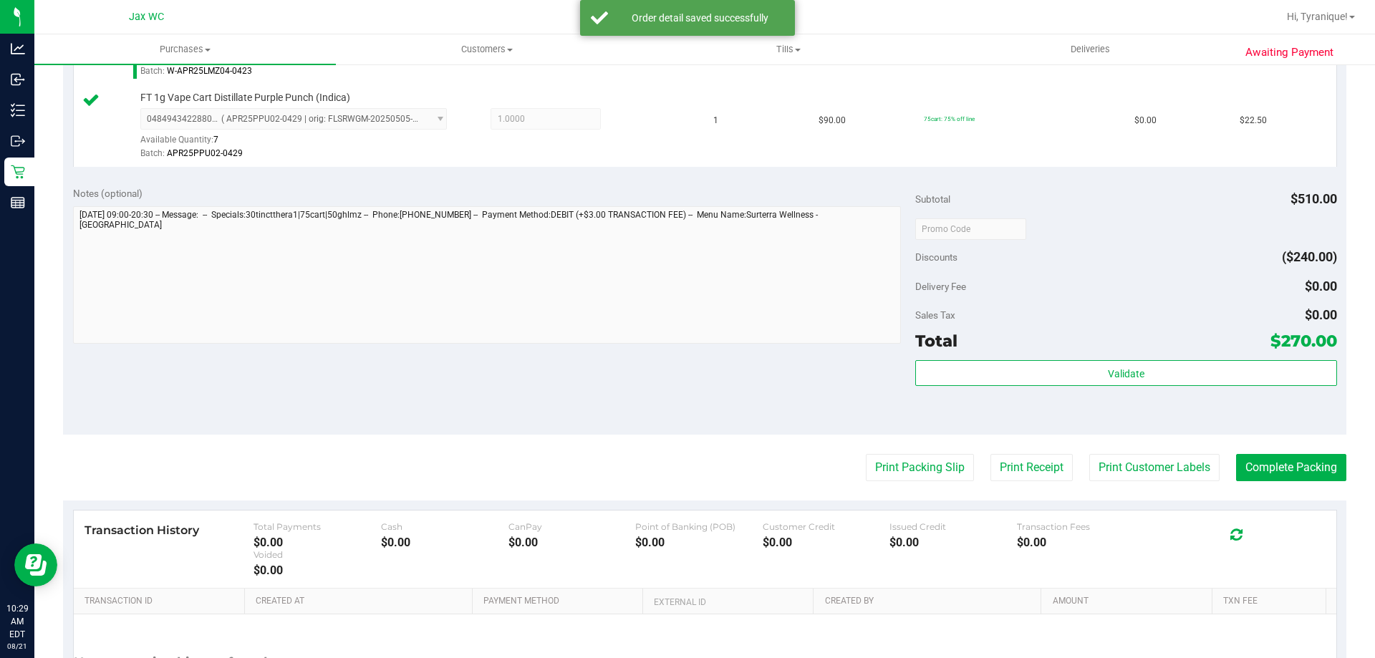
scroll to position [844, 0]
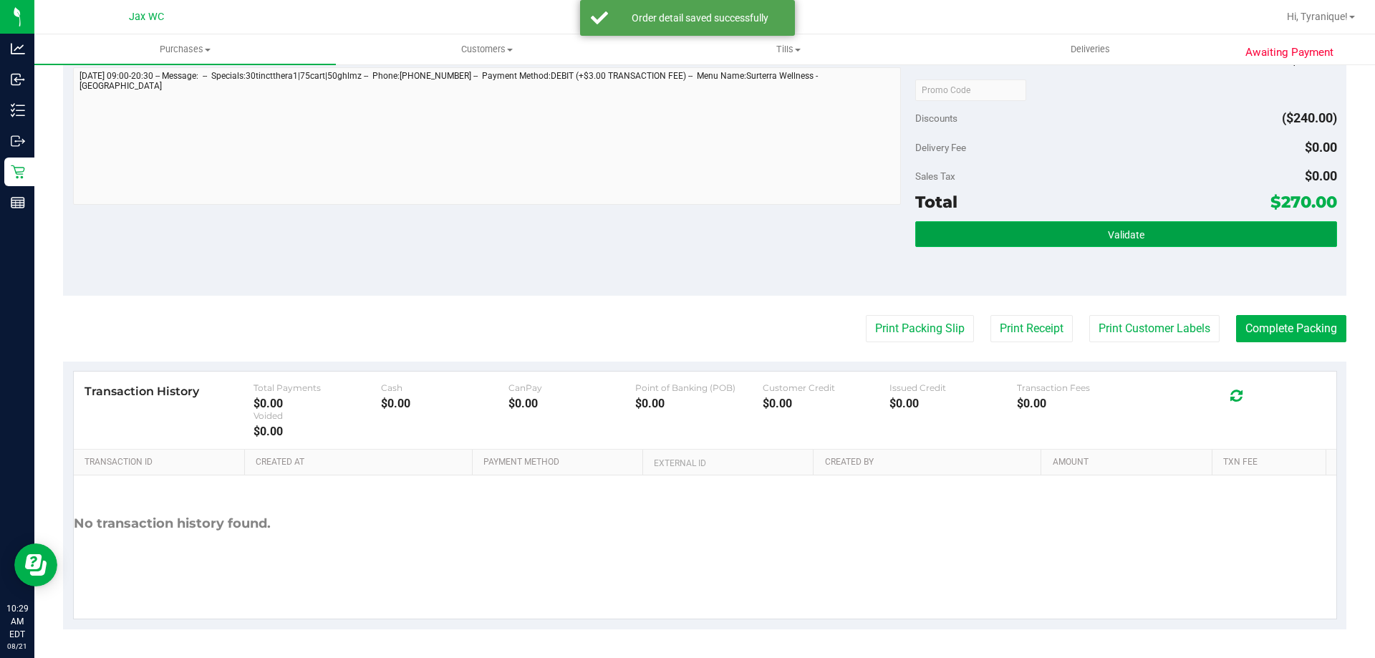
click at [1062, 243] on button "Validate" at bounding box center [1125, 234] width 421 height 26
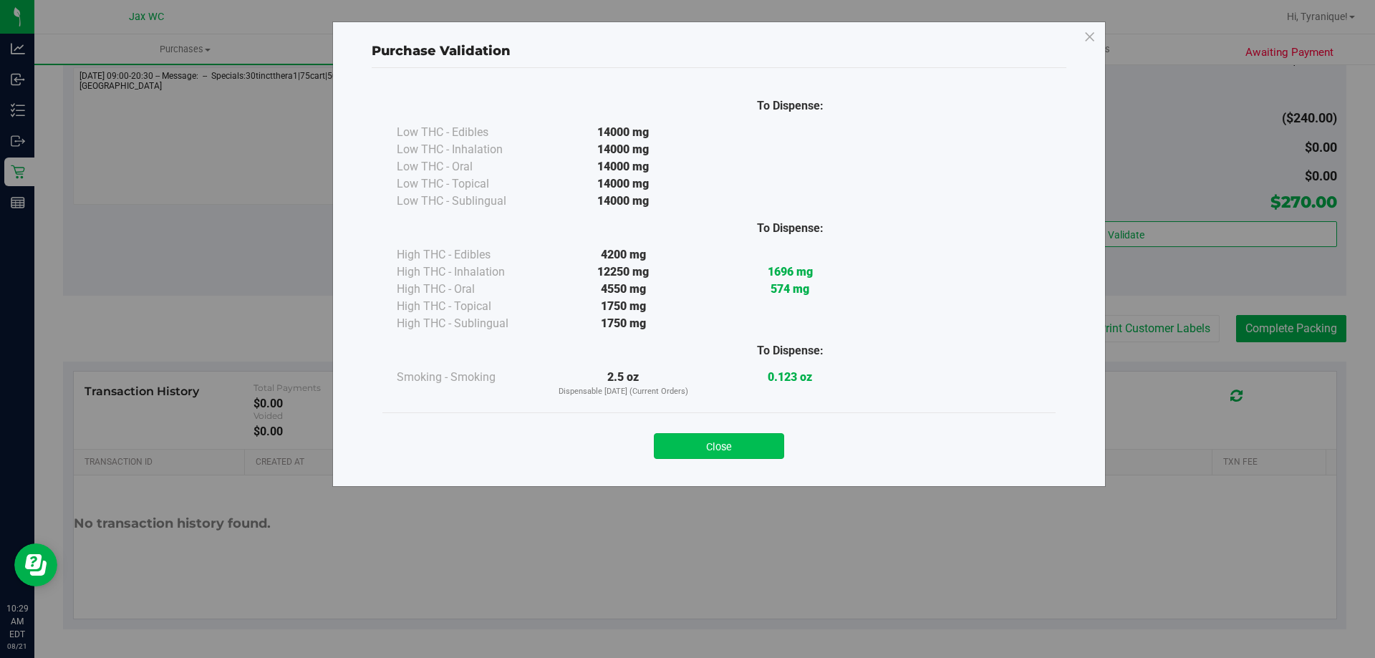
click at [758, 443] on button "Close" at bounding box center [719, 446] width 130 height 26
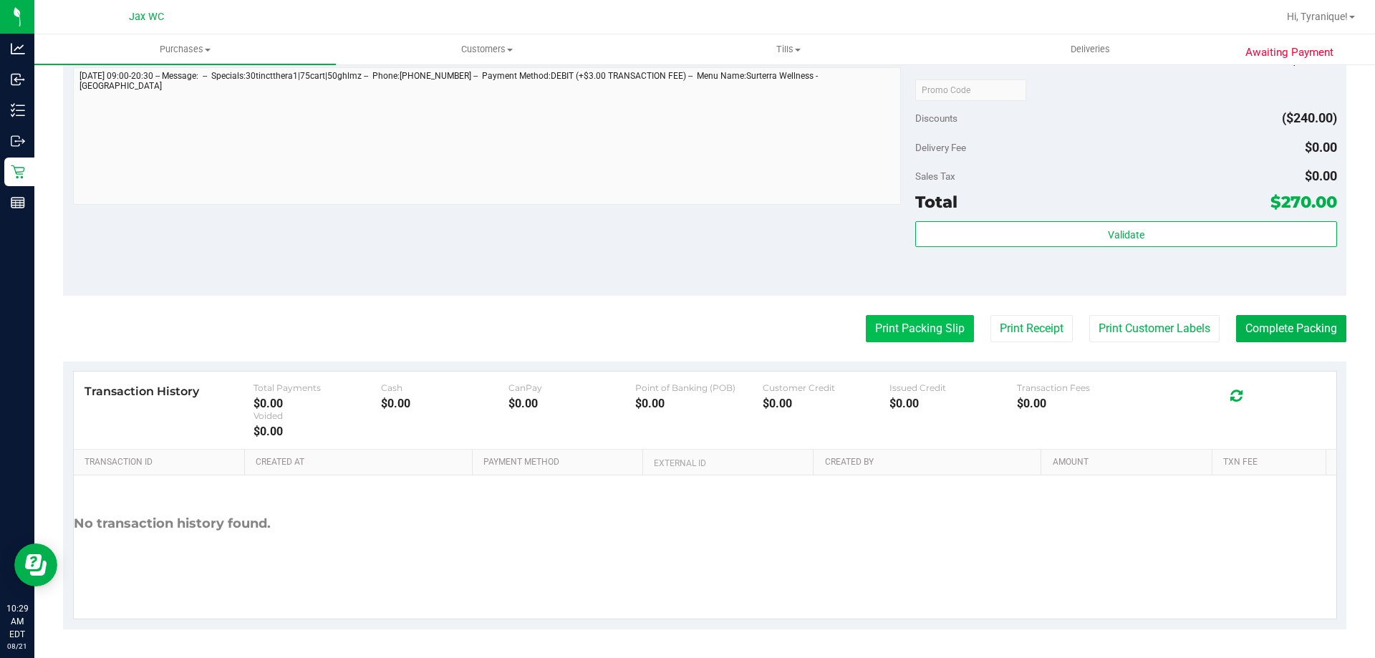
drag, startPoint x: 930, startPoint y: 279, endPoint x: 922, endPoint y: 337, distance: 59.2
click at [930, 280] on div "Validate" at bounding box center [1125, 253] width 421 height 64
click at [922, 337] on button "Print Packing Slip" at bounding box center [920, 328] width 108 height 27
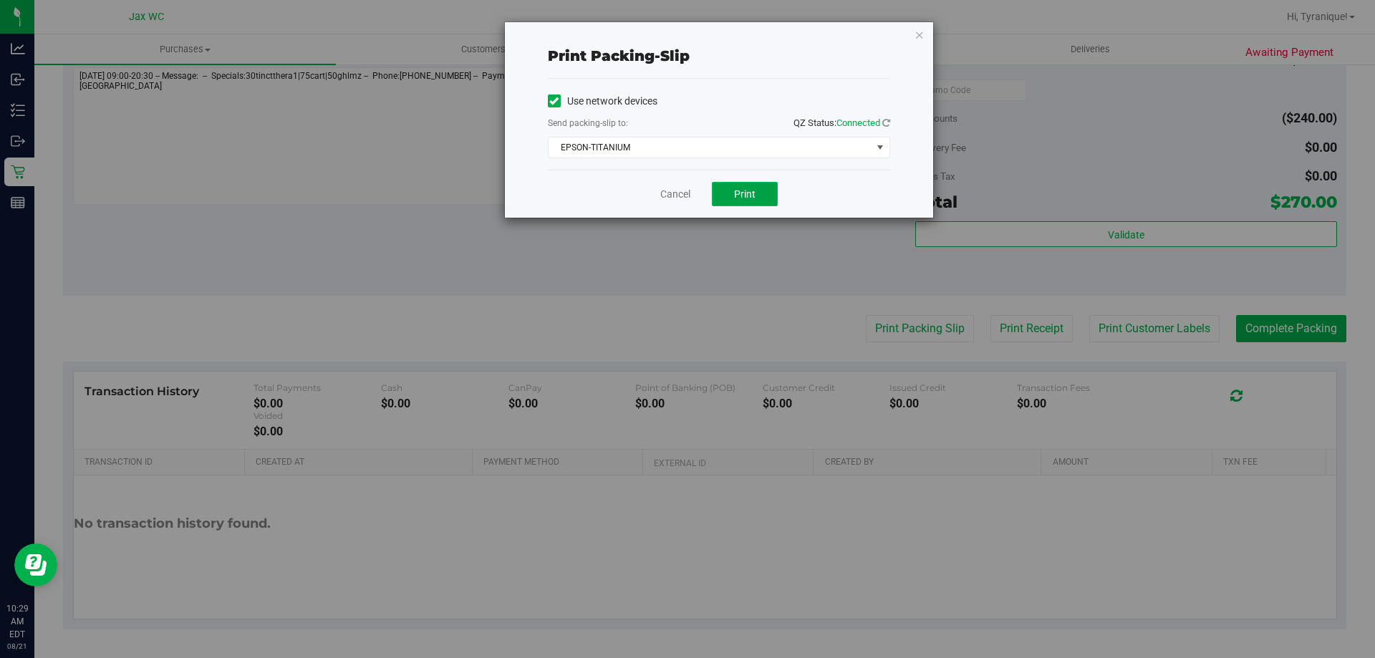
click at [742, 204] on button "Print" at bounding box center [745, 194] width 66 height 24
click at [683, 190] on link "Cancel" at bounding box center [675, 194] width 30 height 15
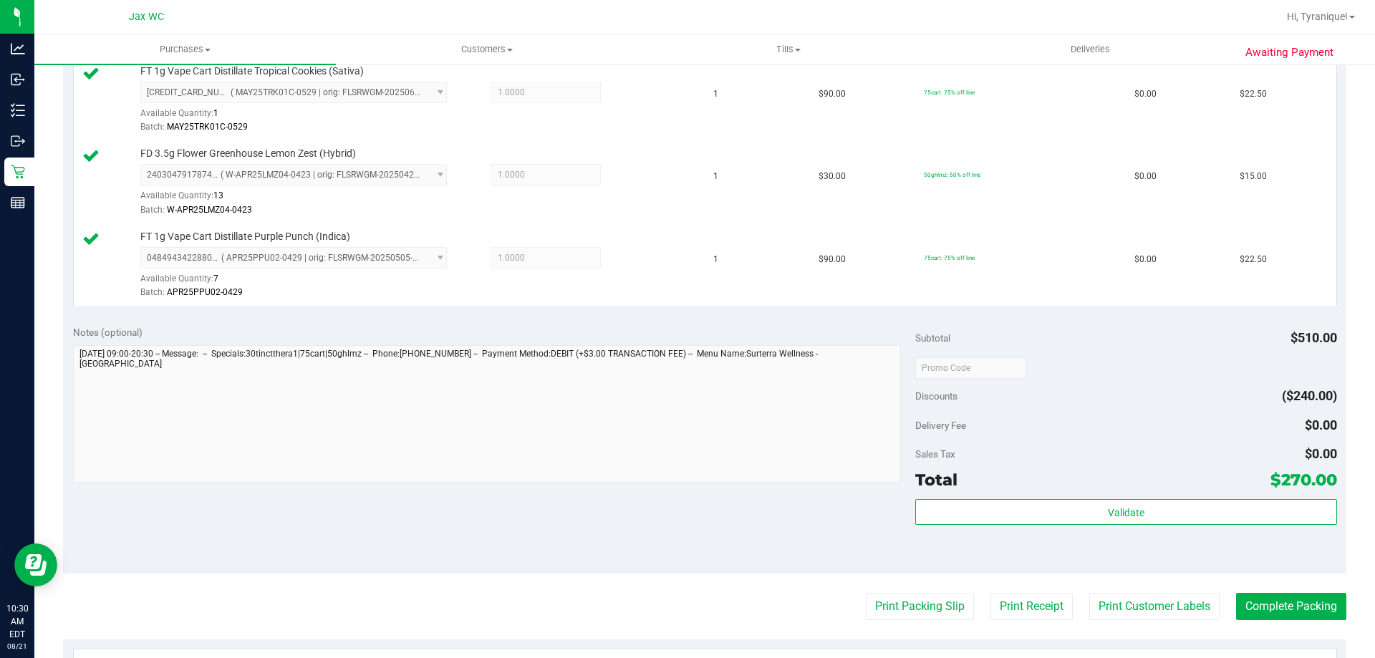
scroll to position [573, 0]
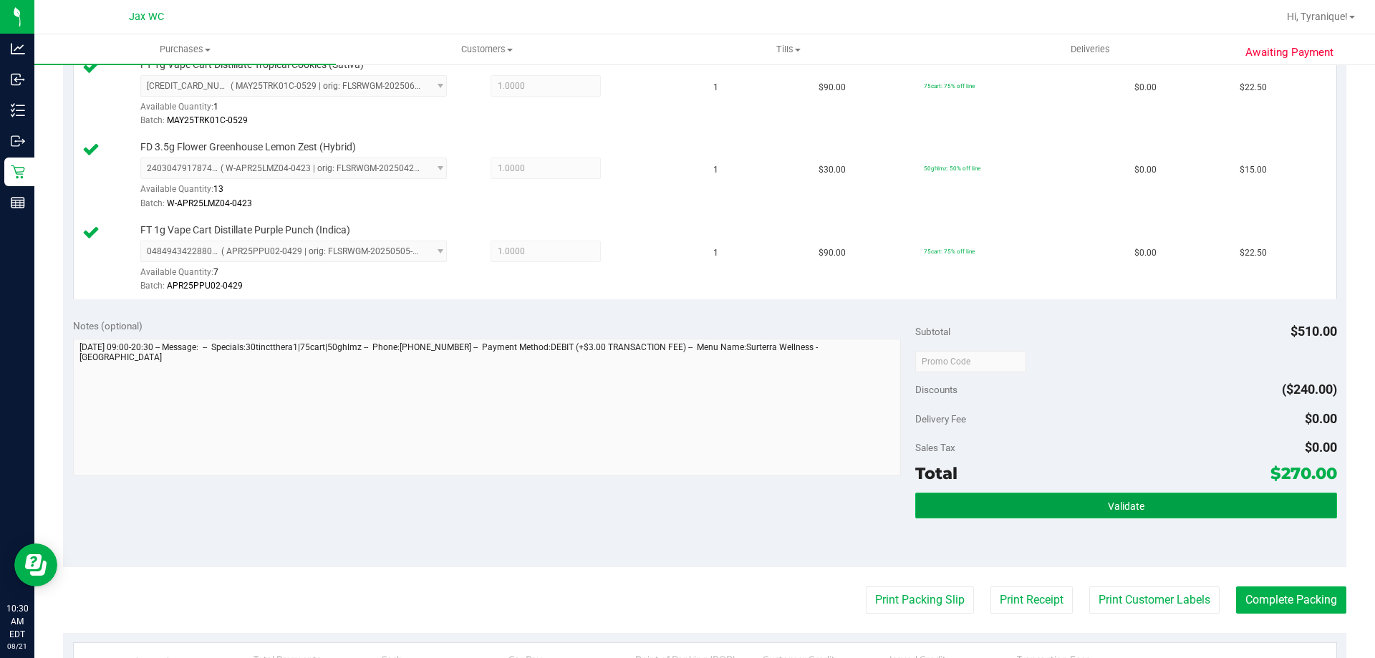
click at [1248, 515] on button "Validate" at bounding box center [1125, 506] width 421 height 26
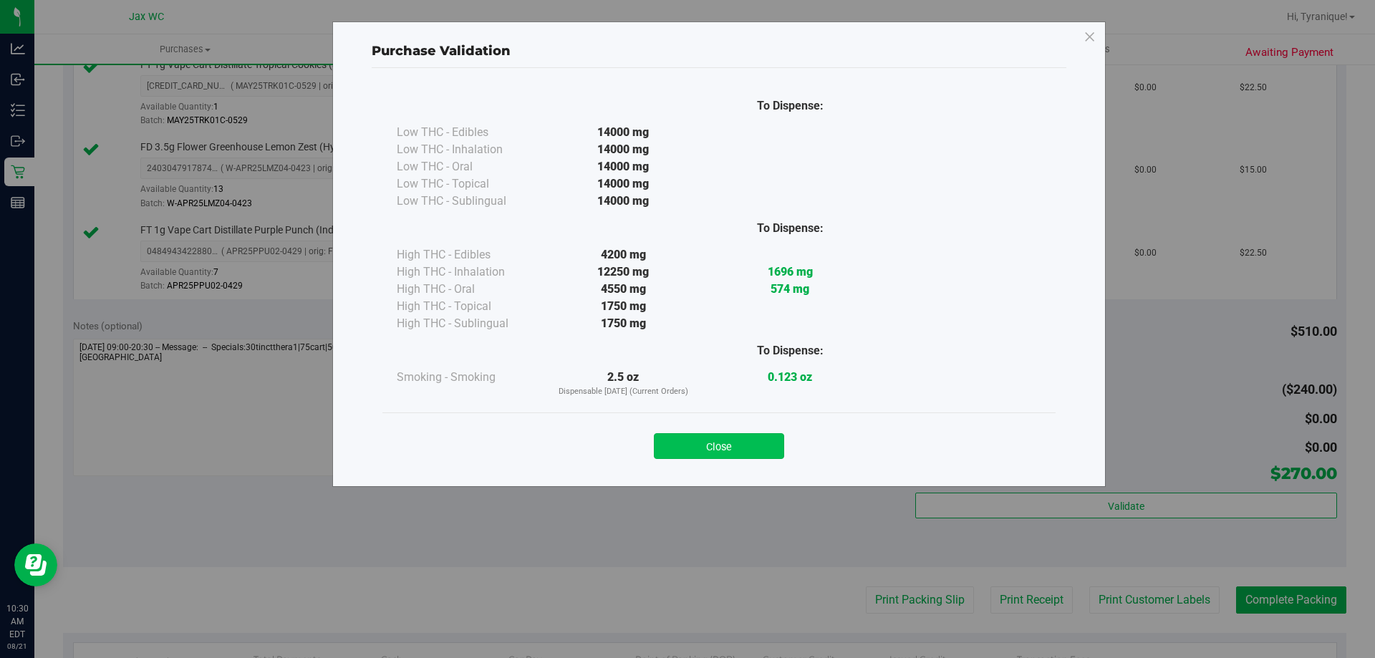
click at [763, 442] on button "Close" at bounding box center [719, 446] width 130 height 26
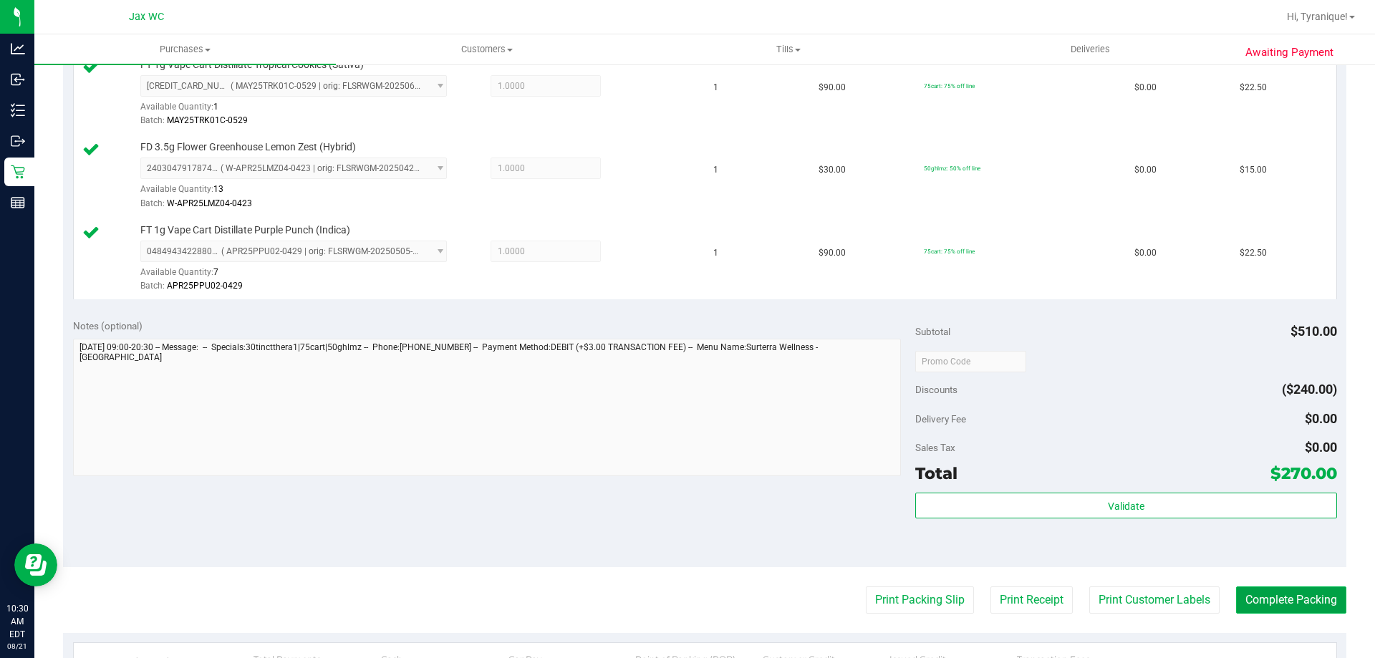
click at [1263, 604] on button "Complete Packing" at bounding box center [1291, 600] width 110 height 27
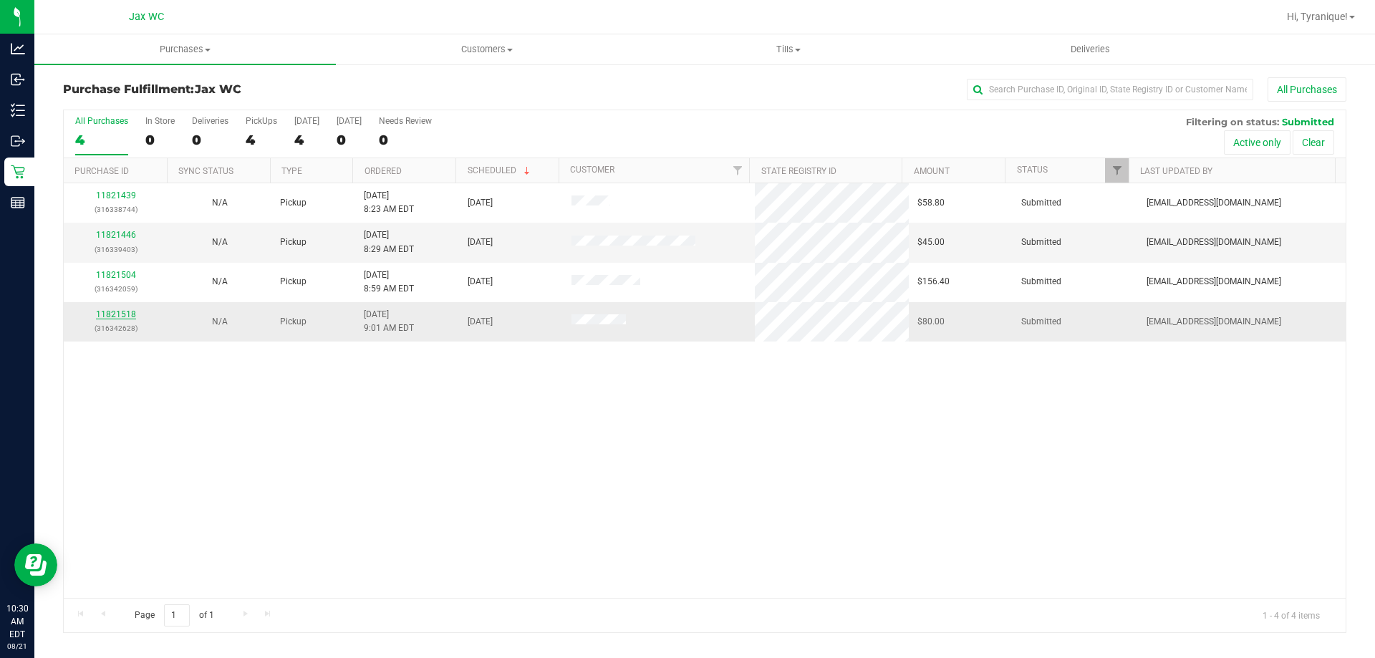
click at [118, 311] on link "11821518" at bounding box center [116, 314] width 40 height 10
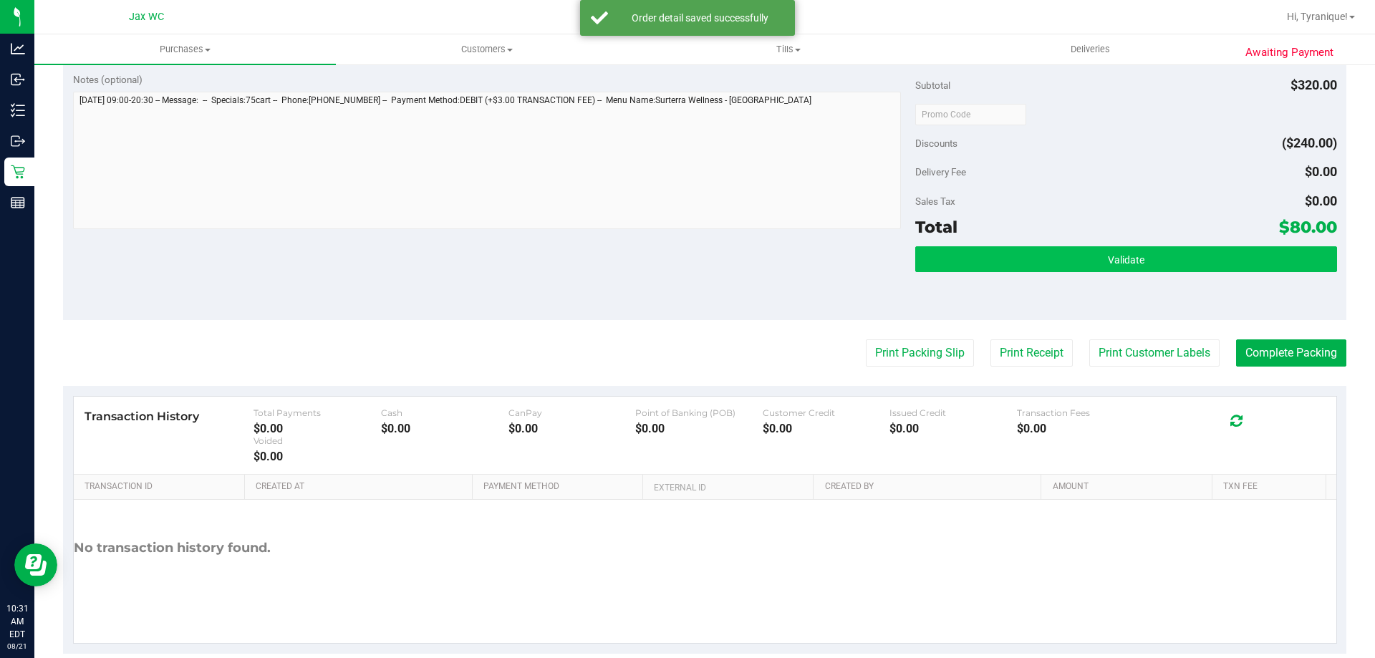
scroll to position [573, 0]
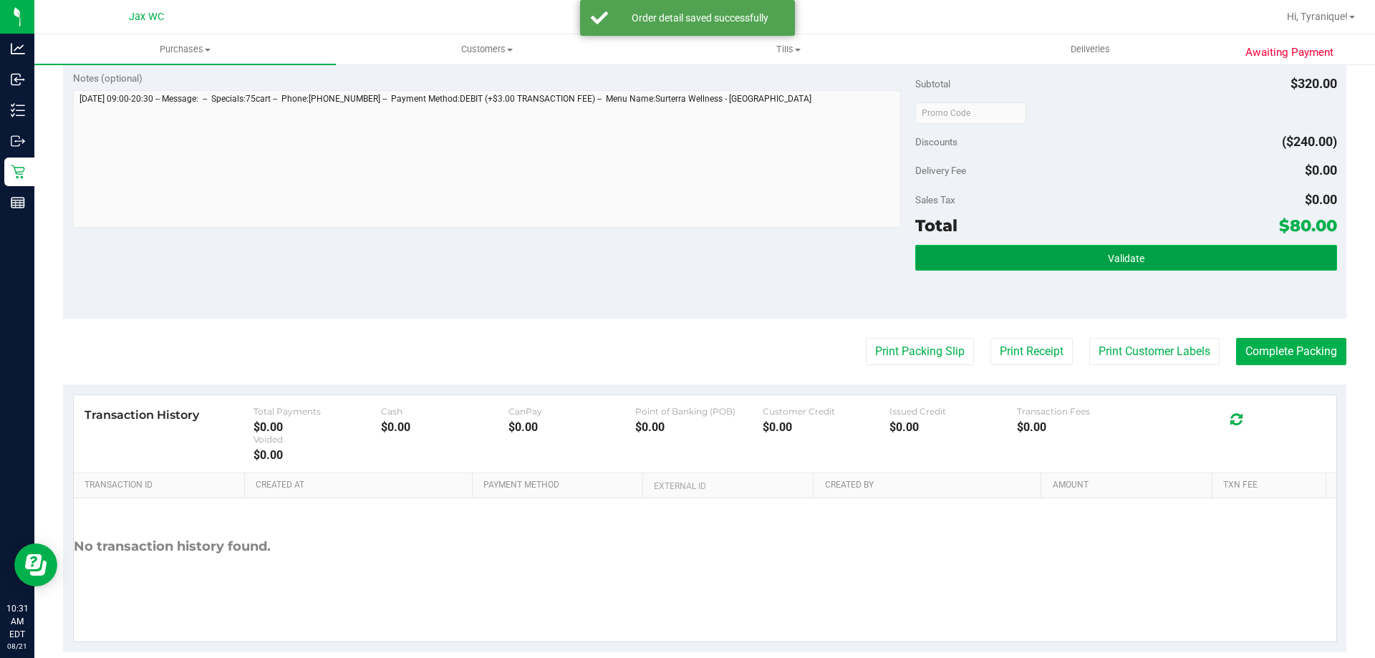
click at [1117, 264] on button "Validate" at bounding box center [1125, 258] width 421 height 26
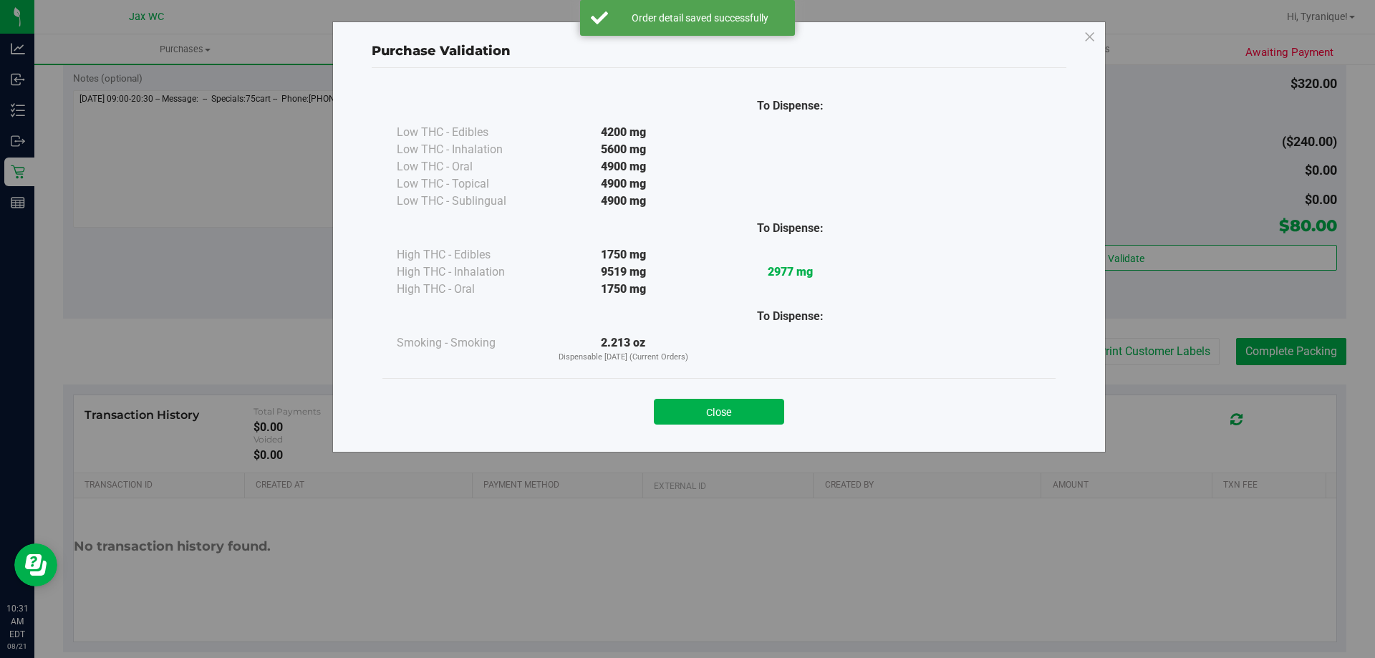
click at [745, 396] on div "Close" at bounding box center [719, 408] width 652 height 36
click at [750, 419] on button "Close" at bounding box center [719, 412] width 130 height 26
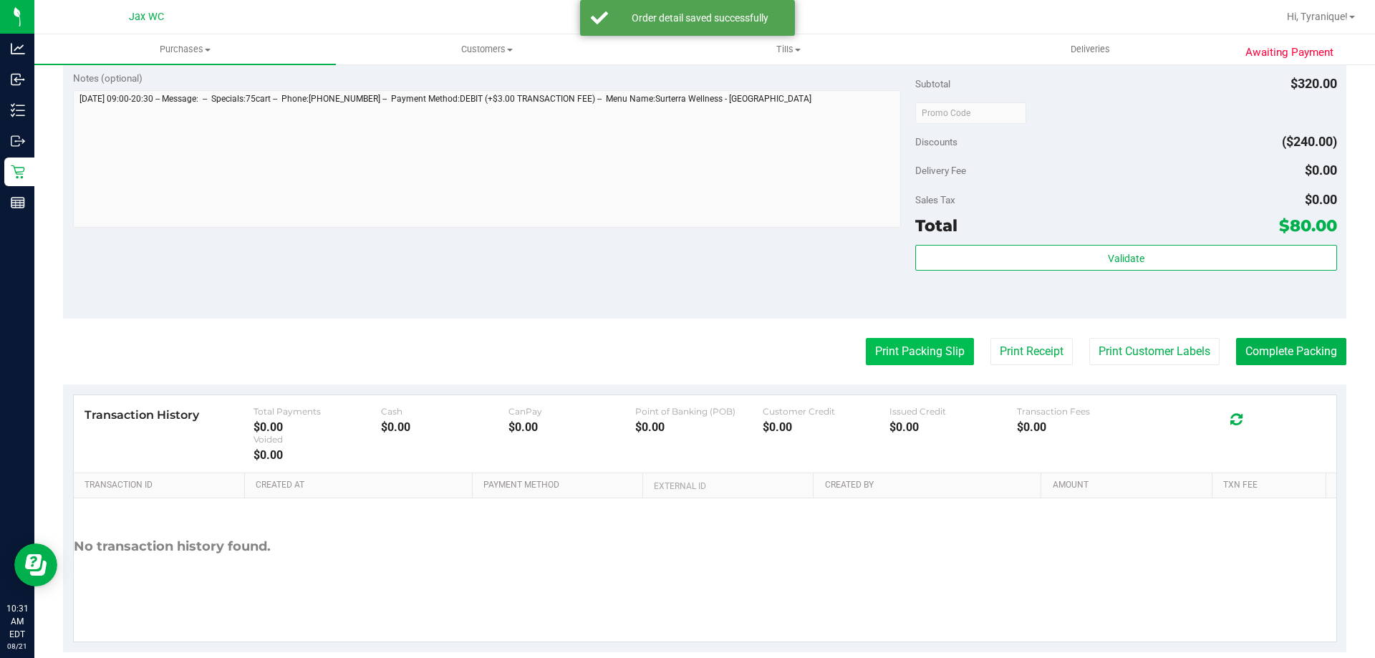
click at [880, 352] on button "Print Packing Slip" at bounding box center [920, 351] width 108 height 27
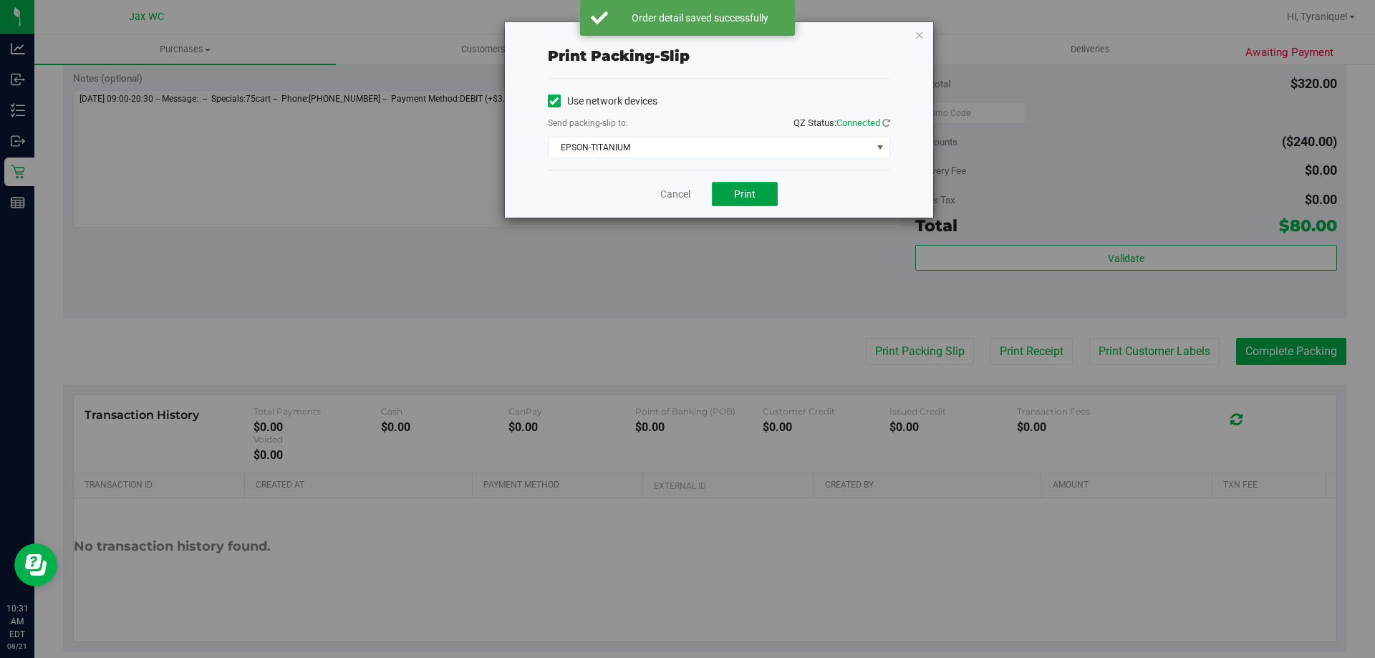
click at [746, 198] on span "Print" at bounding box center [744, 193] width 21 height 11
click at [683, 192] on link "Cancel" at bounding box center [675, 194] width 30 height 15
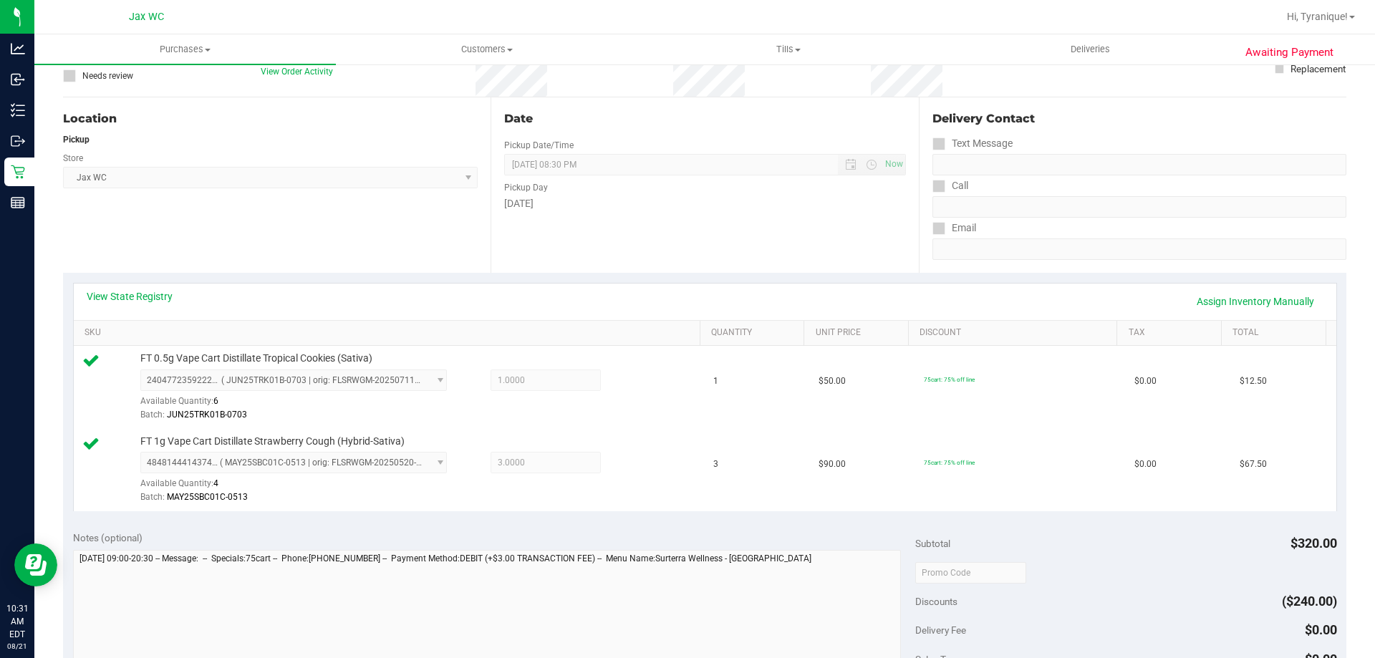
scroll to position [501, 0]
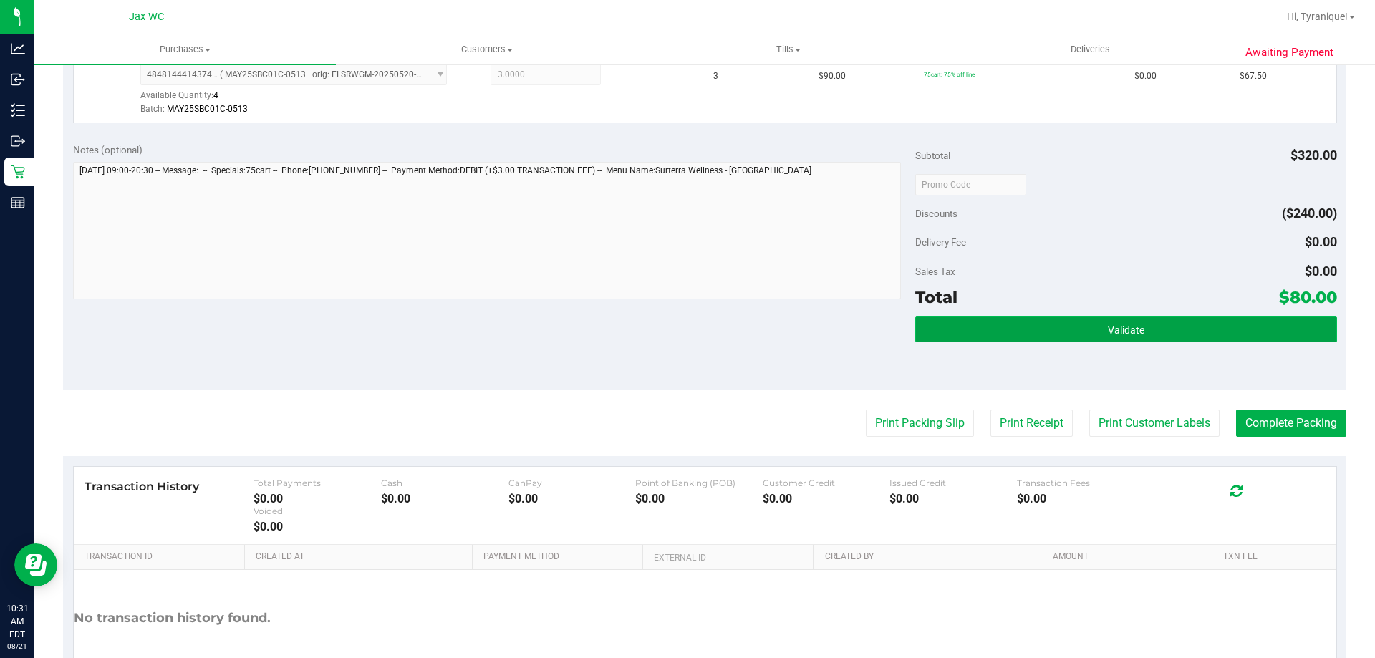
click at [1157, 328] on button "Validate" at bounding box center [1125, 330] width 421 height 26
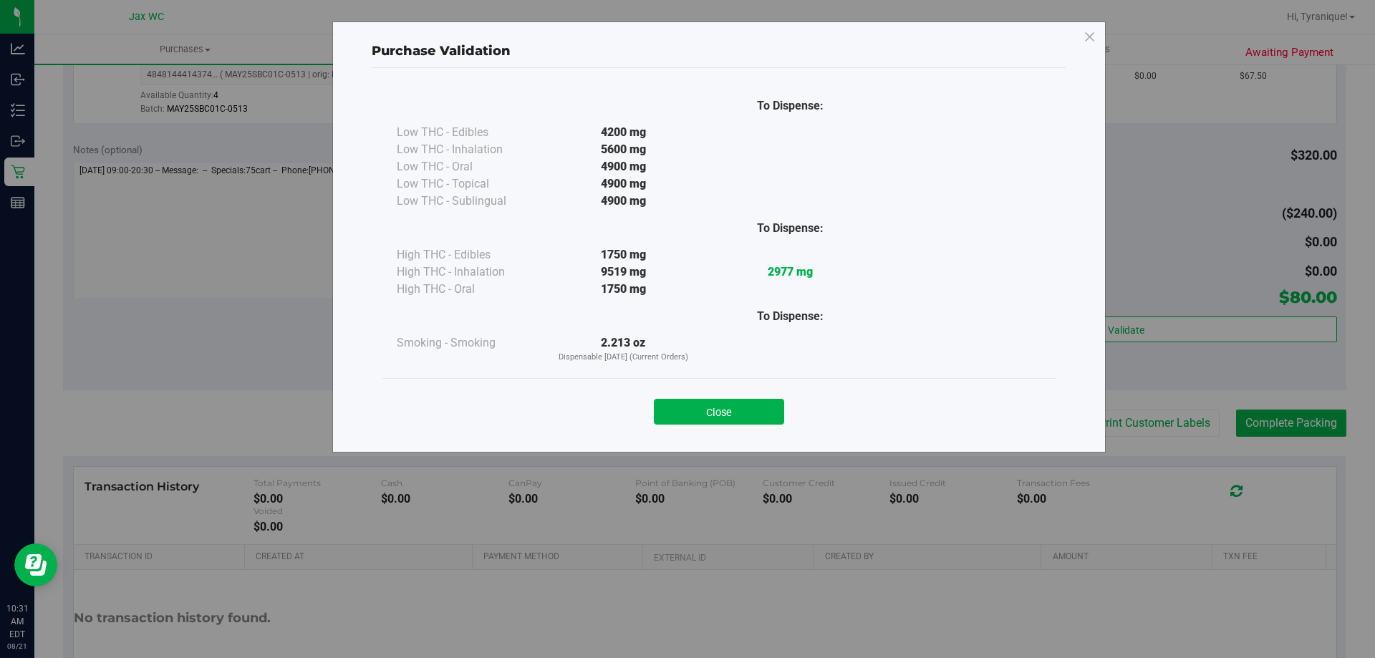
click at [733, 425] on div "Close" at bounding box center [718, 407] width 673 height 58
click at [733, 416] on button "Close" at bounding box center [719, 412] width 130 height 26
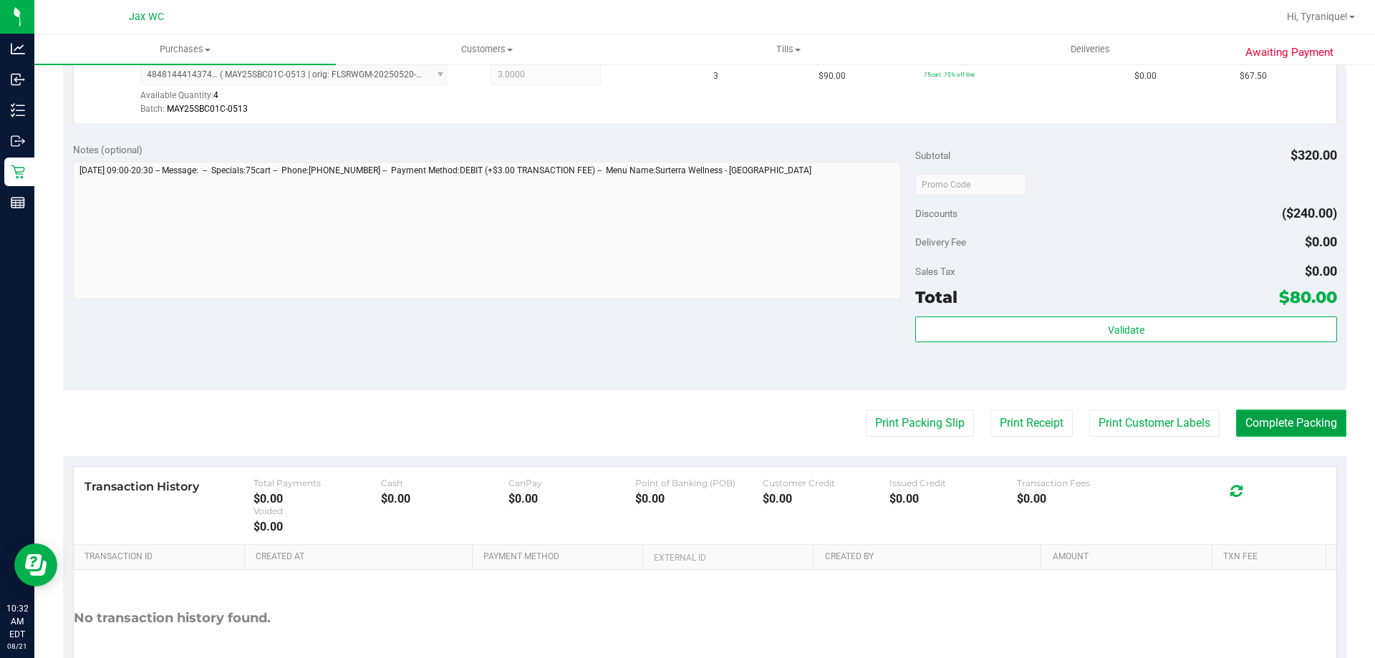
click at [1291, 430] on button "Complete Packing" at bounding box center [1291, 423] width 110 height 27
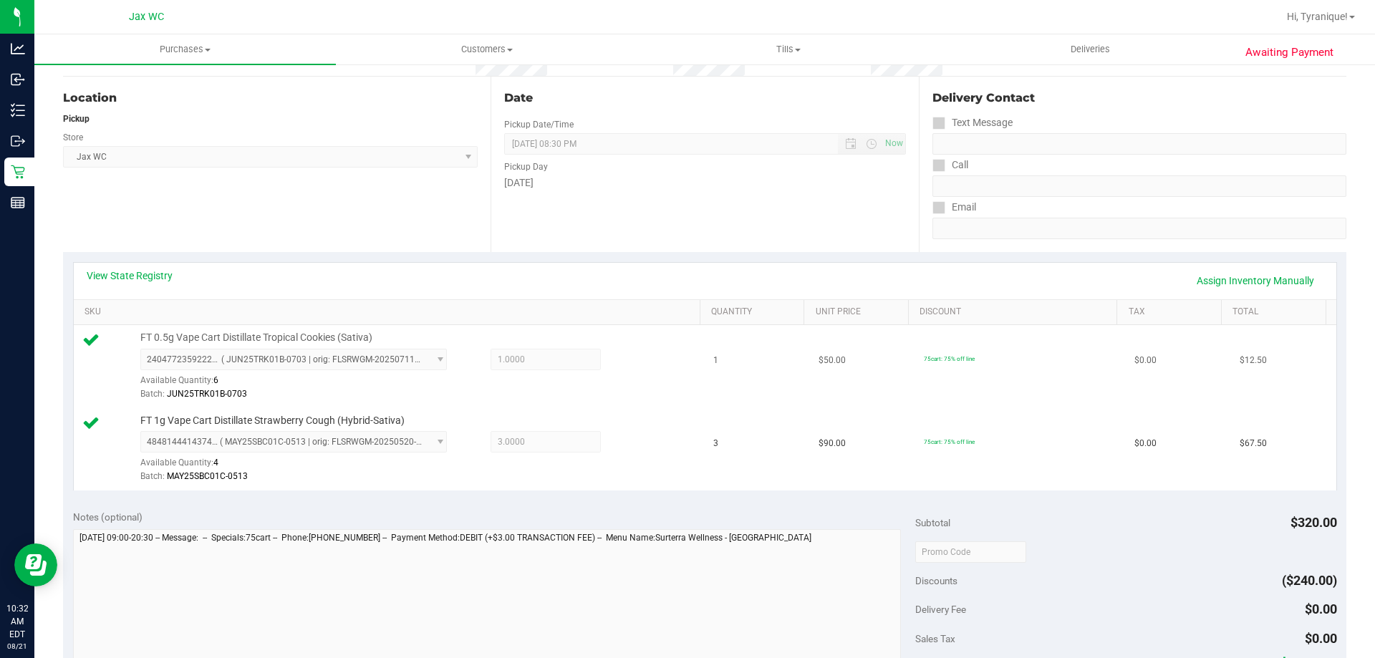
scroll to position [72, 0]
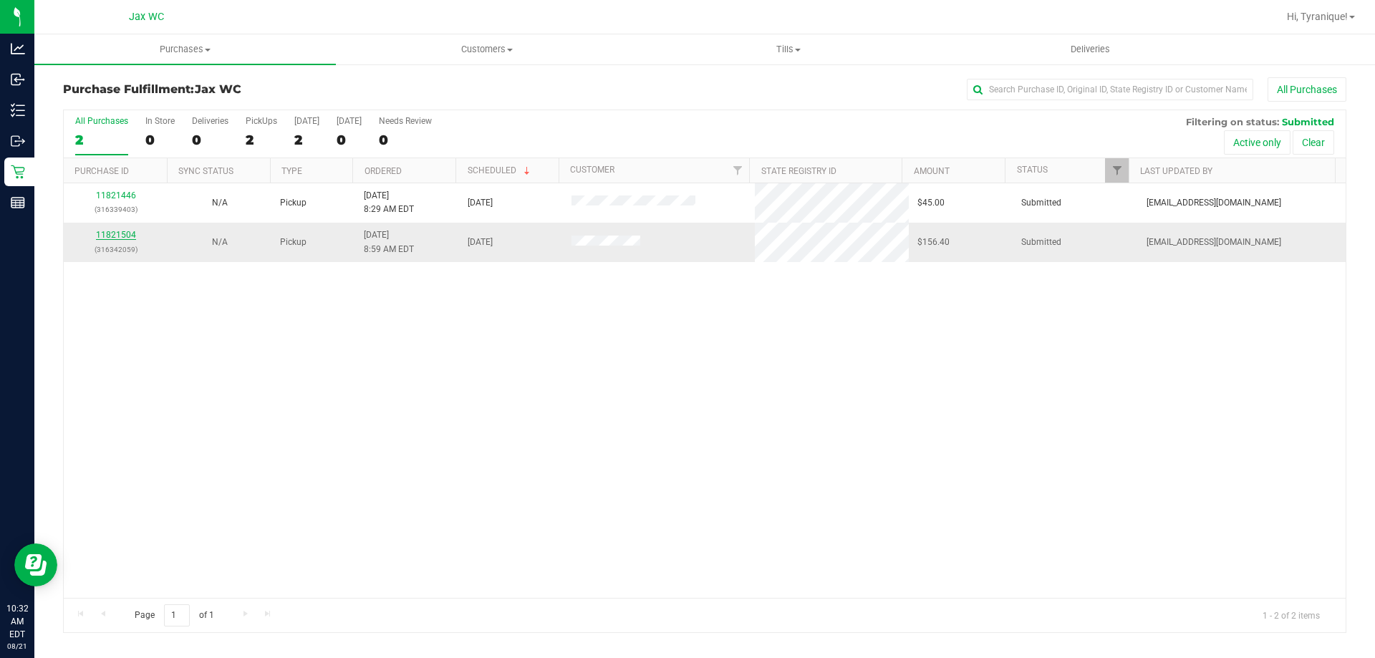
click at [118, 232] on link "11821504" at bounding box center [116, 235] width 40 height 10
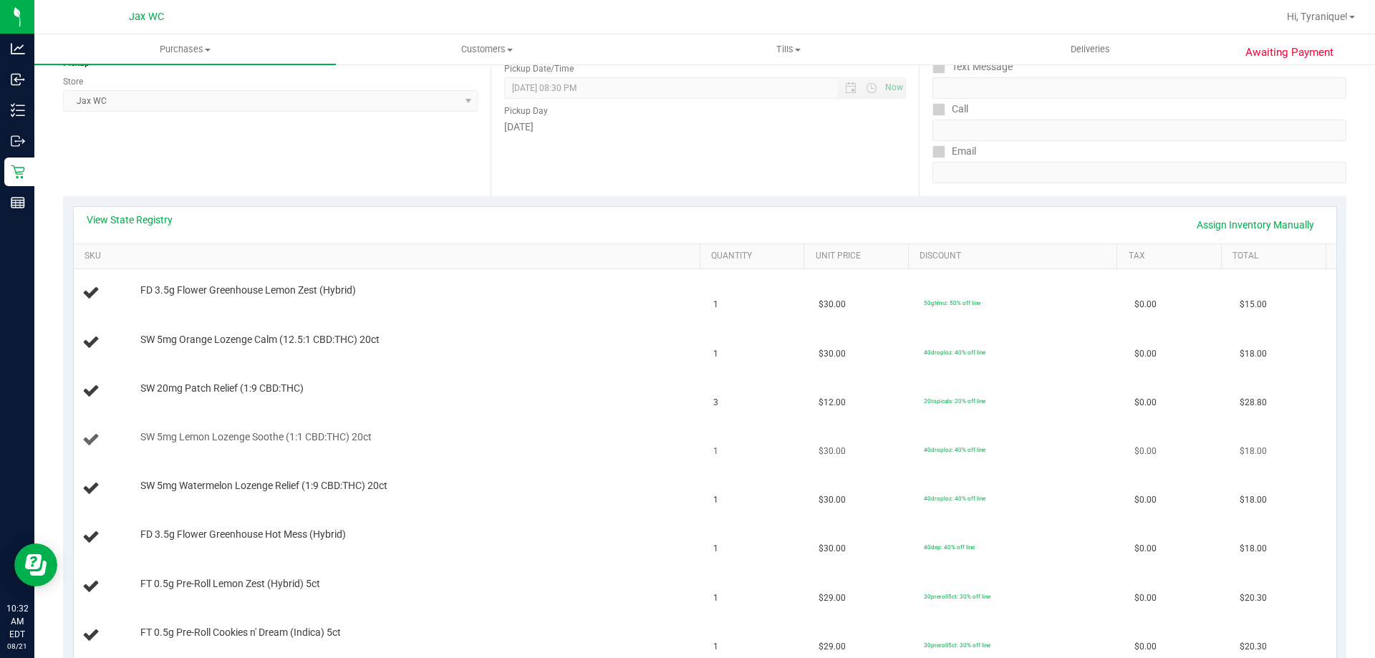
scroll to position [215, 0]
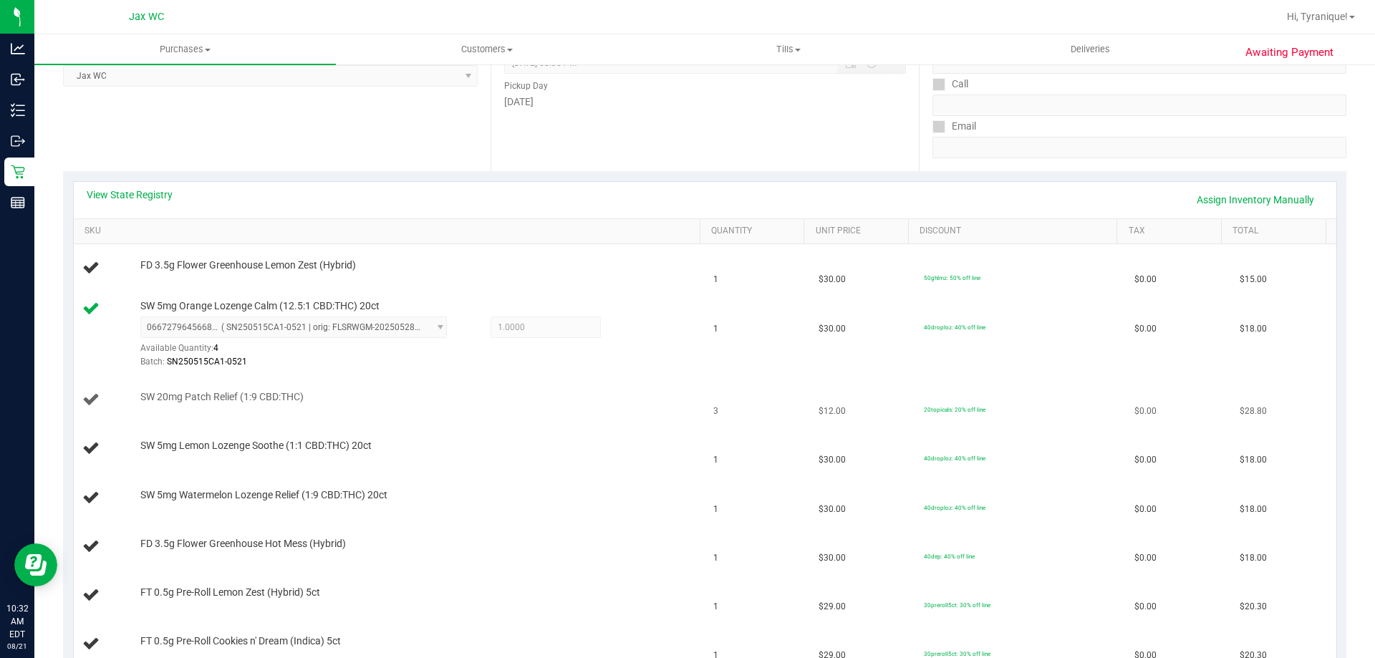
drag, startPoint x: 518, startPoint y: 494, endPoint x: 327, endPoint y: 382, distance: 222.4
click at [327, 382] on td "SW 20mg Patch Relief (1:9 CBD:THC)" at bounding box center [390, 400] width 632 height 49
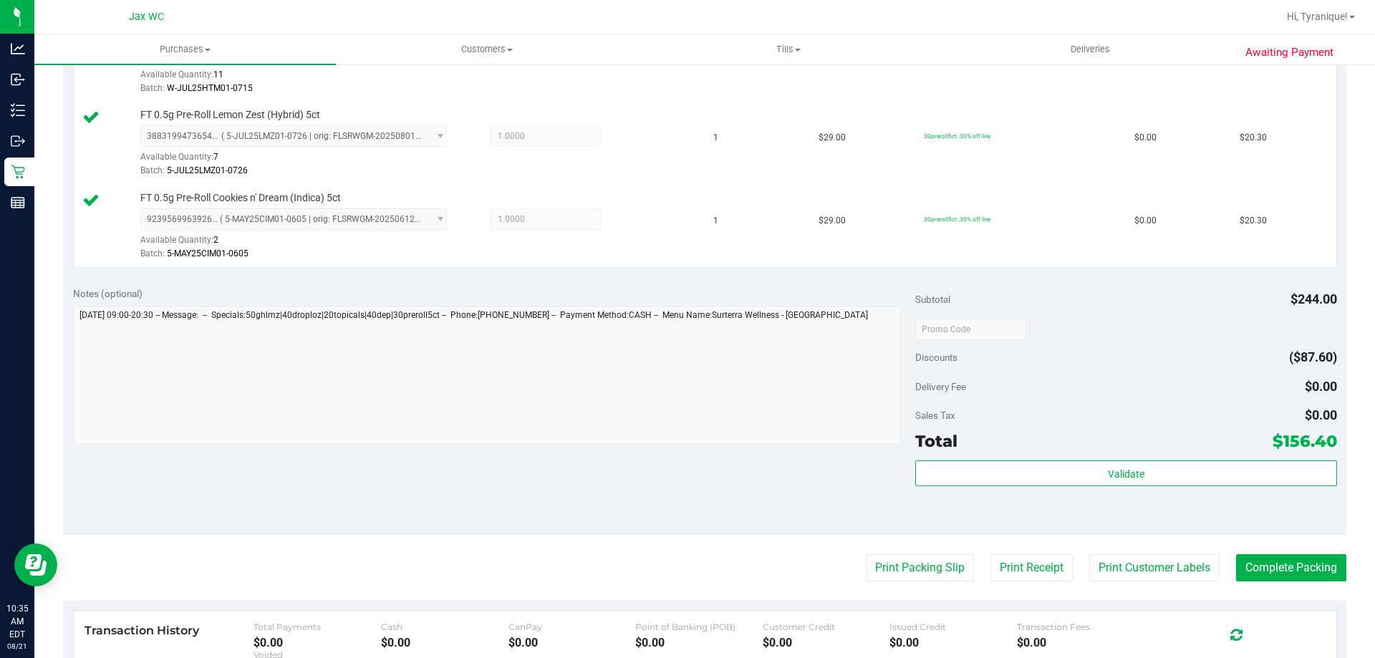
scroll to position [1093, 0]
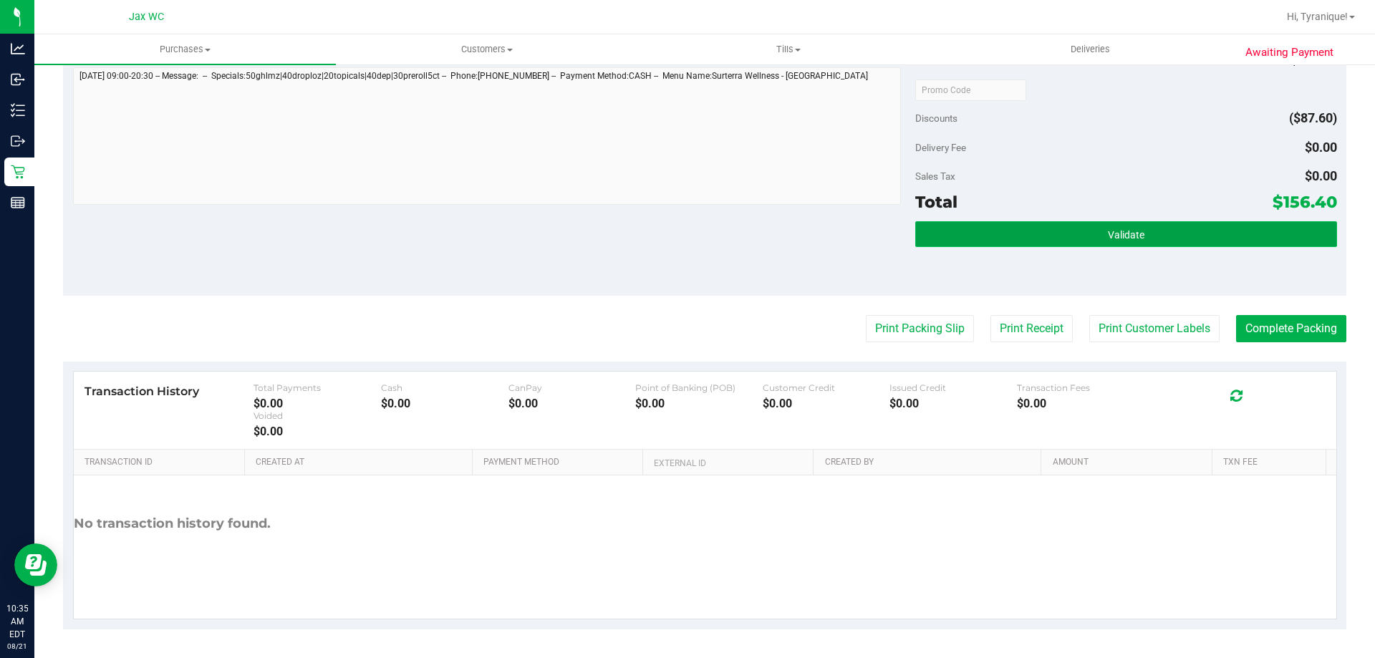
click at [1075, 246] on button "Validate" at bounding box center [1125, 234] width 421 height 26
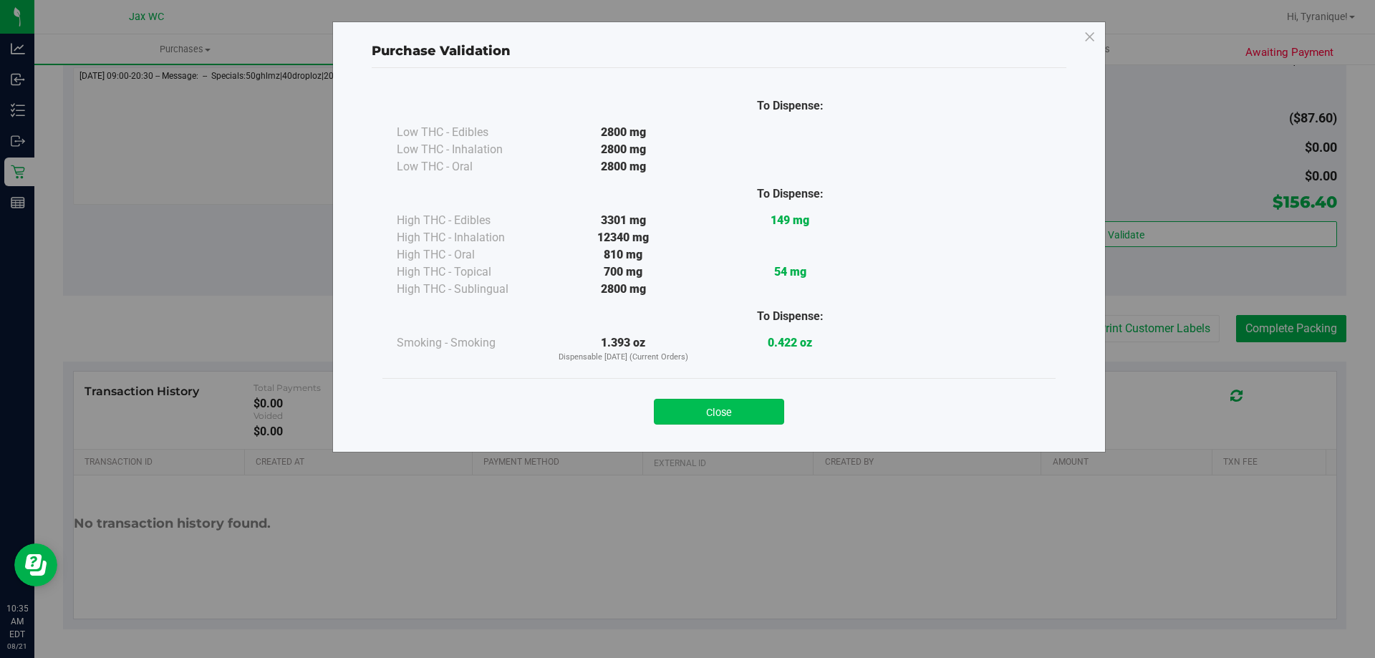
drag, startPoint x: 736, startPoint y: 411, endPoint x: 894, endPoint y: 319, distance: 182.9
click at [736, 410] on button "Close" at bounding box center [719, 412] width 130 height 26
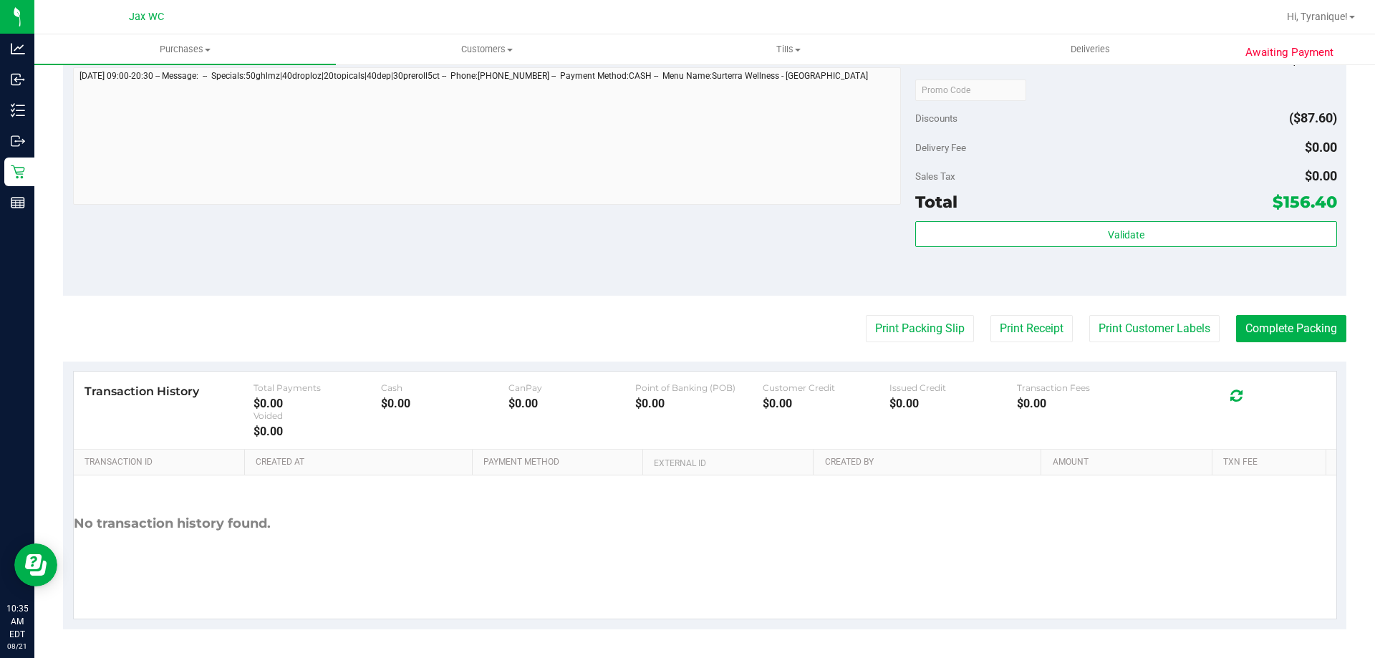
click at [963, 277] on div "Validate" at bounding box center [1125, 253] width 421 height 64
click at [945, 316] on button "Print Packing Slip" at bounding box center [920, 328] width 108 height 27
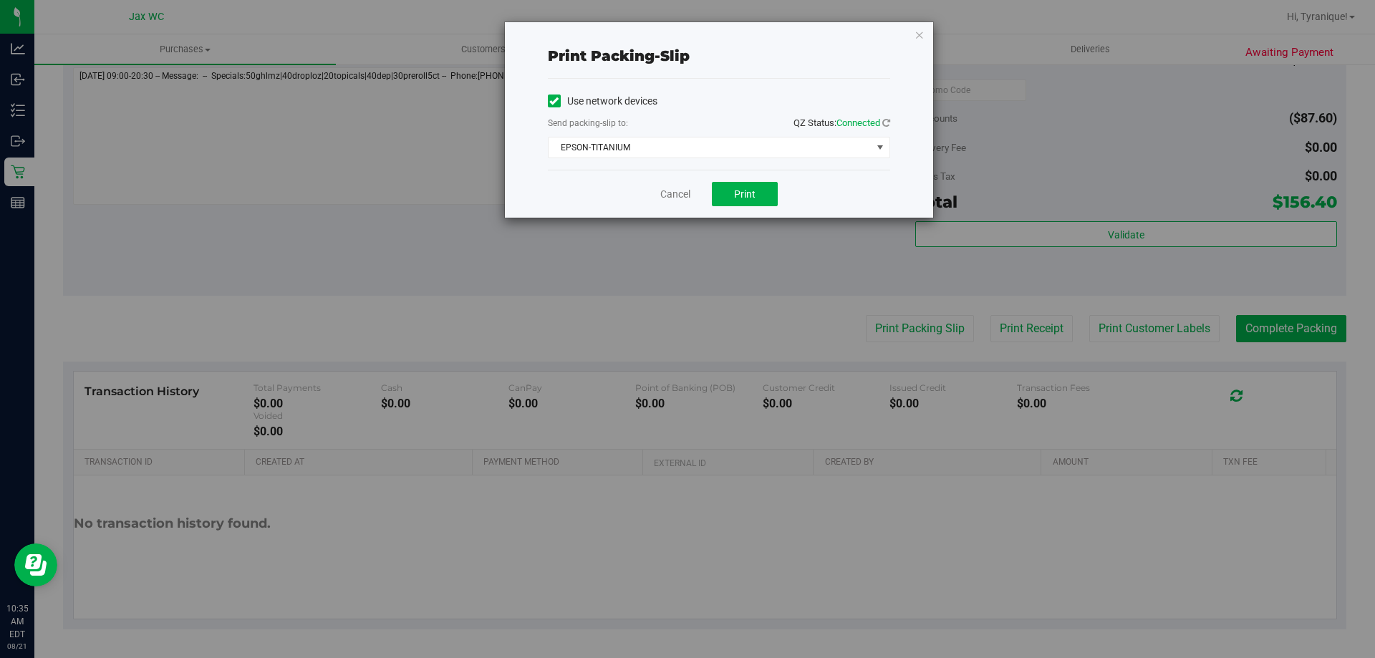
click at [728, 208] on div "Cancel Print" at bounding box center [719, 194] width 342 height 48
click at [729, 196] on button "Print" at bounding box center [745, 194] width 66 height 24
click at [668, 193] on link "Cancel" at bounding box center [675, 194] width 30 height 15
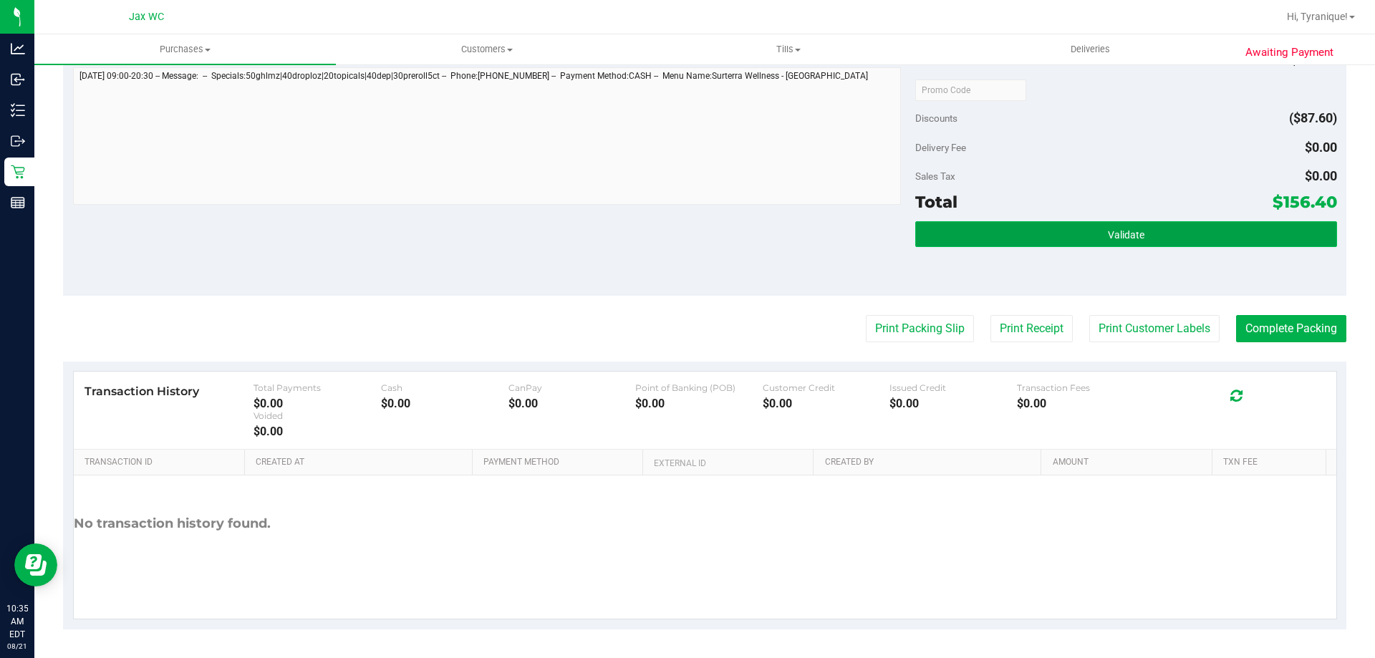
click at [1260, 226] on button "Validate" at bounding box center [1125, 234] width 421 height 26
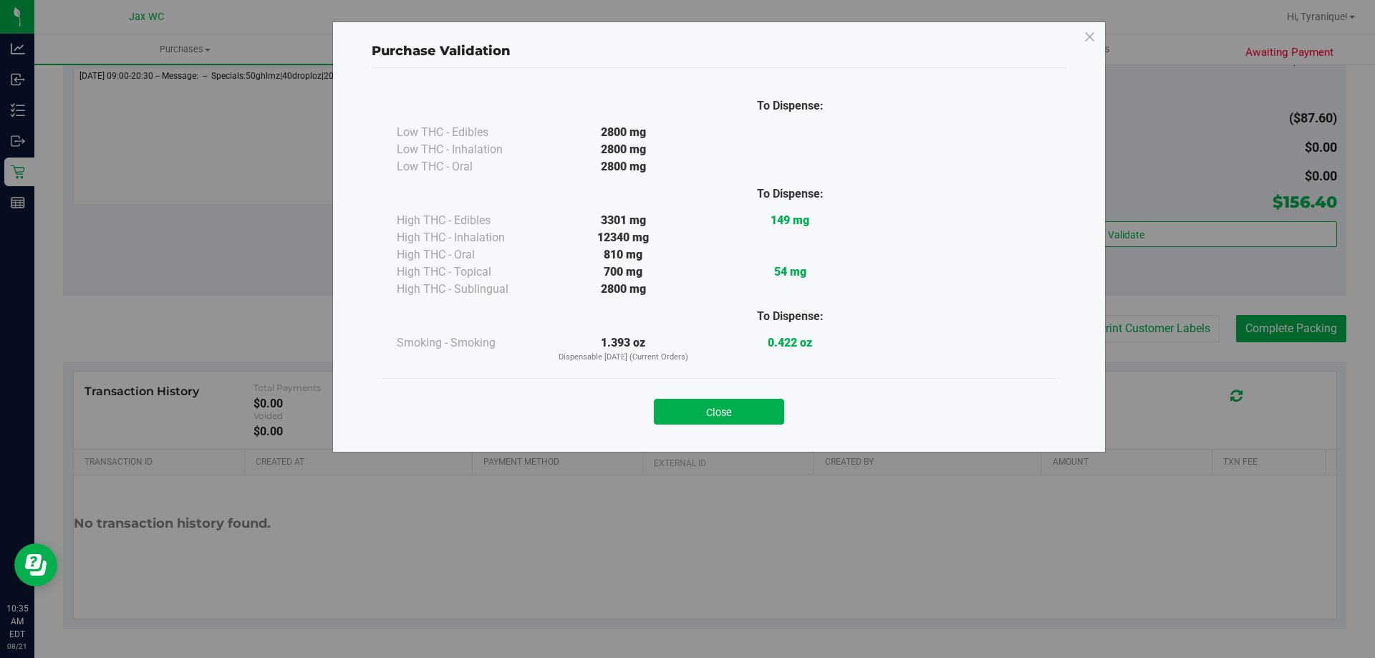
drag, startPoint x: 755, startPoint y: 409, endPoint x: 1186, endPoint y: 406, distance: 431.1
click at [753, 409] on button "Close" at bounding box center [719, 412] width 130 height 26
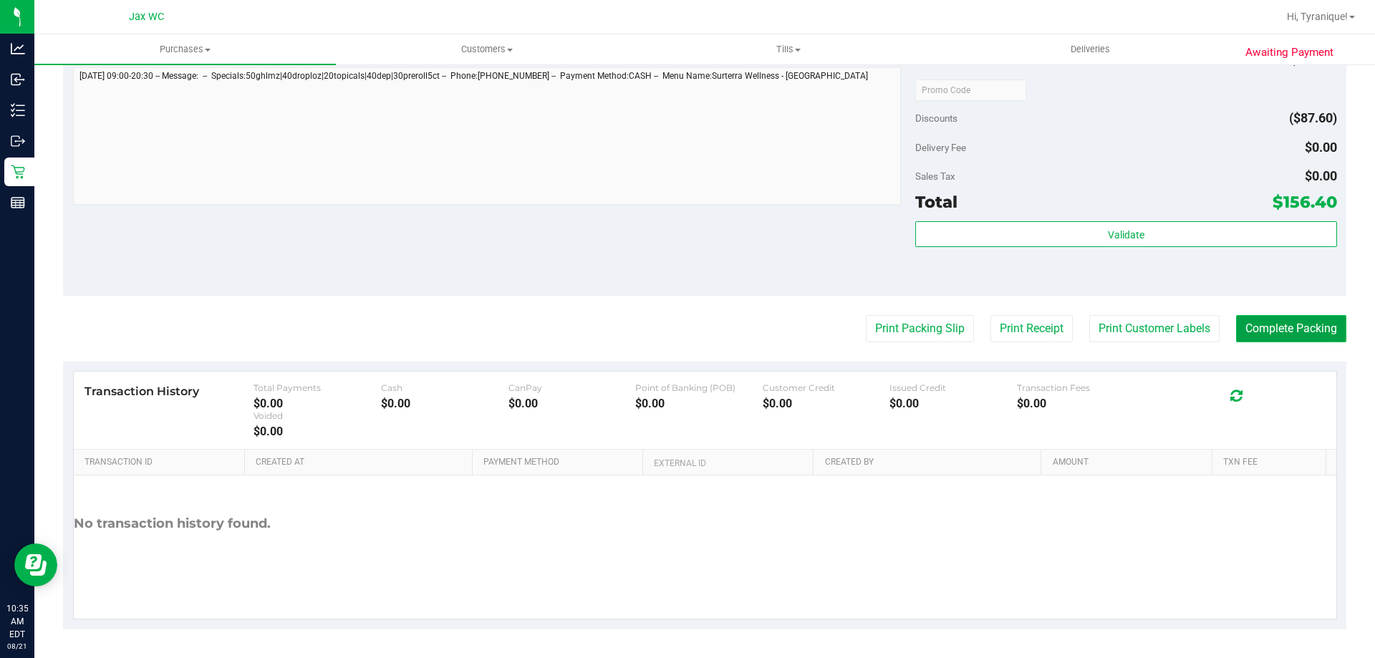
click at [1253, 329] on button "Complete Packing" at bounding box center [1291, 328] width 110 height 27
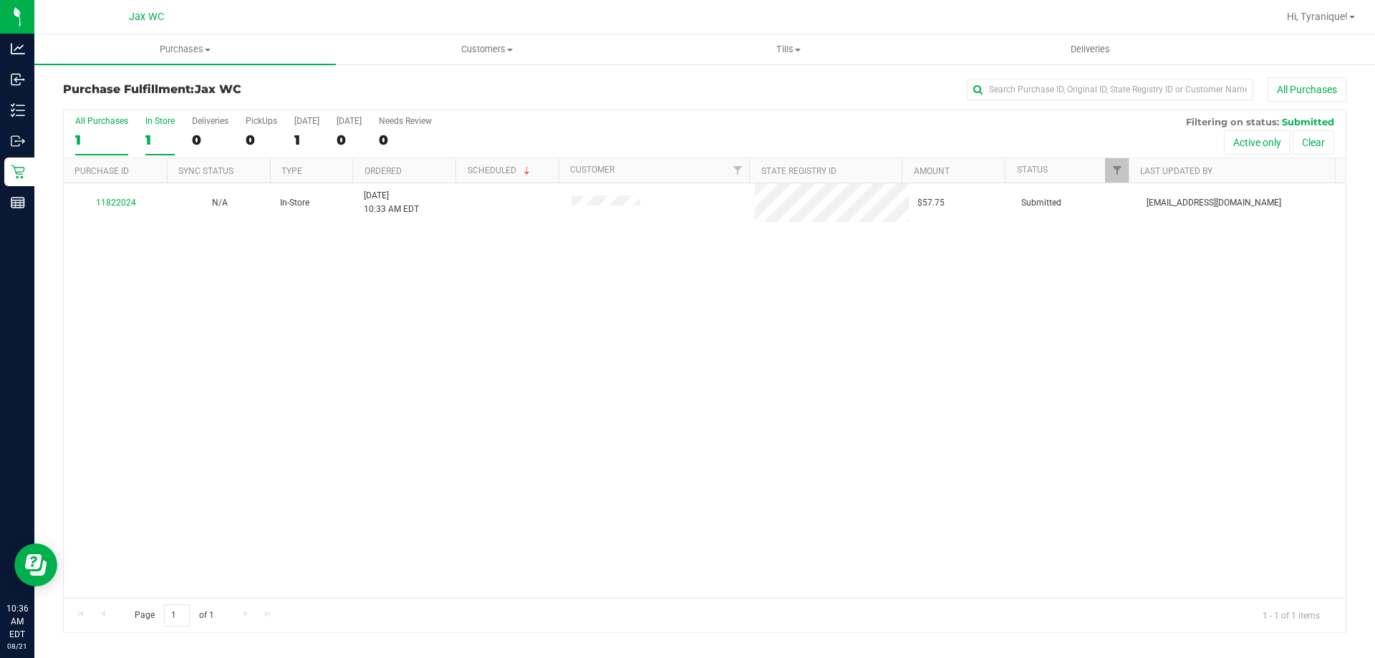
click at [163, 135] on div "1" at bounding box center [159, 140] width 29 height 16
click at [0, 0] on input "In Store 1" at bounding box center [0, 0] width 0 height 0
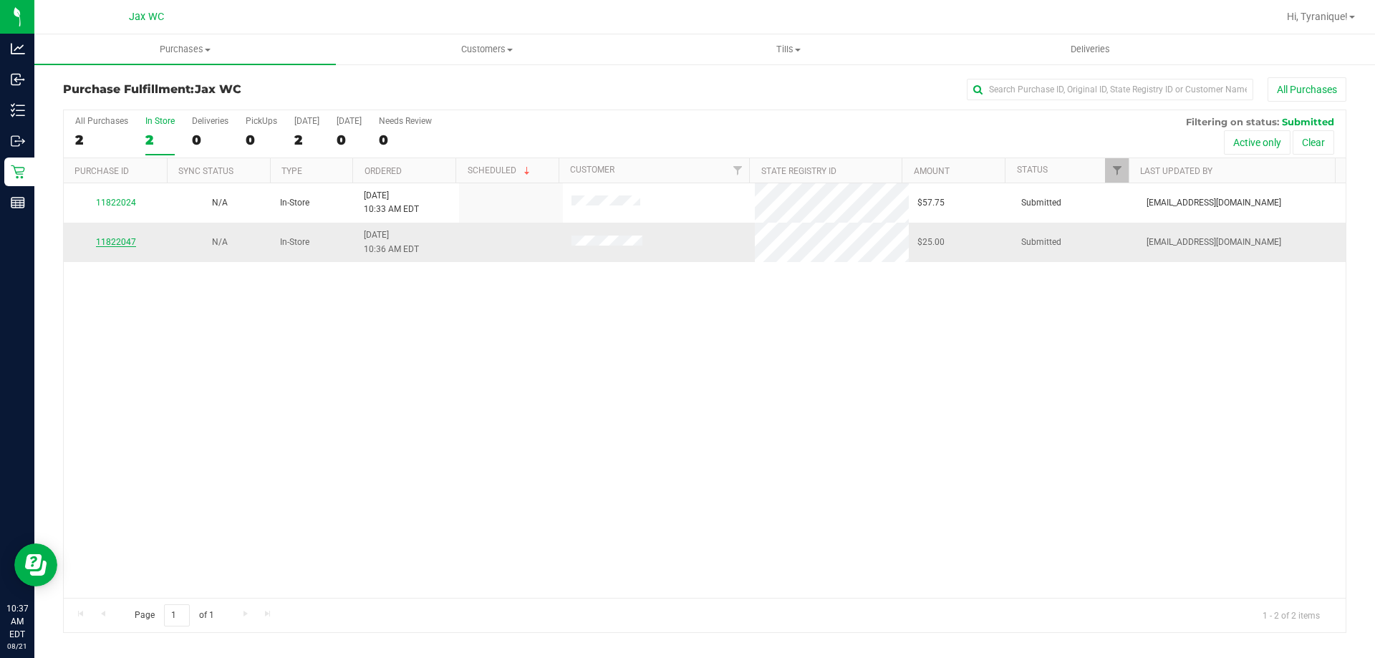
click at [129, 238] on link "11822047" at bounding box center [116, 242] width 40 height 10
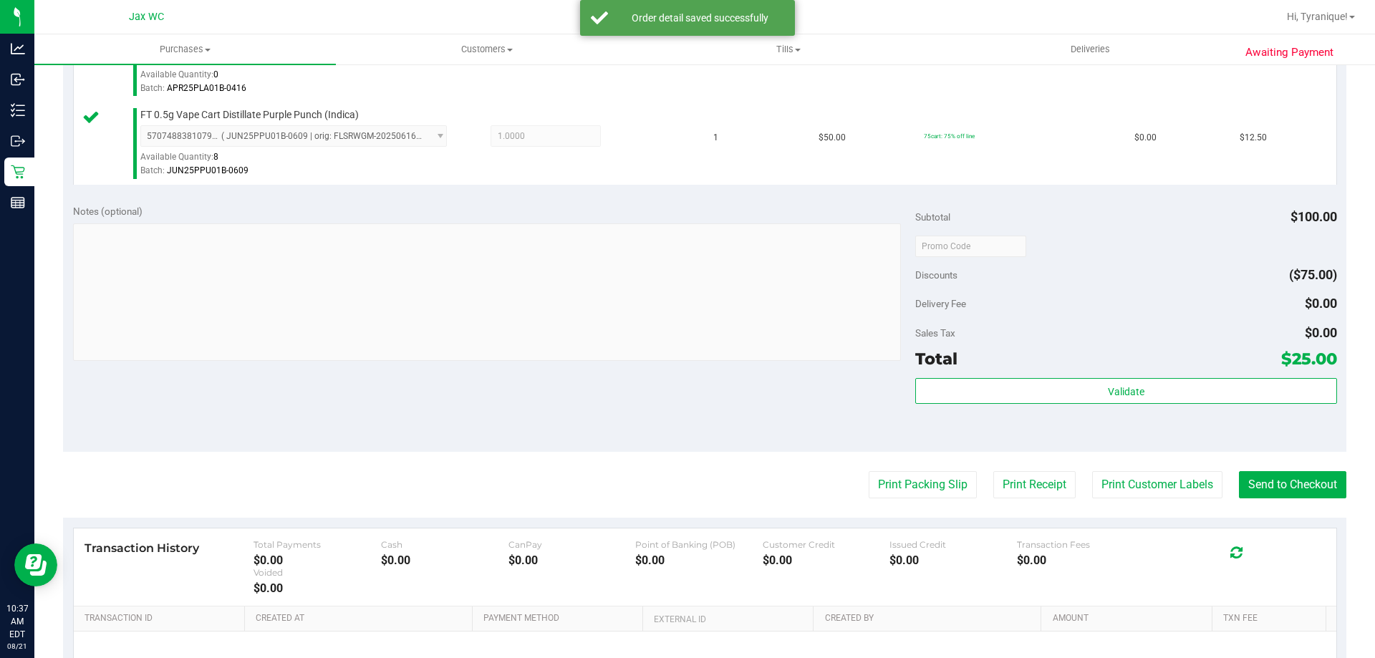
scroll to position [596, 0]
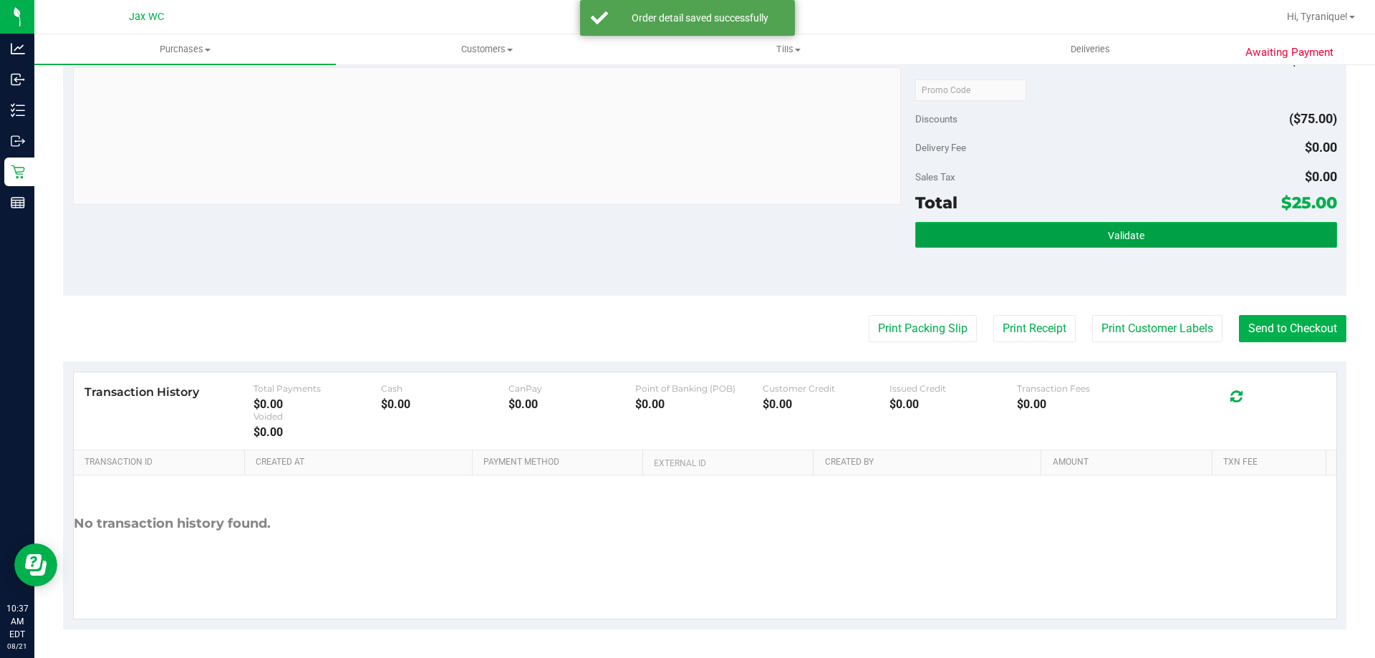
click at [1071, 234] on button "Validate" at bounding box center [1125, 235] width 421 height 26
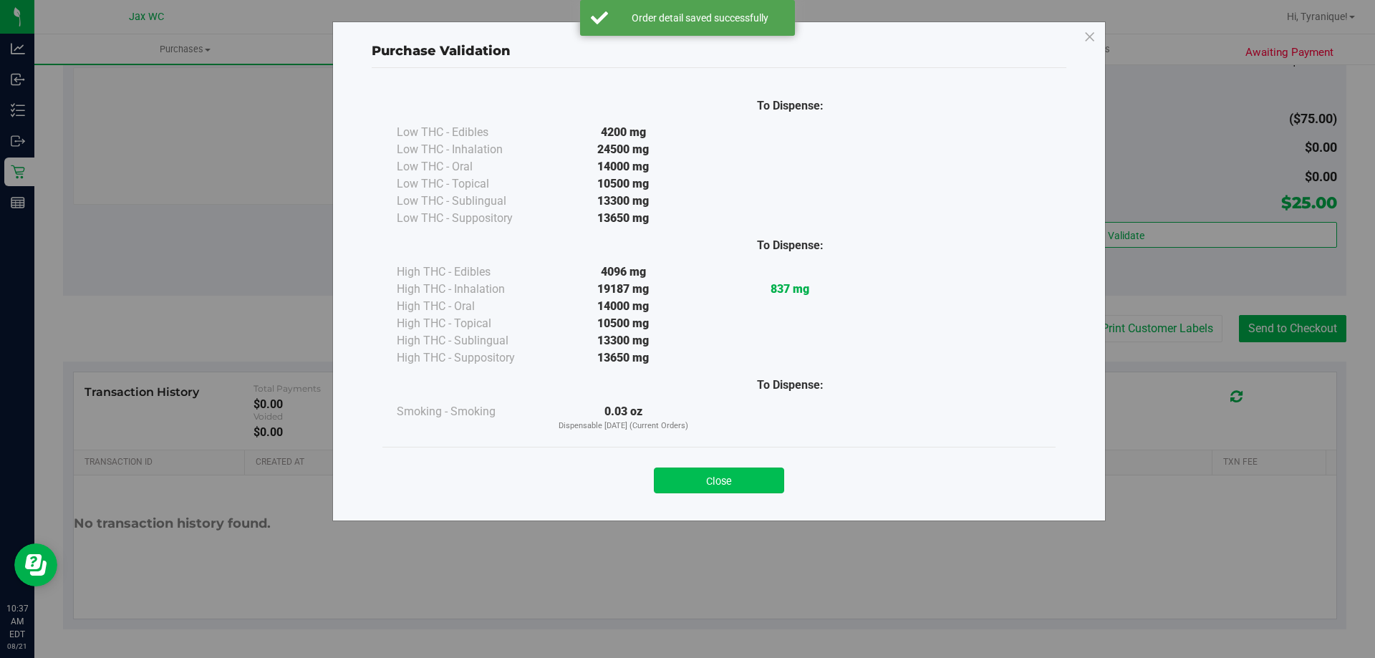
click at [731, 476] on button "Close" at bounding box center [719, 481] width 130 height 26
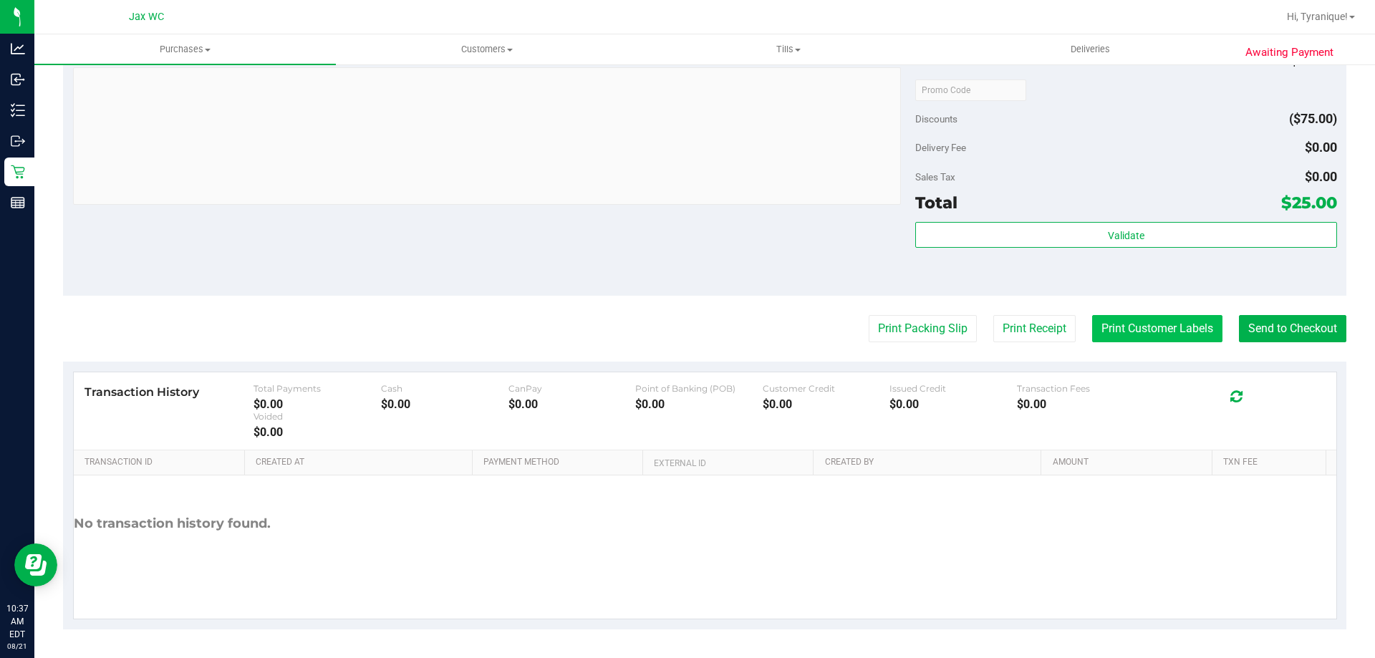
click at [1133, 342] on button "Print Customer Labels" at bounding box center [1157, 328] width 130 height 27
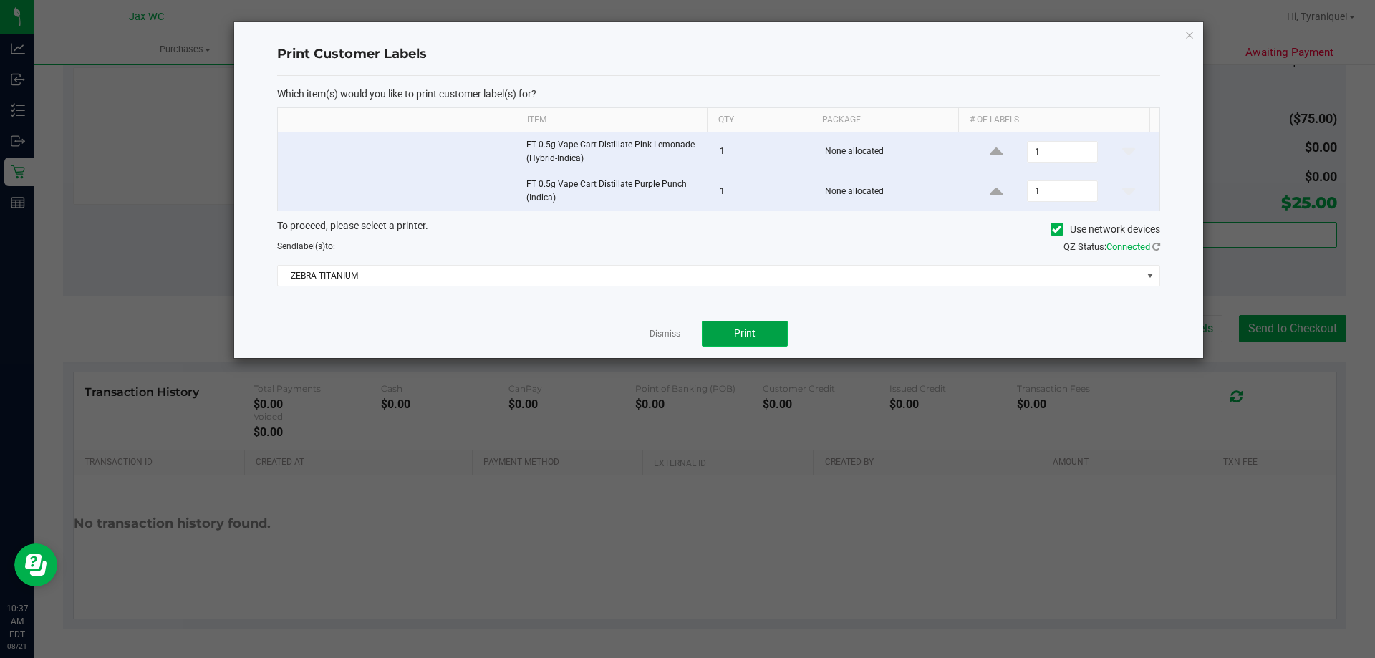
click at [772, 330] on button "Print" at bounding box center [745, 334] width 86 height 26
click at [673, 330] on link "Dismiss" at bounding box center [665, 334] width 31 height 12
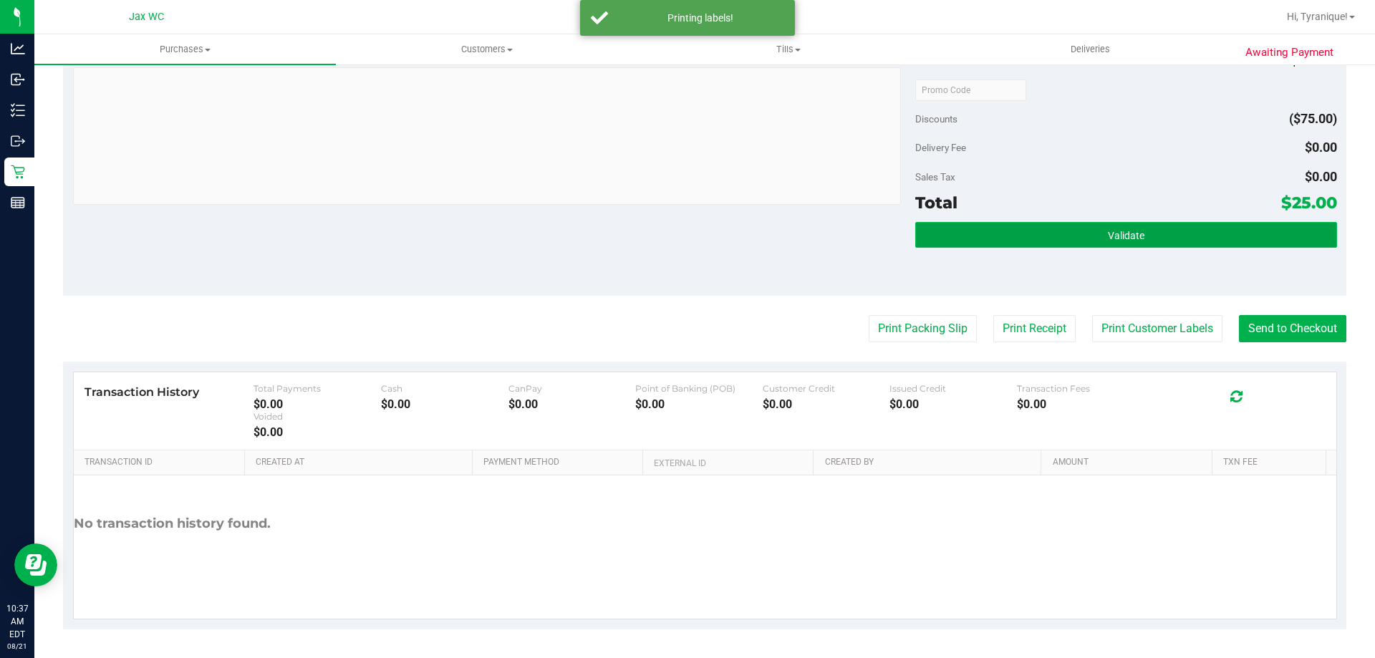
click at [1195, 234] on button "Validate" at bounding box center [1125, 235] width 421 height 26
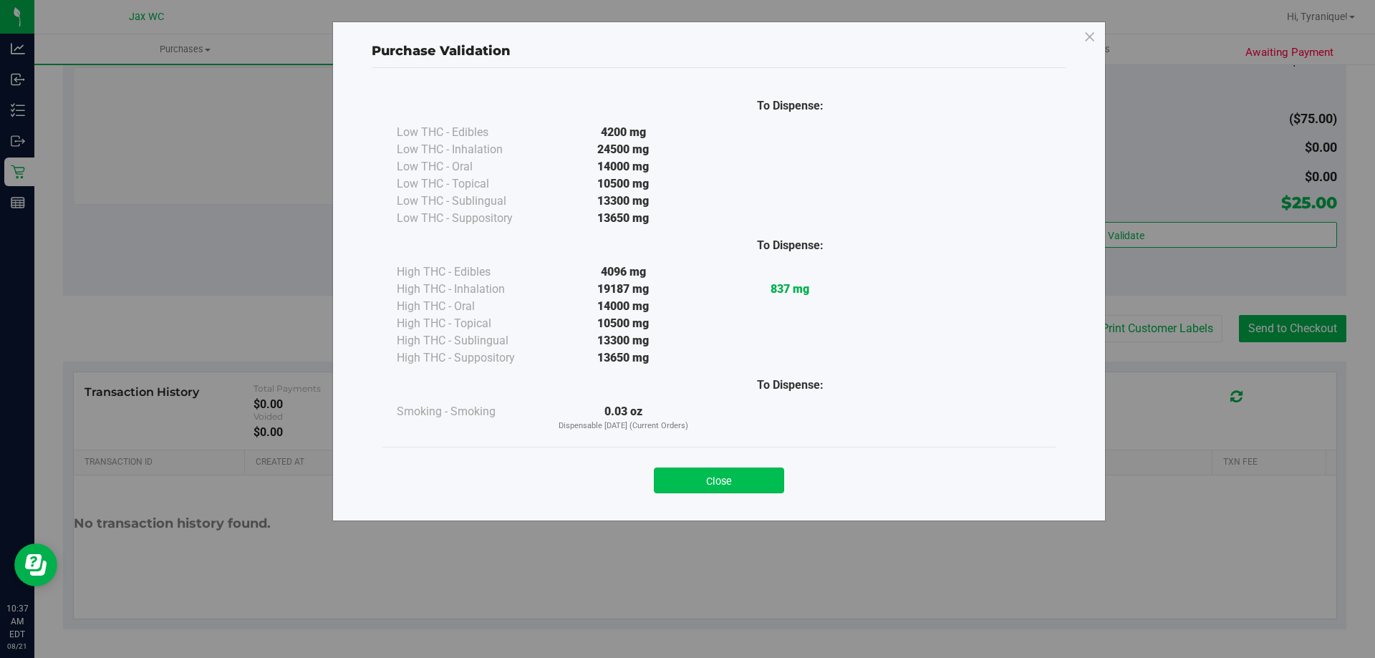
click at [721, 482] on button "Close" at bounding box center [719, 481] width 130 height 26
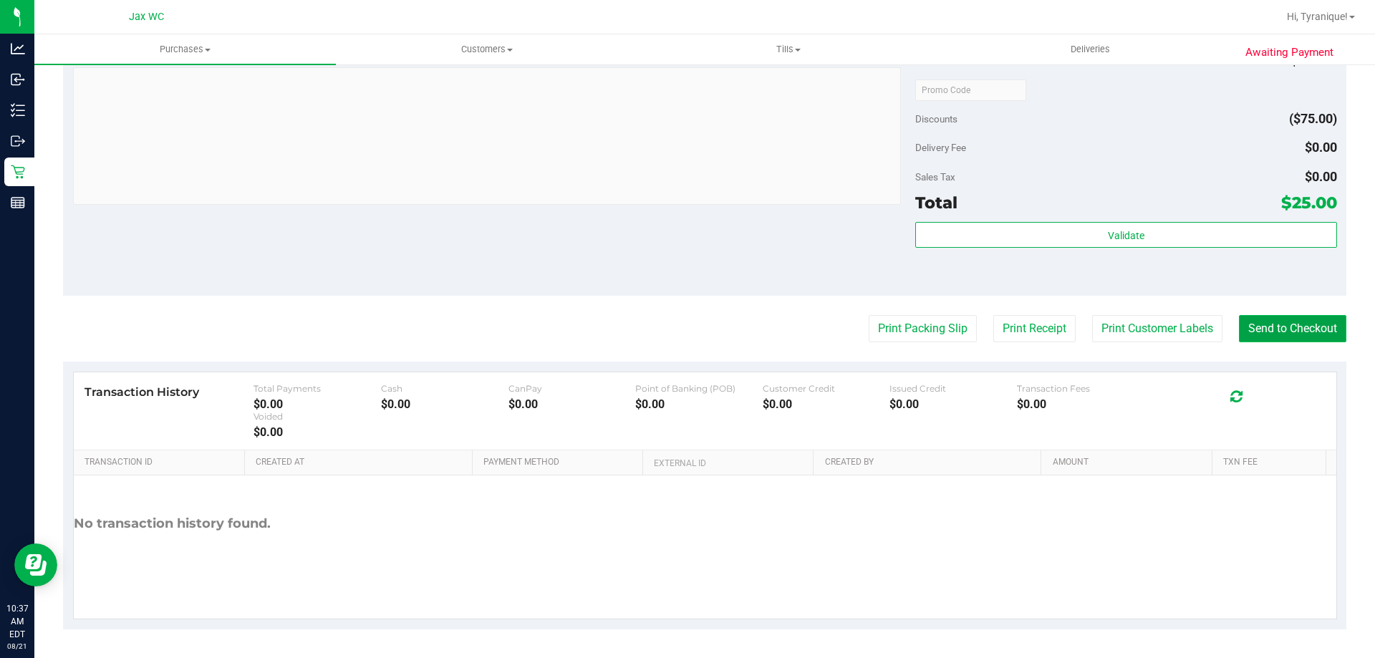
click at [1246, 327] on button "Send to Checkout" at bounding box center [1292, 328] width 107 height 27
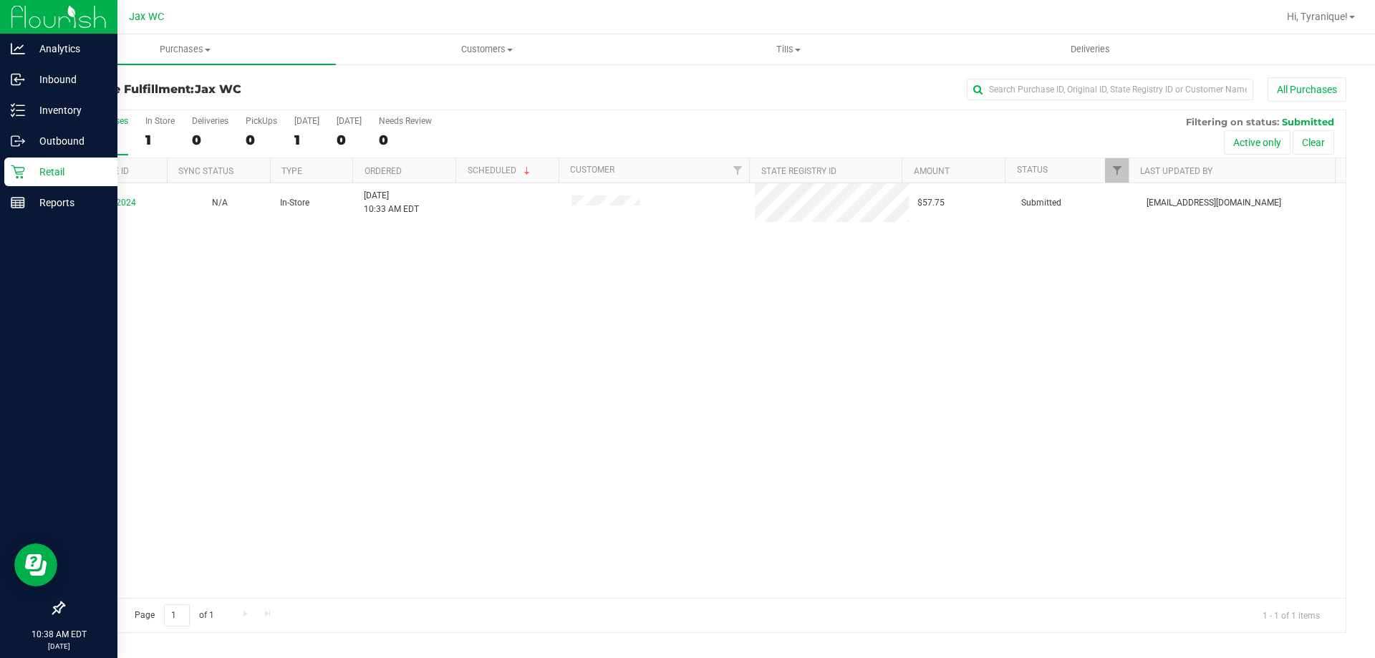
click at [0, 168] on link "Retail" at bounding box center [58, 173] width 117 height 31
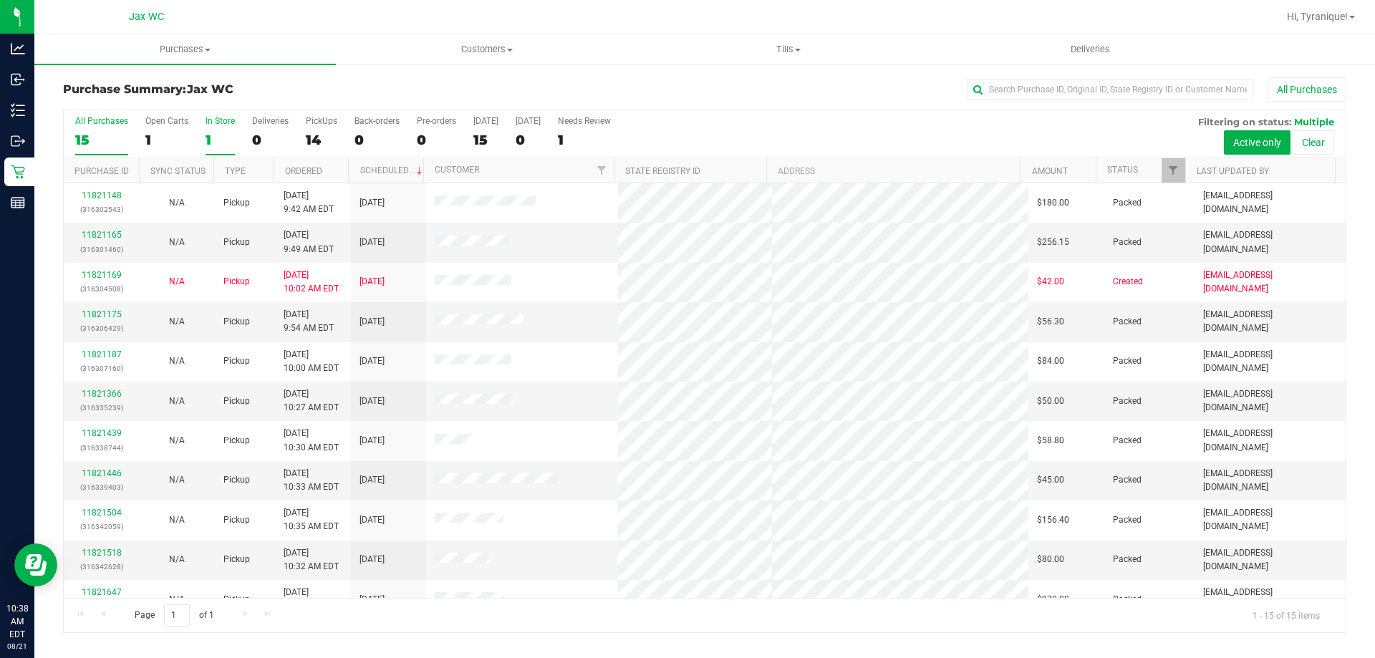
click at [218, 132] on div "1" at bounding box center [220, 140] width 29 height 16
click at [0, 0] on input "In Store 1" at bounding box center [0, 0] width 0 height 0
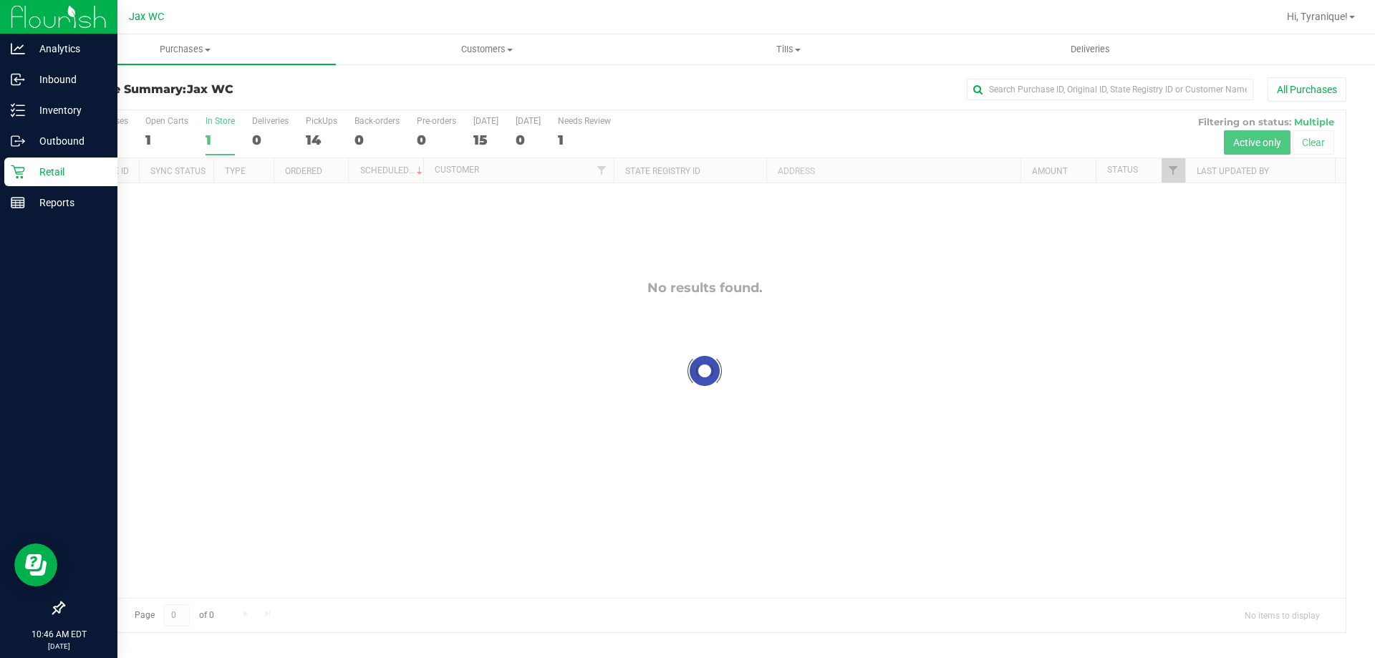
click at [48, 177] on p "Retail" at bounding box center [68, 171] width 86 height 17
click at [59, 17] on img at bounding box center [59, 17] width 96 height 34
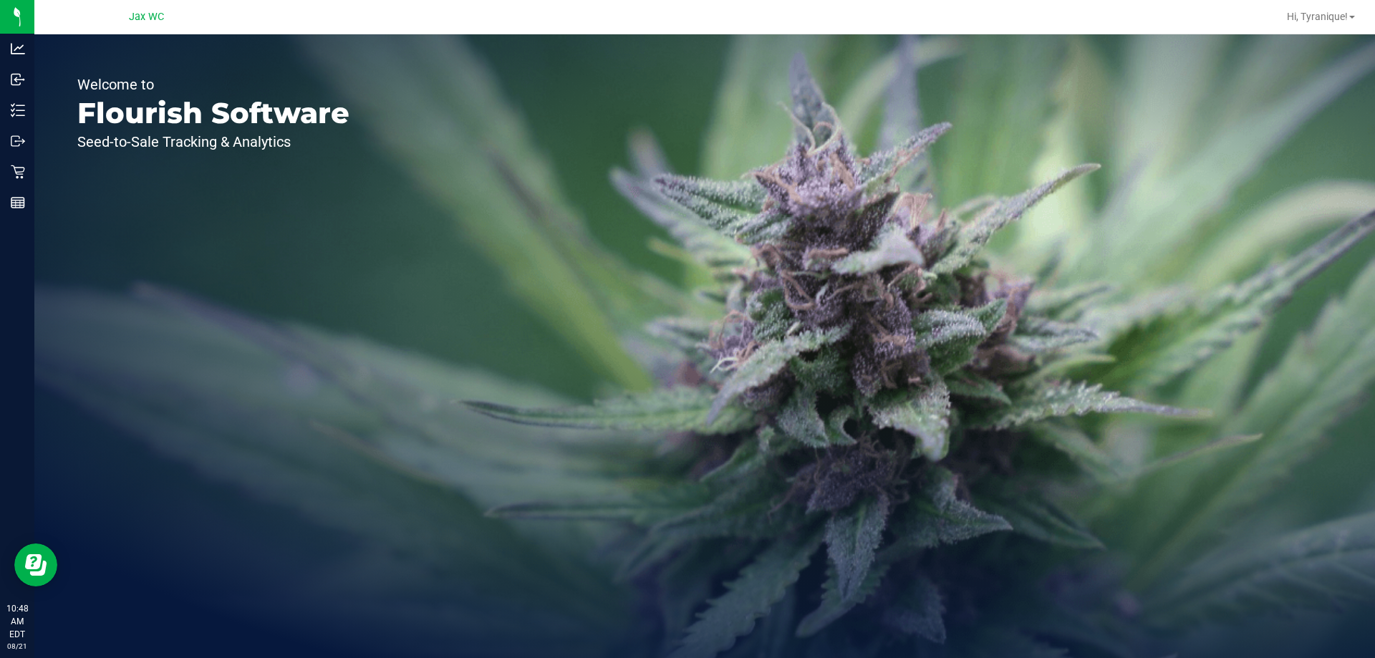
drag, startPoint x: 418, startPoint y: 201, endPoint x: 485, endPoint y: 8, distance: 204.1
click at [416, 188] on div "Welcome to Flourish Software Seed-to-Sale Tracking & Analytics" at bounding box center [704, 346] width 1341 height 624
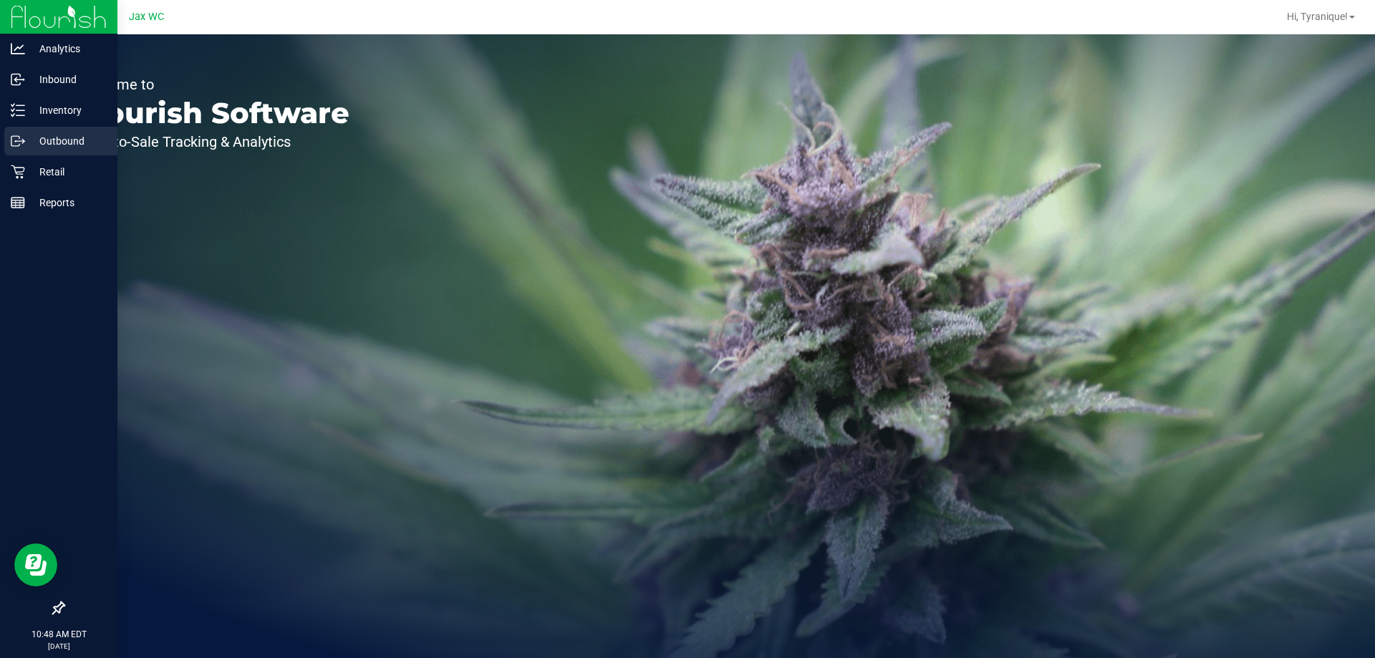
drag, startPoint x: 72, startPoint y: 152, endPoint x: 74, endPoint y: 160, distance: 8.9
click at [72, 153] on div "Outbound" at bounding box center [60, 141] width 113 height 29
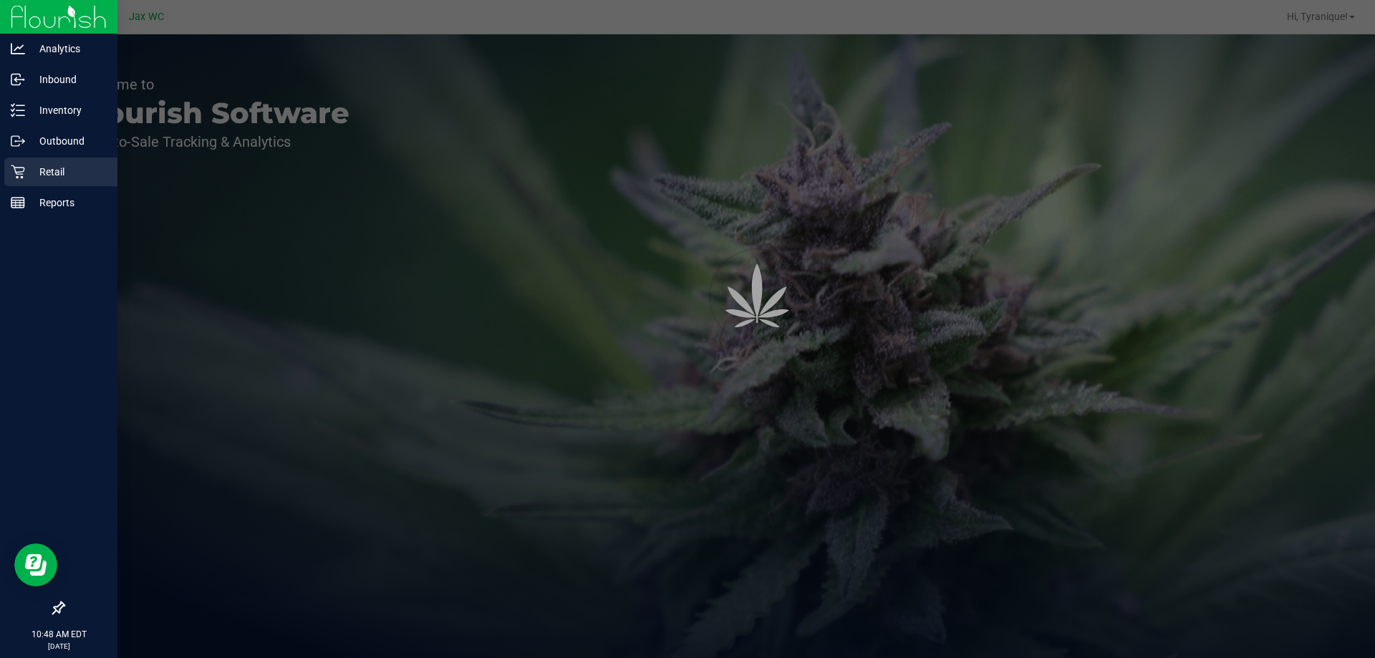
click at [76, 166] on p "Retail" at bounding box center [68, 171] width 86 height 17
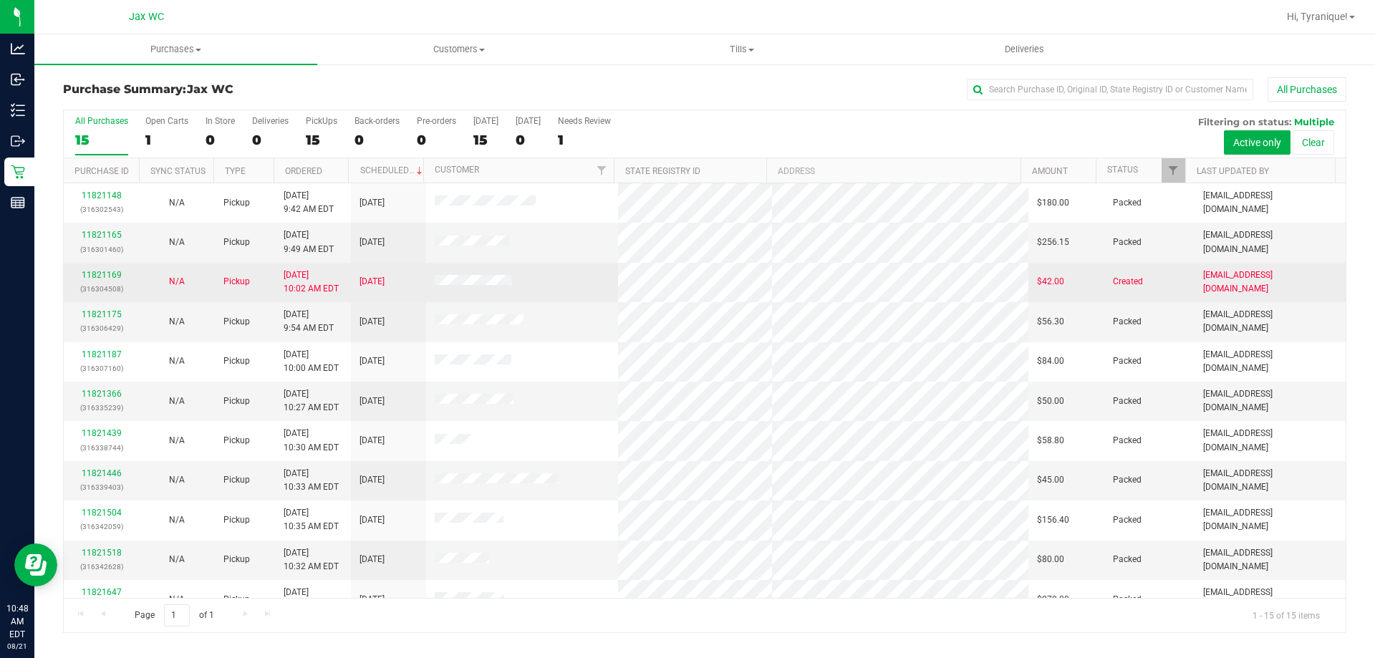
click at [111, 280] on div "11821169 (316304508)" at bounding box center [101, 282] width 58 height 27
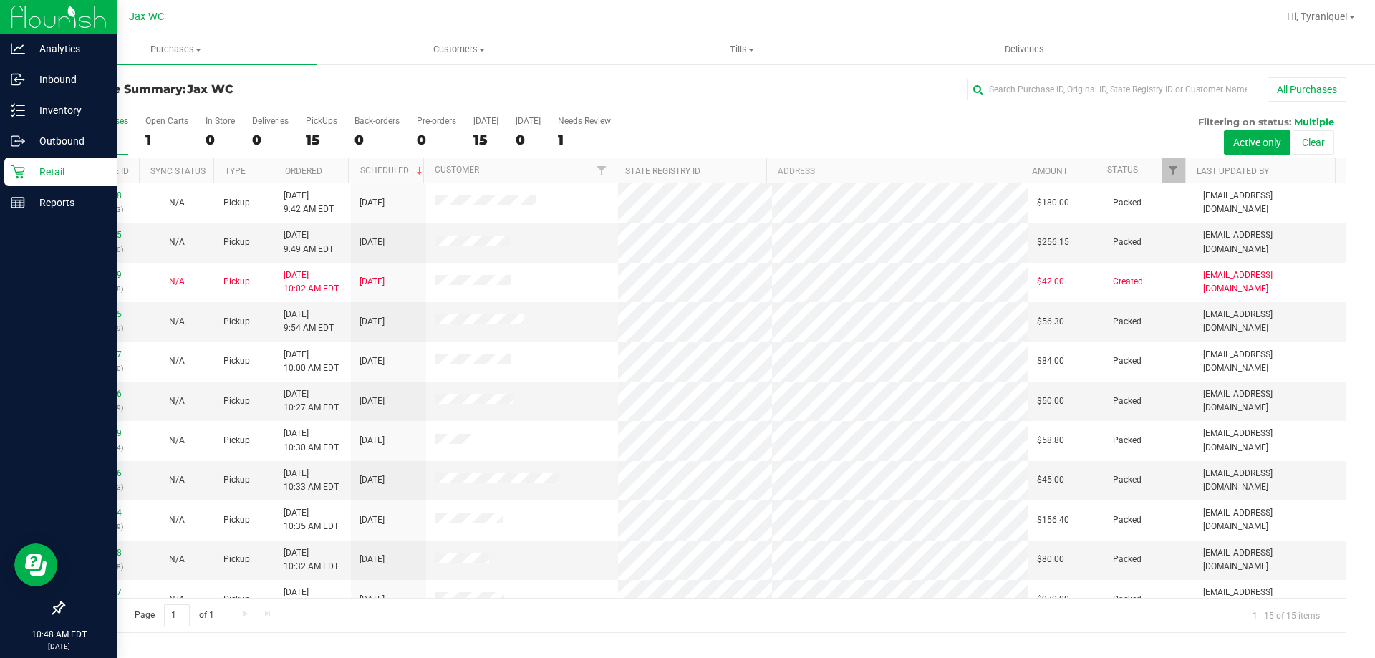
click at [28, 169] on p "Retail" at bounding box center [68, 171] width 86 height 17
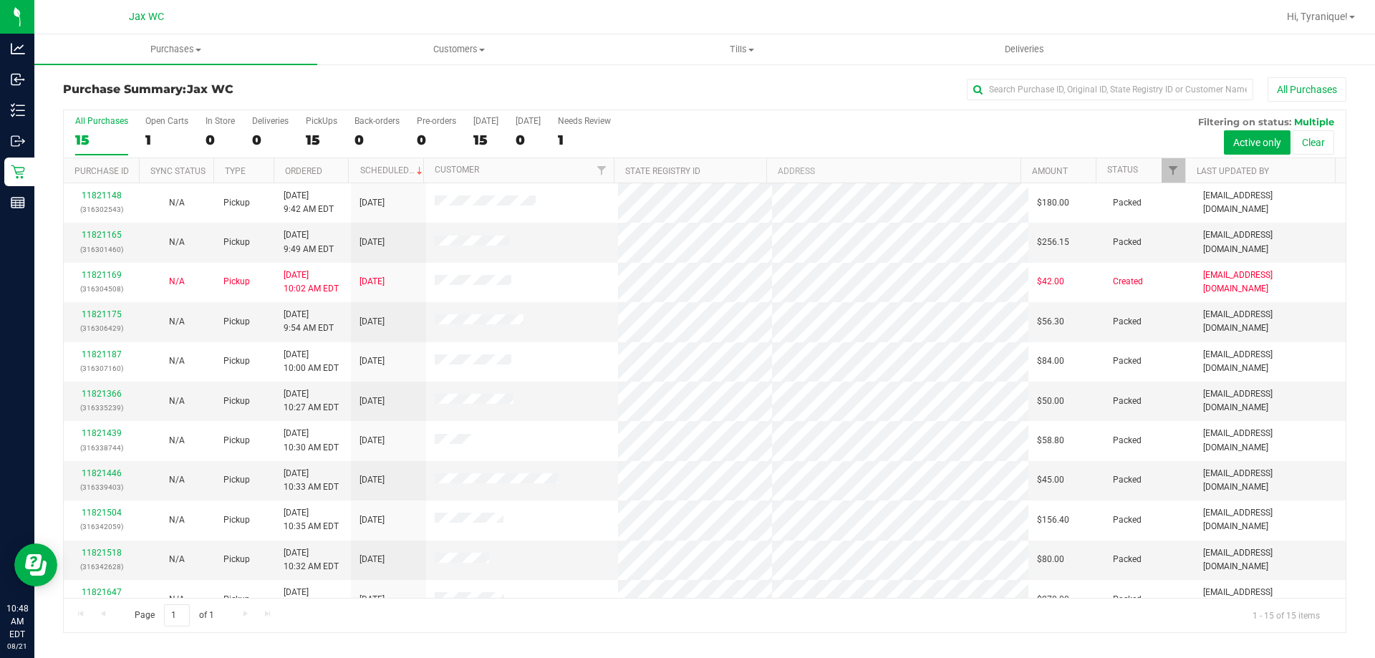
click at [361, 77] on div "Purchase Summary: Jax WC All Purchases" at bounding box center [704, 93] width 1283 height 32
click at [1325, 7] on div "Hi, Tyranique!" at bounding box center [1320, 16] width 79 height 25
click at [1326, 13] on span "Hi, Tyranique!" at bounding box center [1317, 16] width 61 height 11
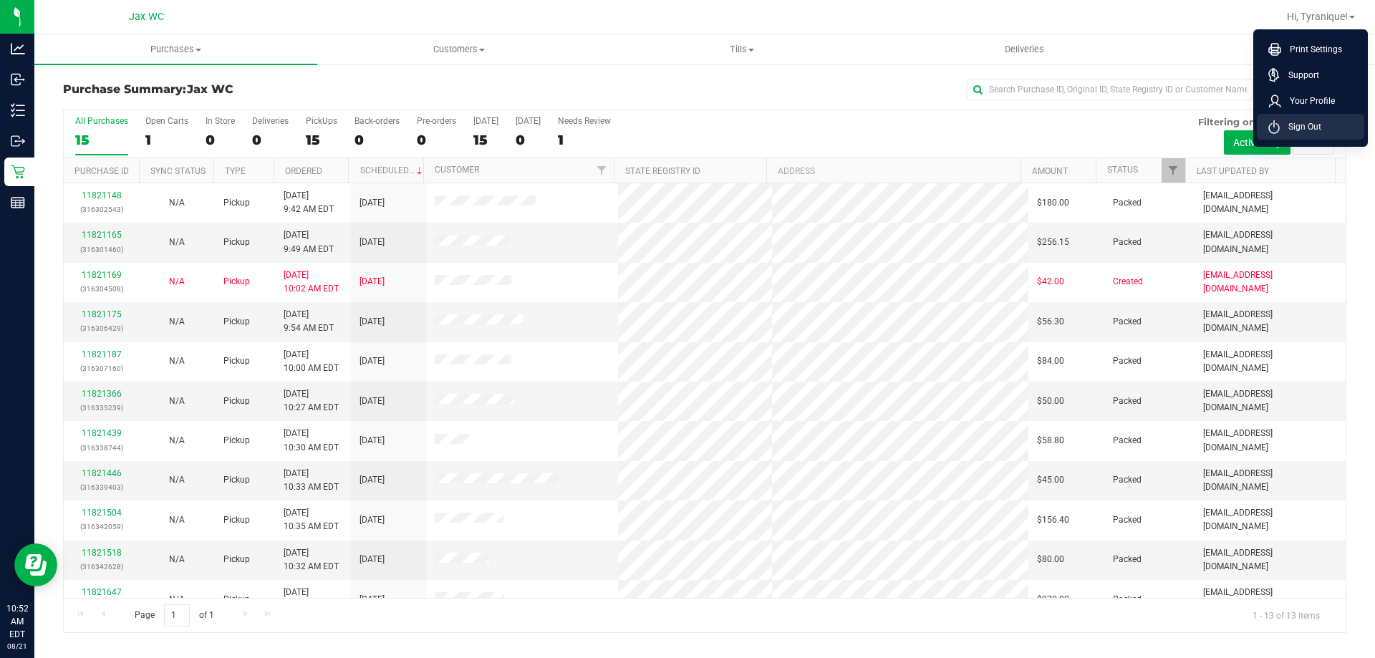
click at [1325, 125] on li "Sign Out" at bounding box center [1310, 127] width 107 height 26
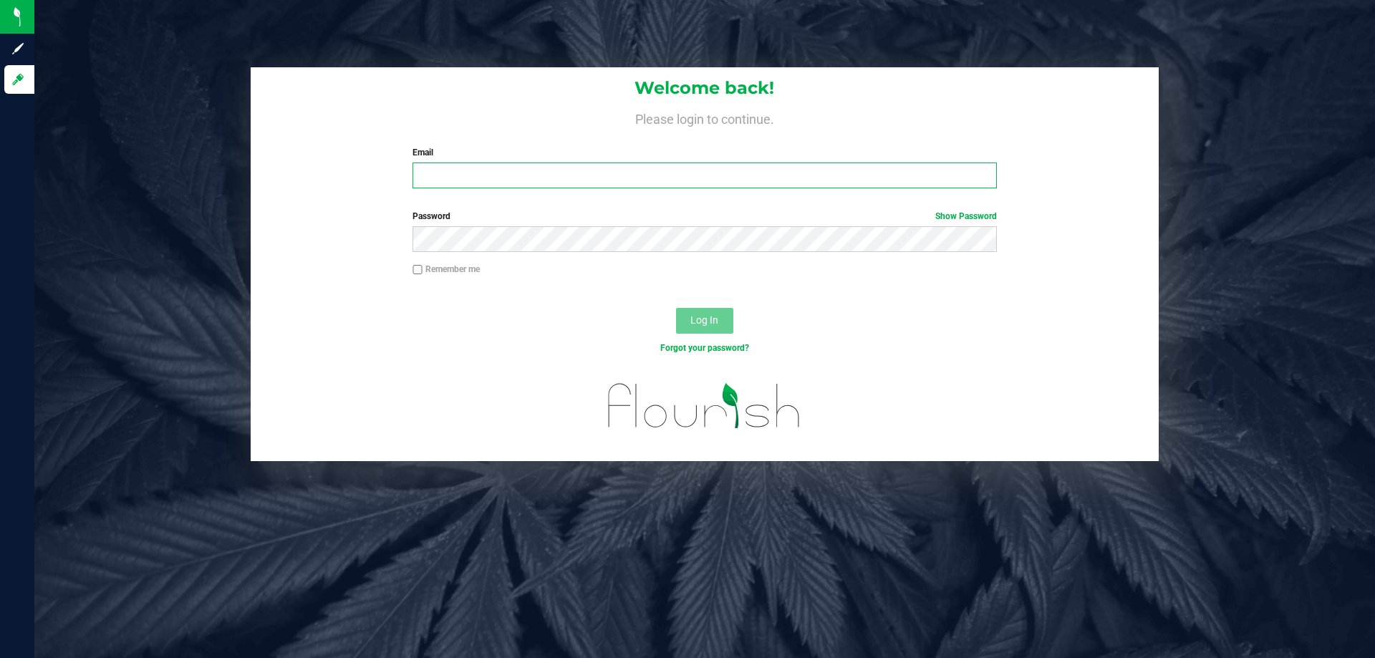
click at [859, 173] on input "Email" at bounding box center [704, 176] width 584 height 26
type input "[EMAIL_ADDRESS][DOMAIN_NAME]"
click at [676, 308] on button "Log In" at bounding box center [704, 321] width 57 height 26
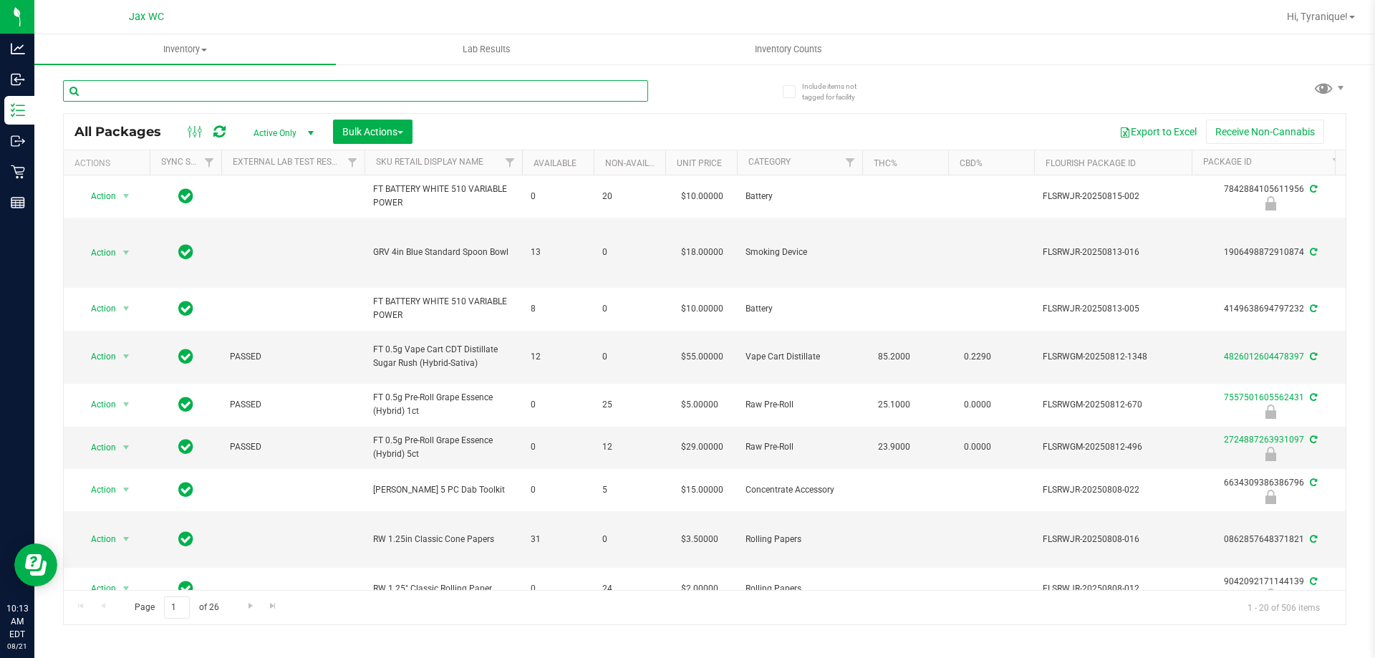
click at [422, 81] on input "text" at bounding box center [355, 90] width 585 height 21
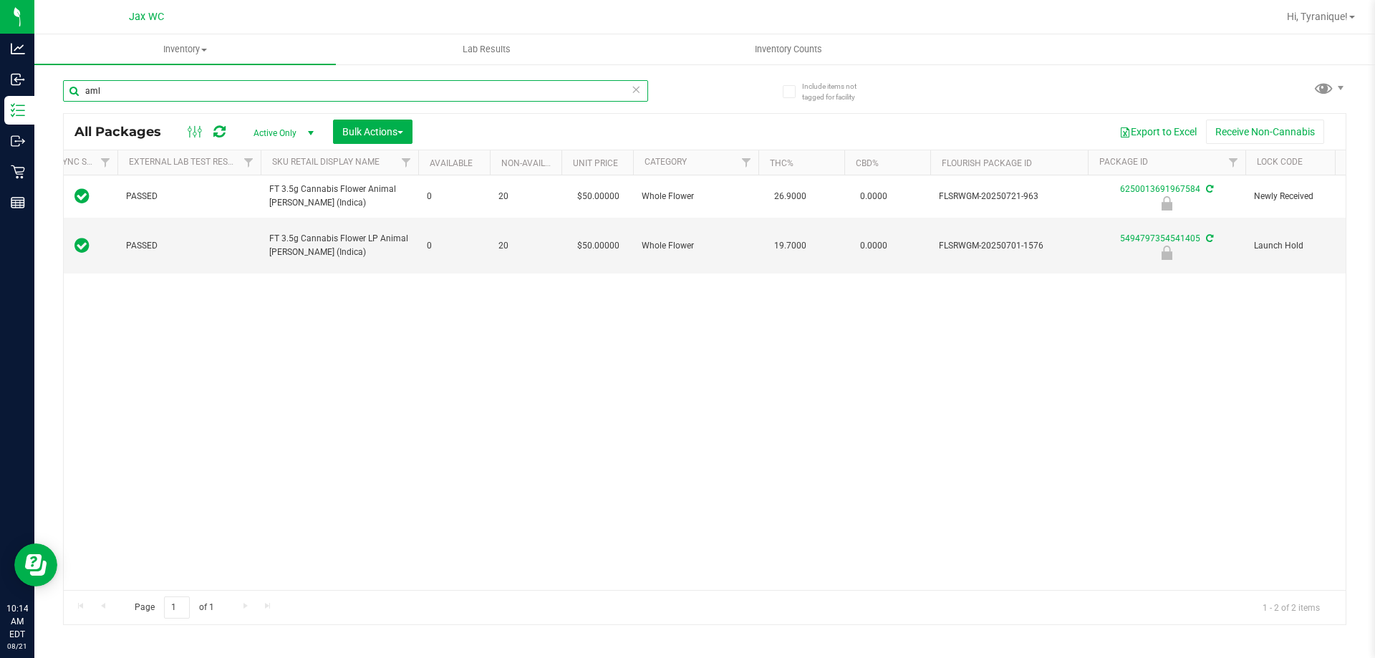
scroll to position [0, 110]
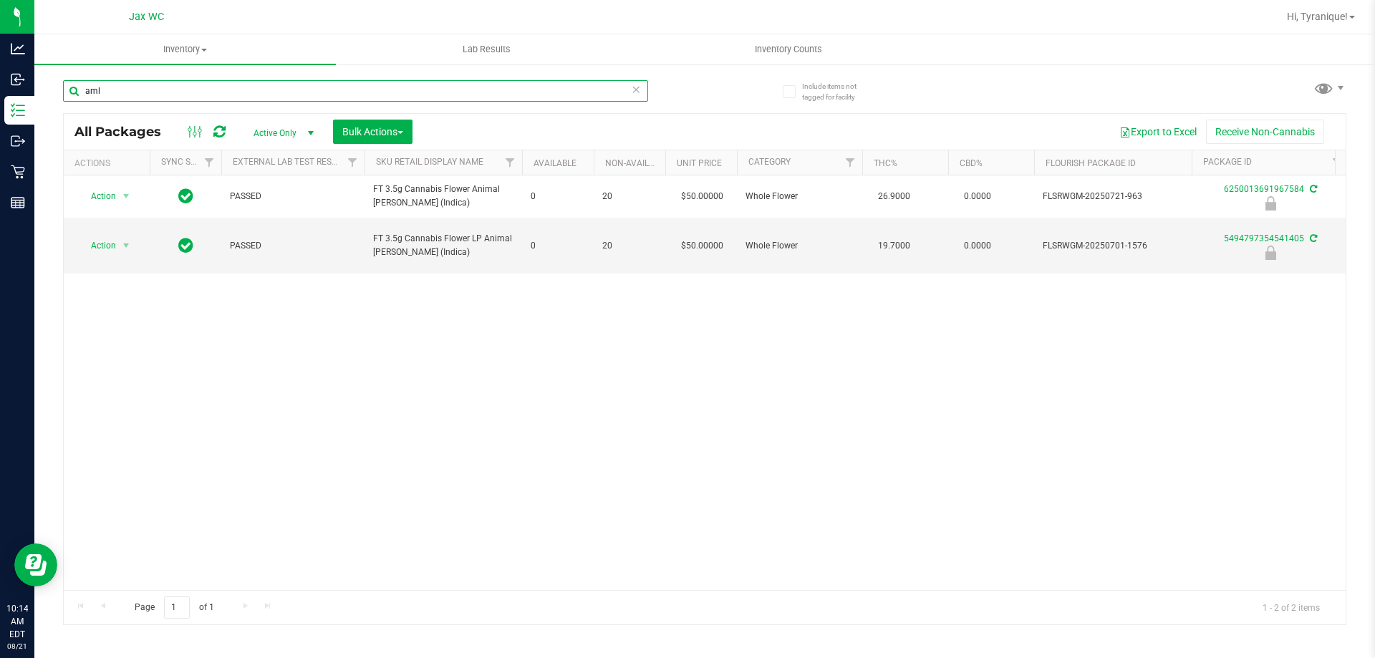
type input "aml"
click at [633, 87] on icon at bounding box center [636, 88] width 10 height 17
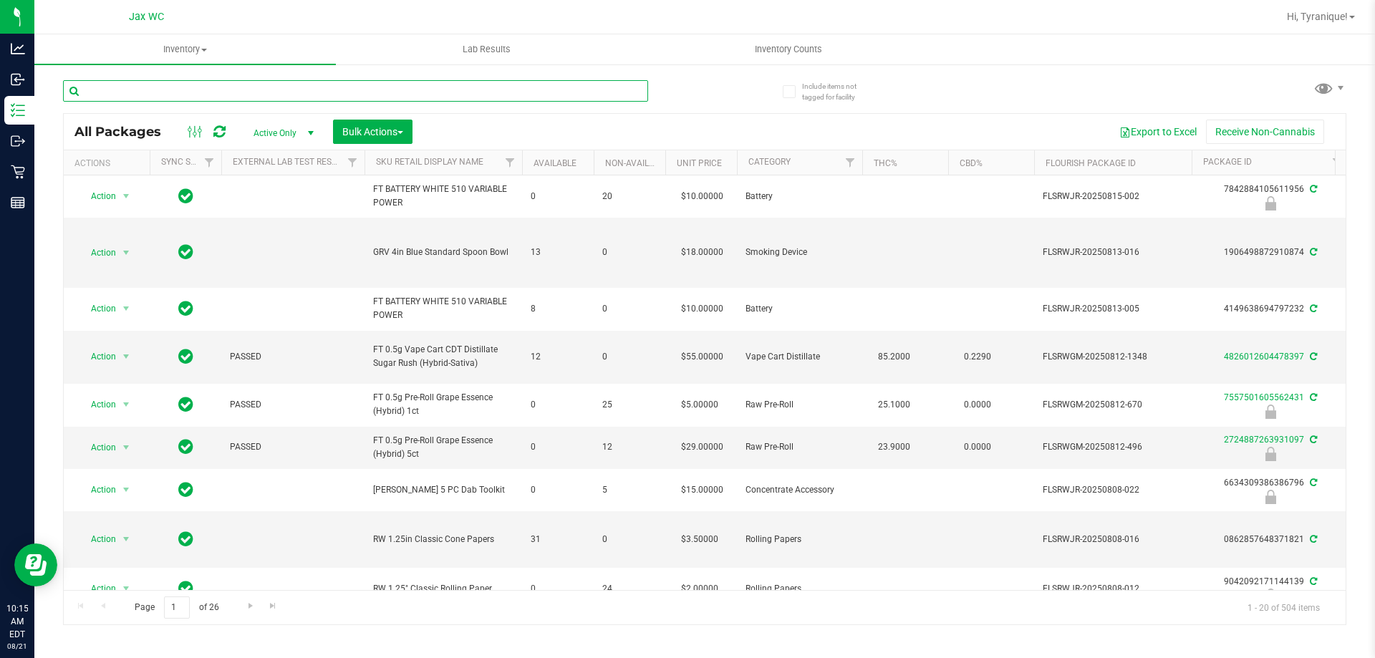
click at [530, 93] on input "text" at bounding box center [355, 90] width 585 height 21
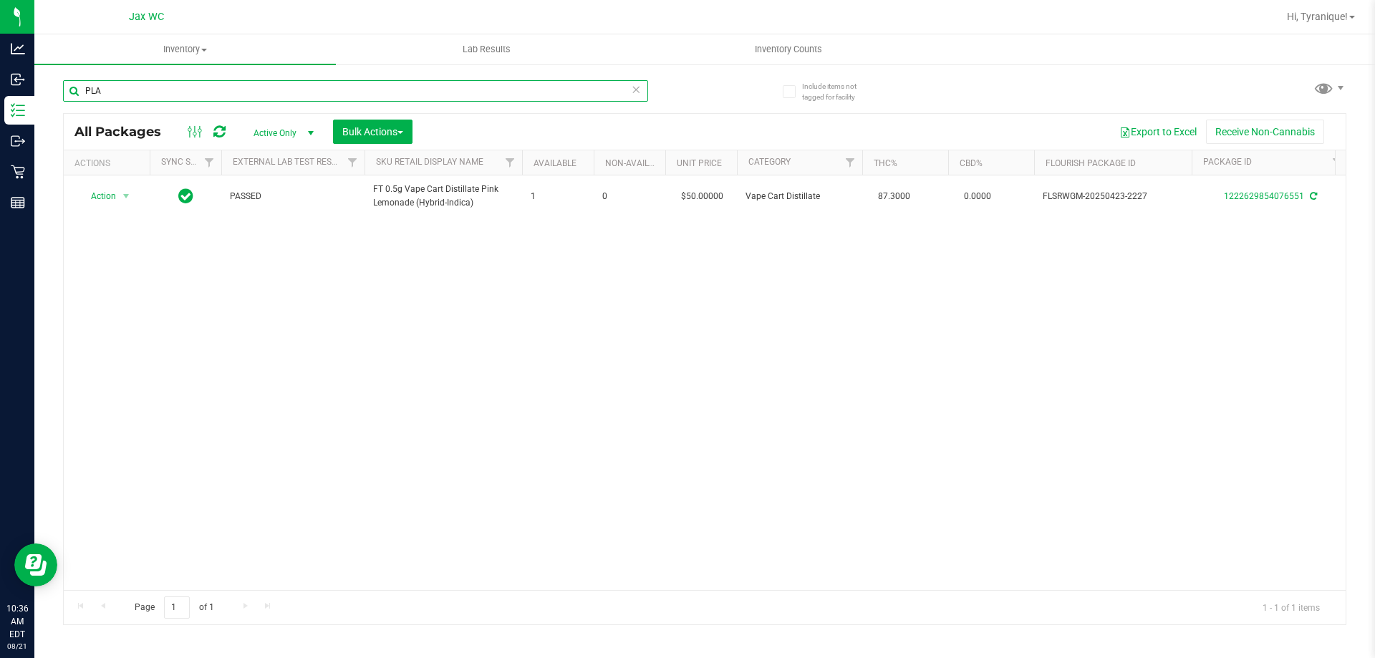
type input "PLA"
click at [634, 86] on icon at bounding box center [636, 88] width 10 height 17
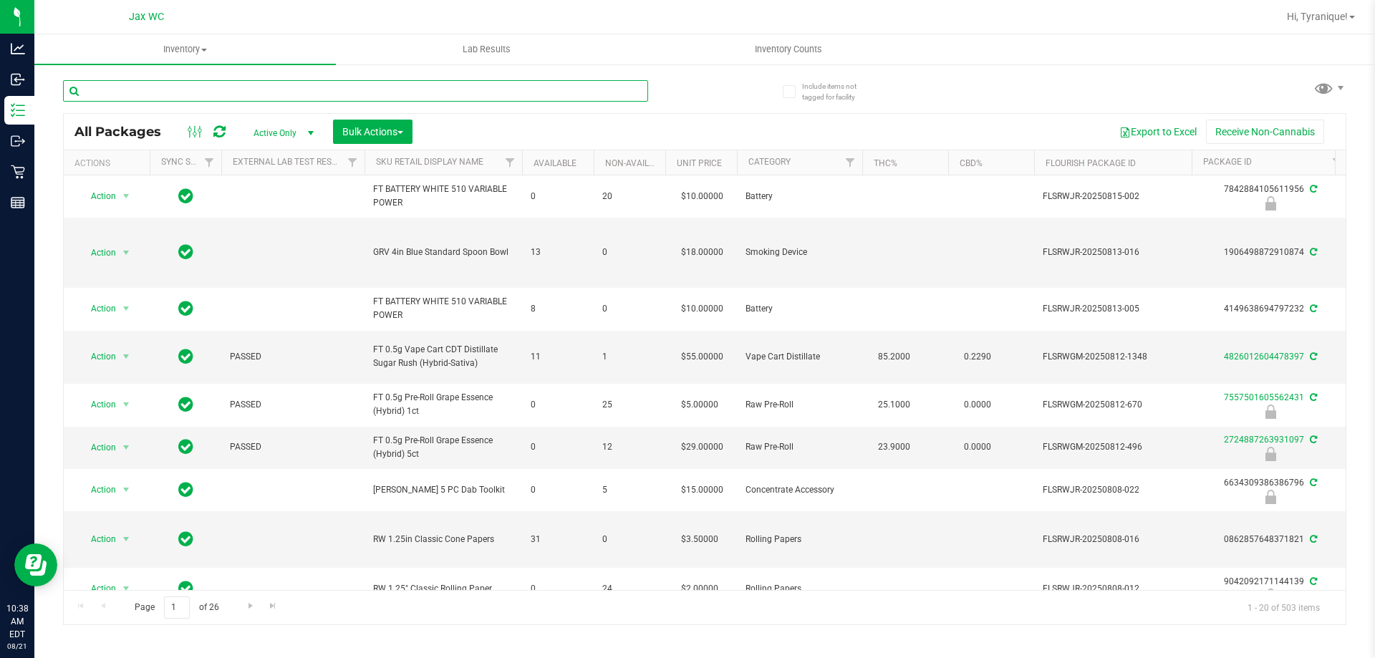
click at [459, 101] on input "text" at bounding box center [355, 90] width 585 height 21
type input "11507577266671101150757726667110"
type input "1150757726667110"
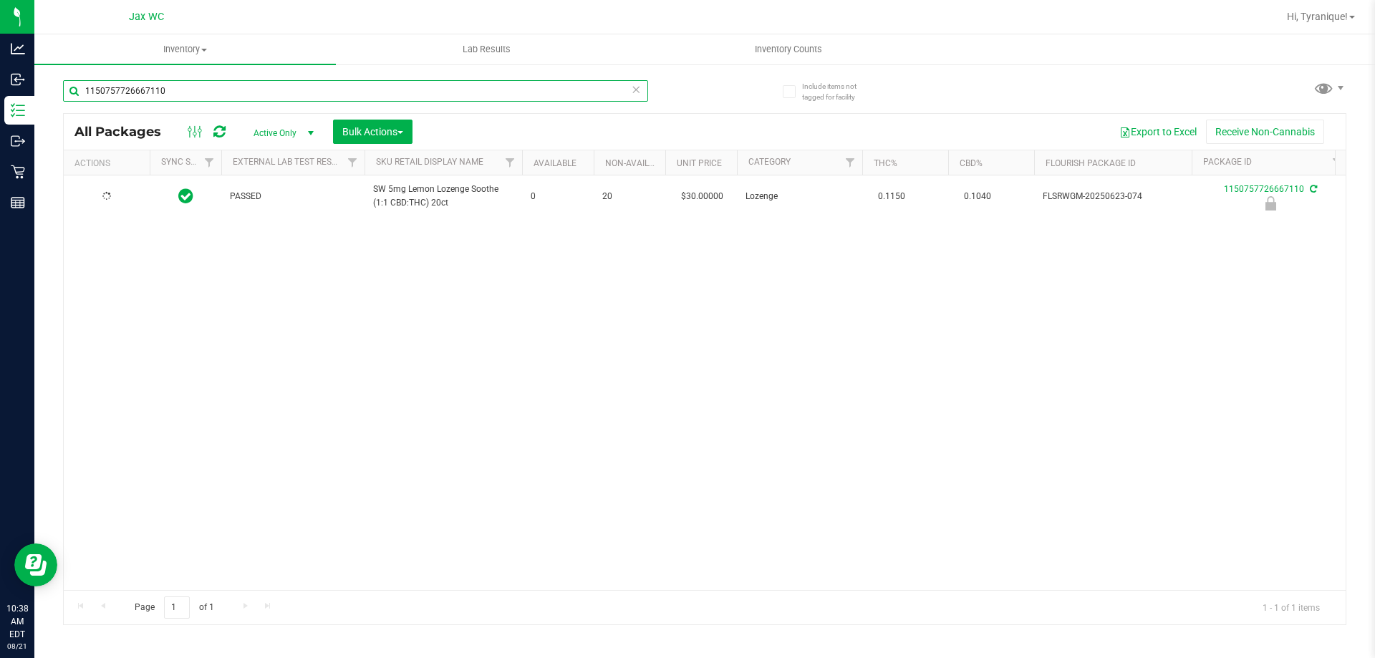
type input "2025-12-14"
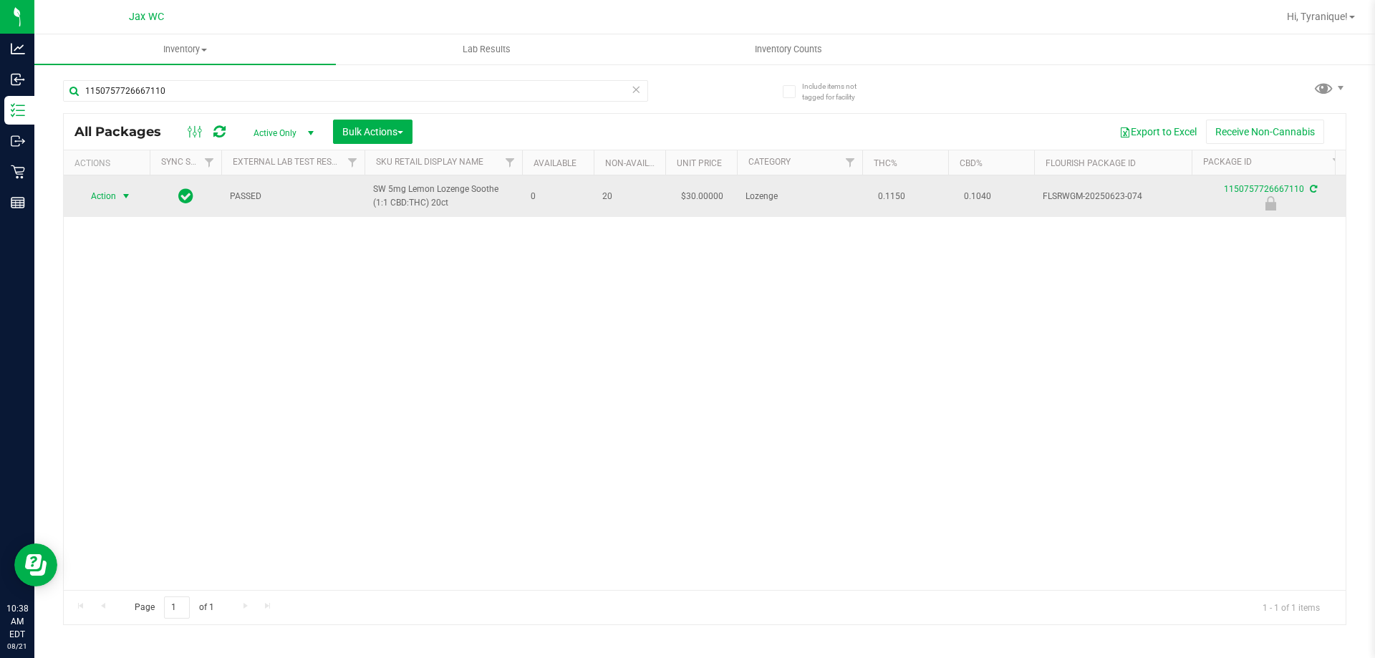
click at [115, 200] on span "Action" at bounding box center [97, 196] width 39 height 20
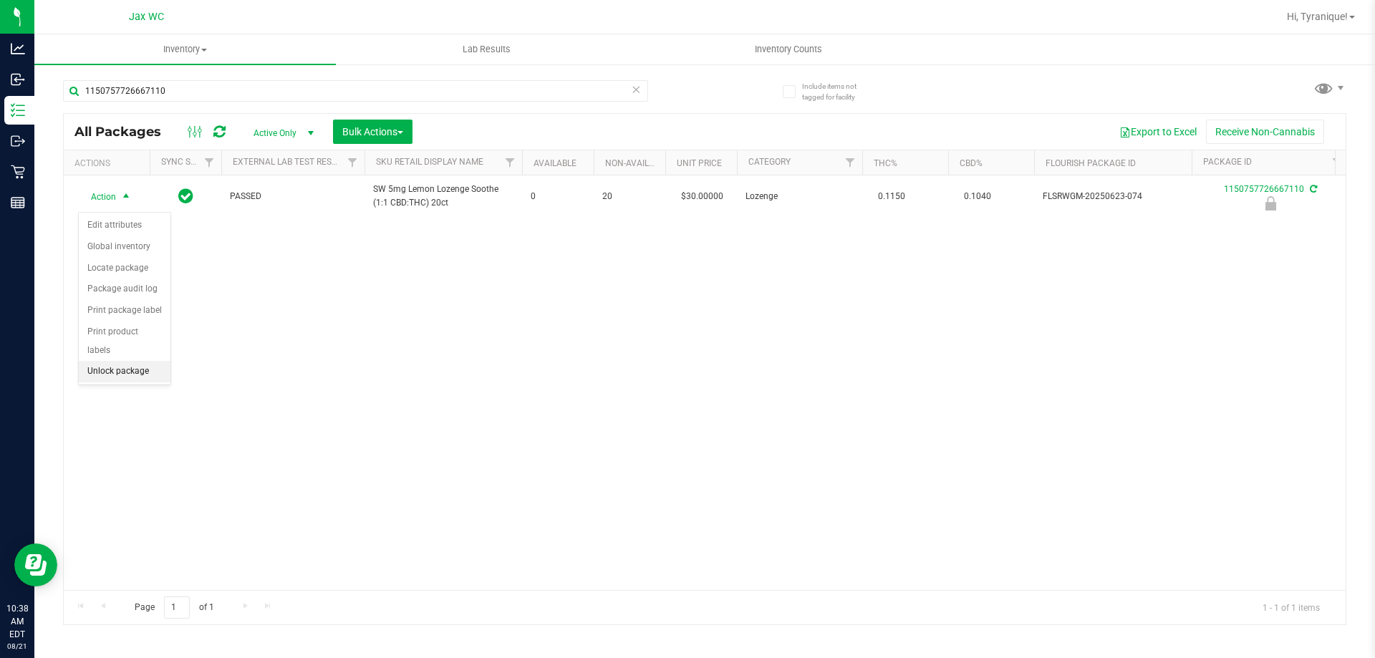
click at [120, 361] on li "Unlock package" at bounding box center [125, 371] width 92 height 21
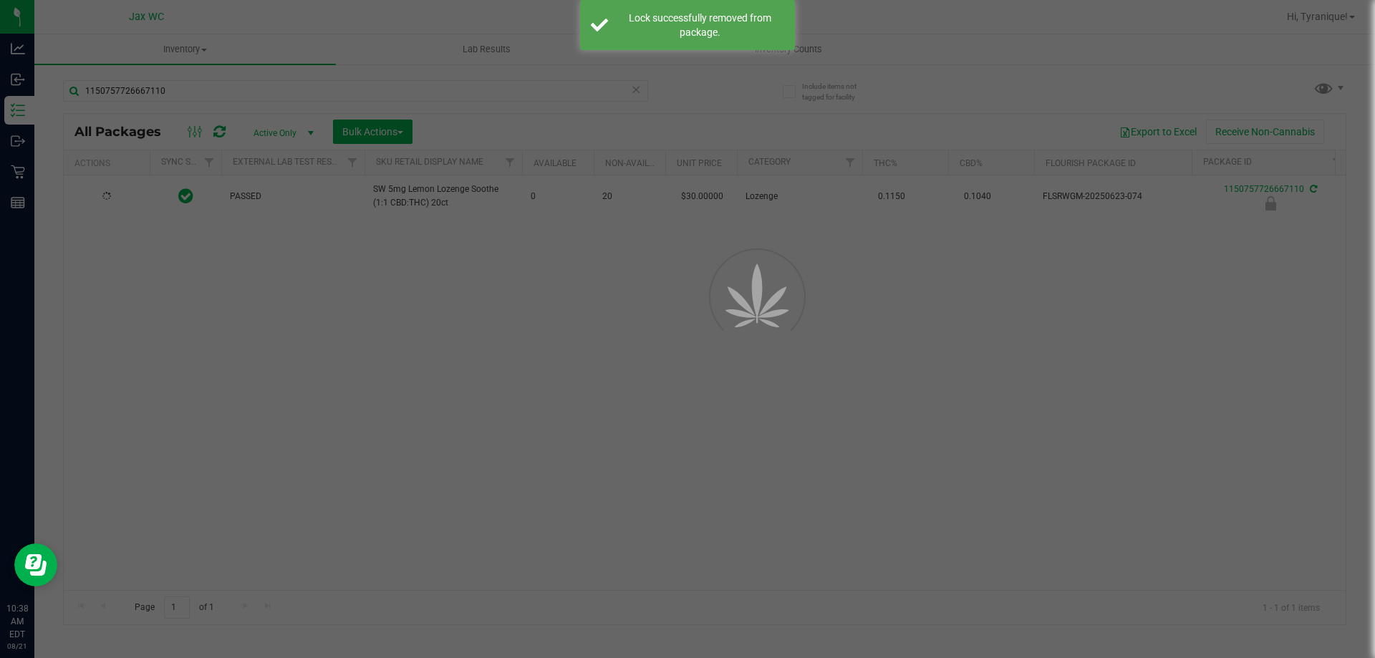
click at [115, 203] on div at bounding box center [687, 329] width 1375 height 658
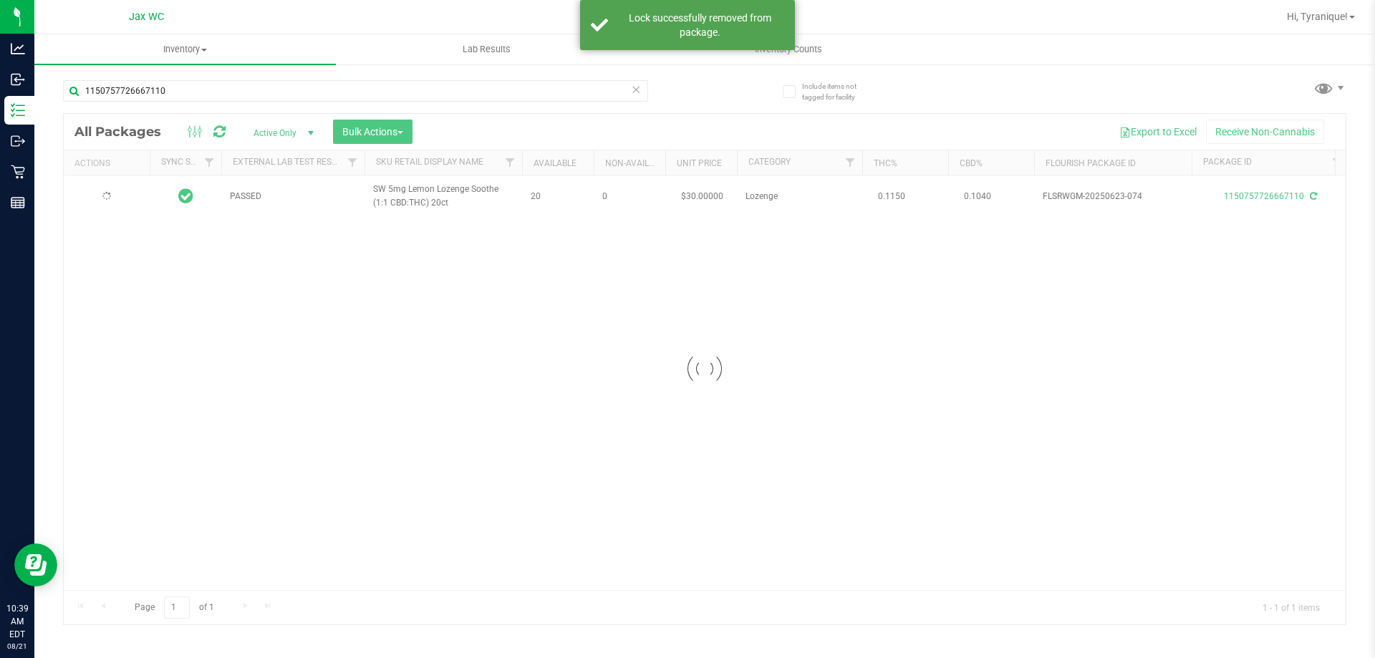
click at [113, 206] on div at bounding box center [705, 369] width 1282 height 511
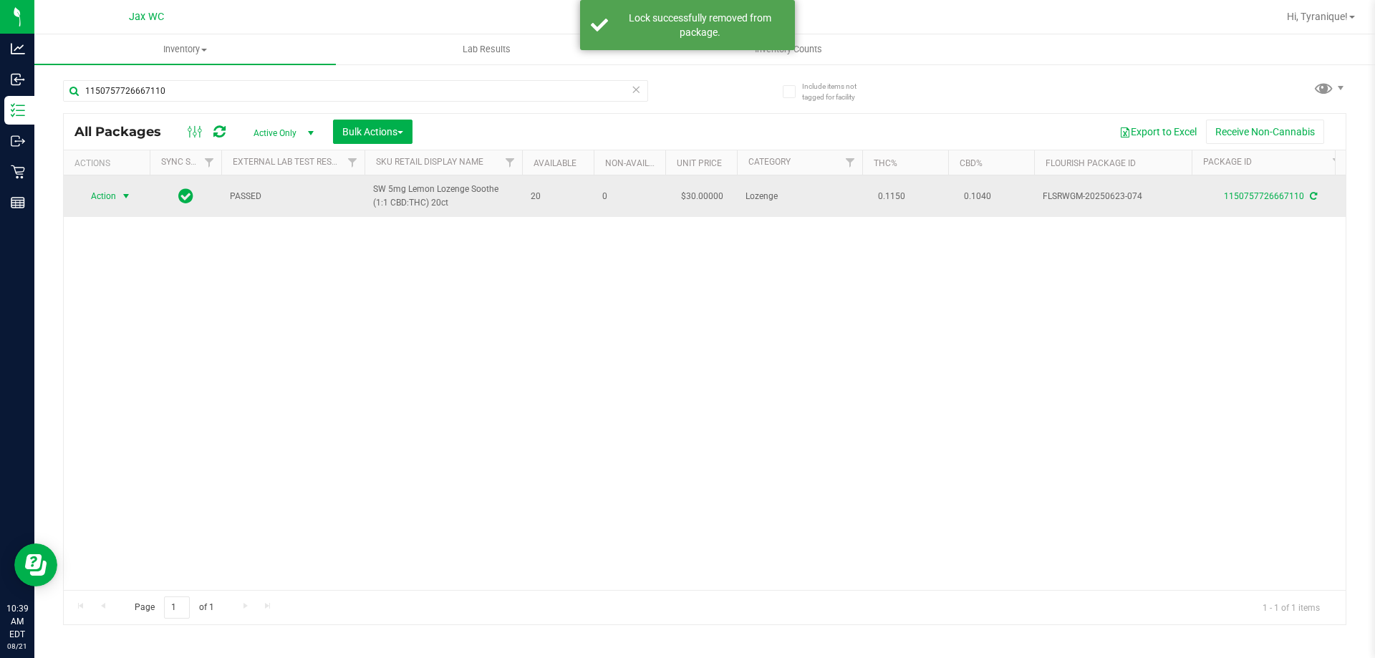
click at [114, 199] on span "Action" at bounding box center [97, 196] width 39 height 20
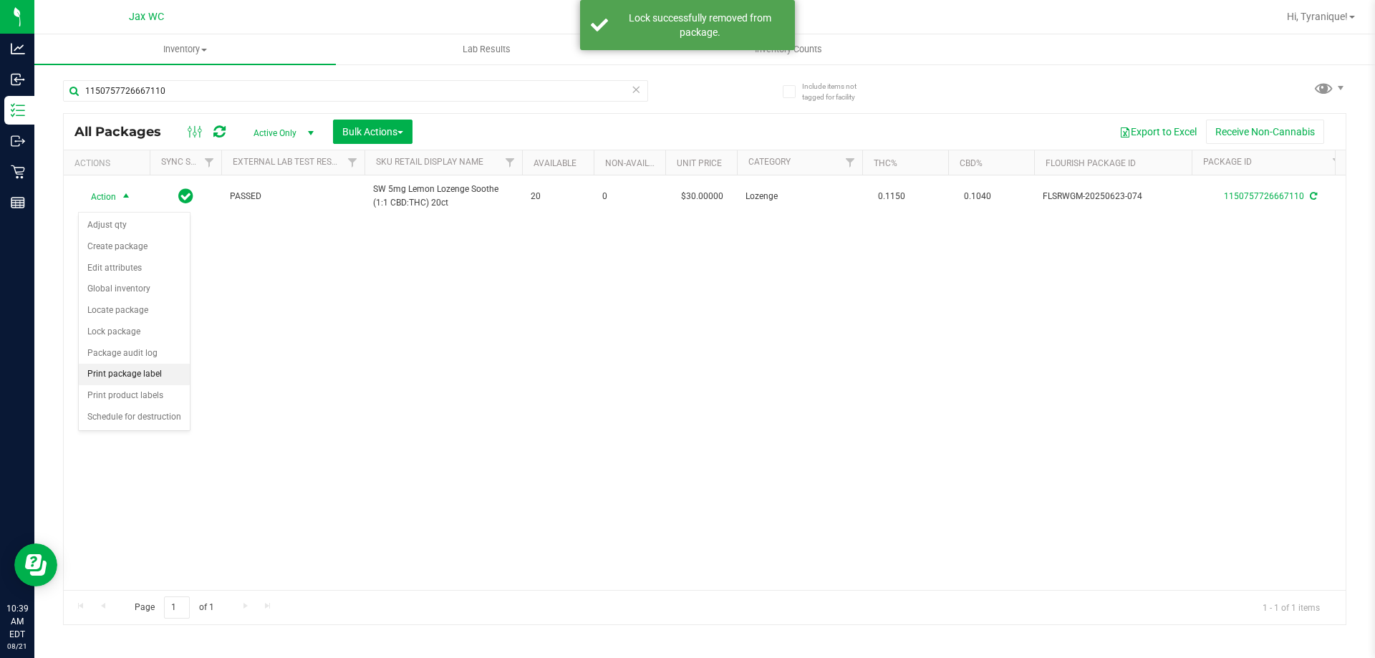
click at [143, 371] on li "Print package label" at bounding box center [134, 374] width 111 height 21
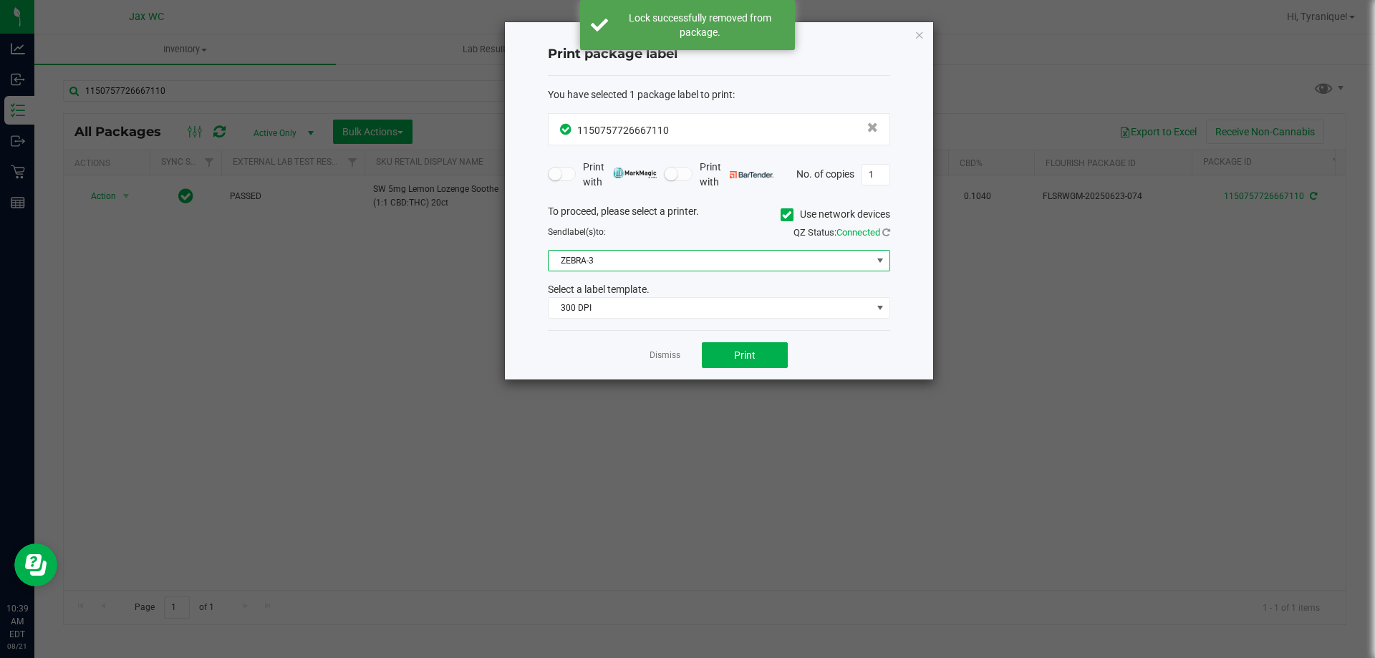
click at [691, 254] on span "ZEBRA-3" at bounding box center [710, 261] width 323 height 20
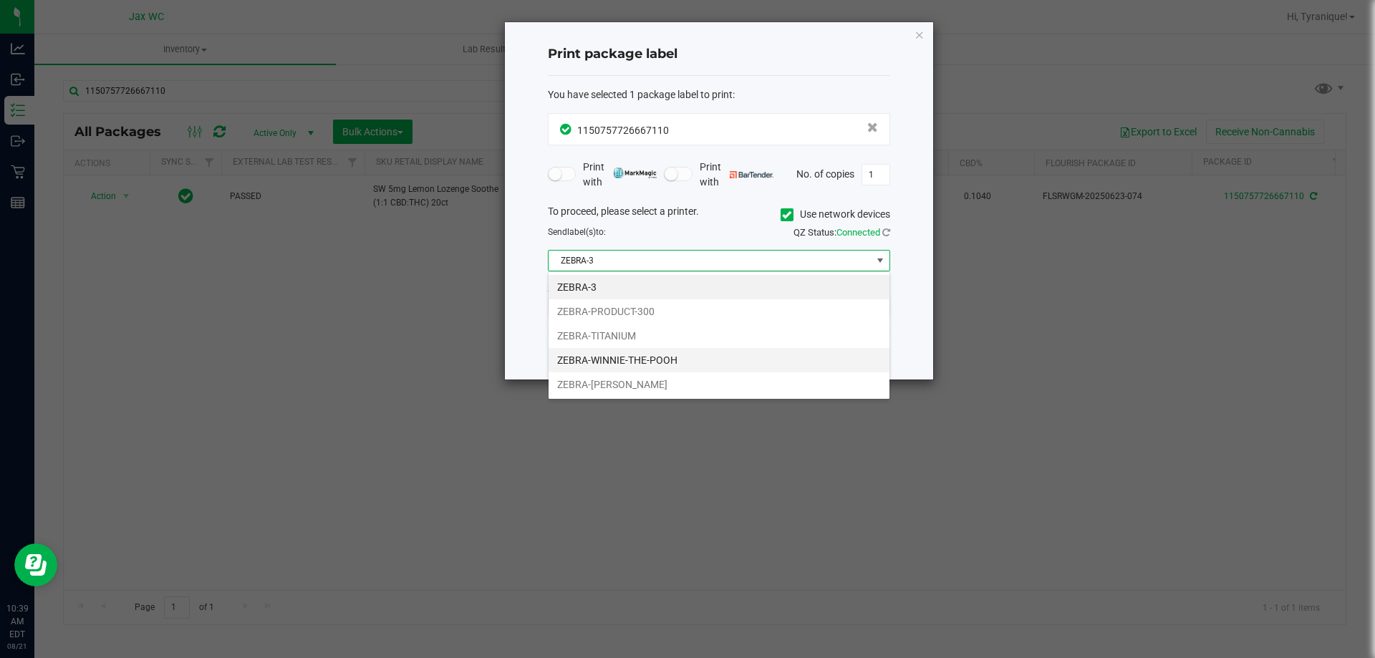
scroll to position [21, 342]
click at [652, 336] on li "ZEBRA-TITANIUM" at bounding box center [719, 336] width 341 height 24
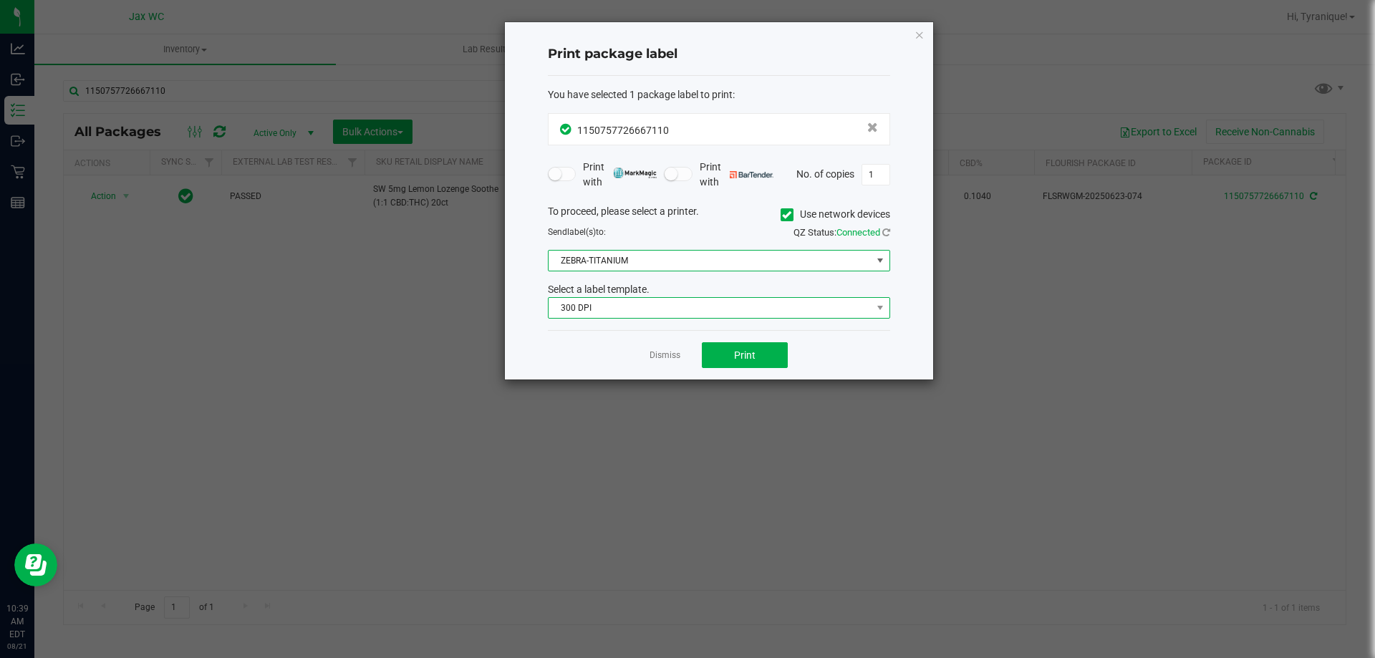
click at [656, 311] on span "300 DPI" at bounding box center [710, 308] width 323 height 20
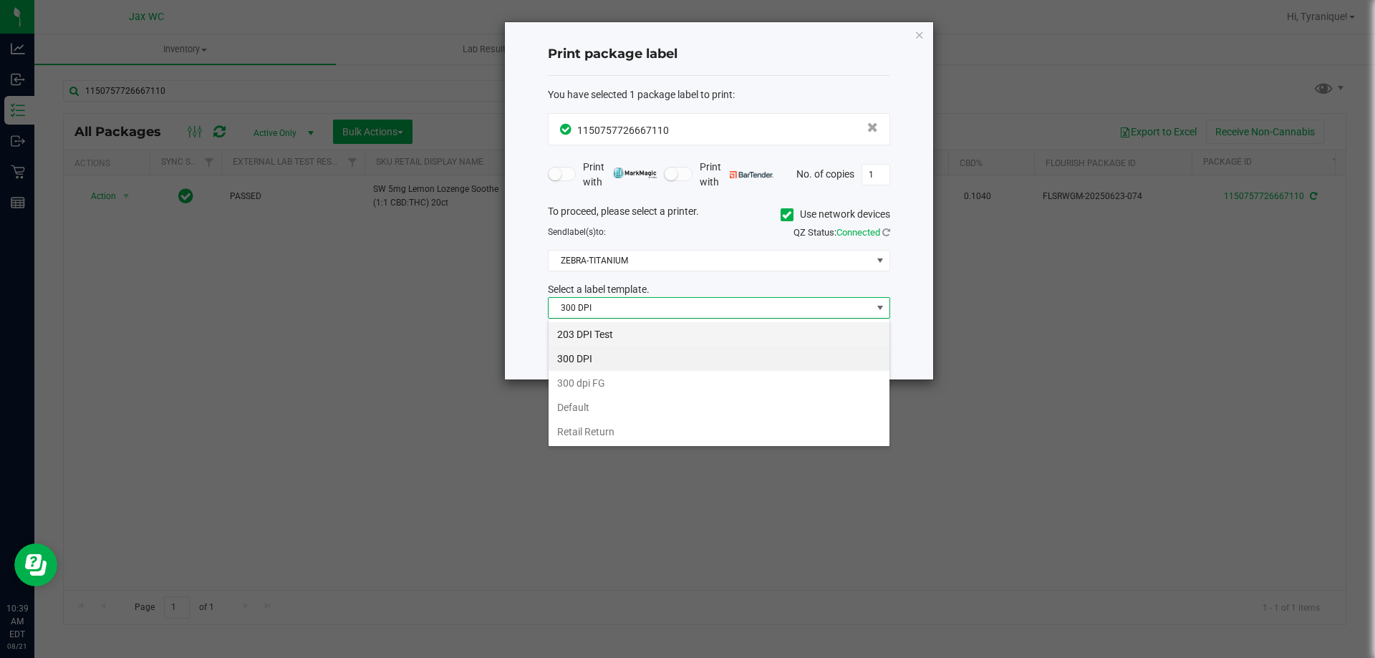
click at [630, 338] on li "203 DPI Test" at bounding box center [719, 334] width 341 height 24
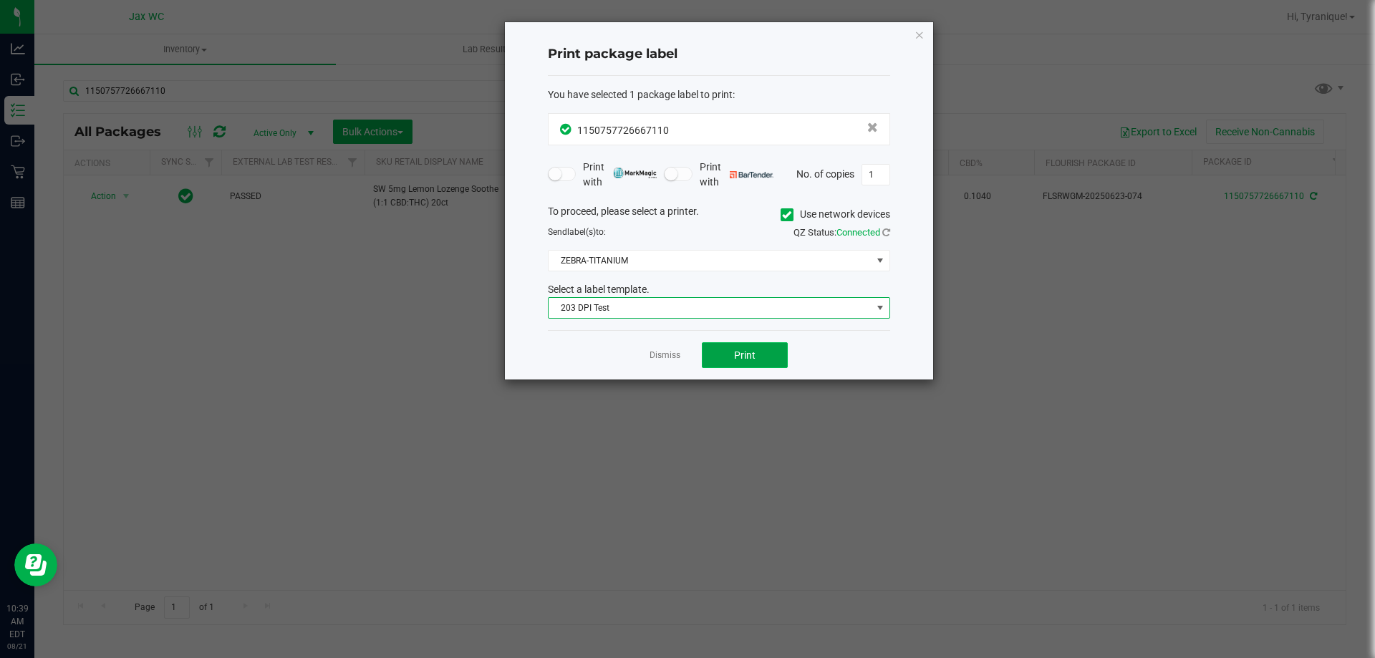
click at [731, 358] on button "Print" at bounding box center [745, 355] width 86 height 26
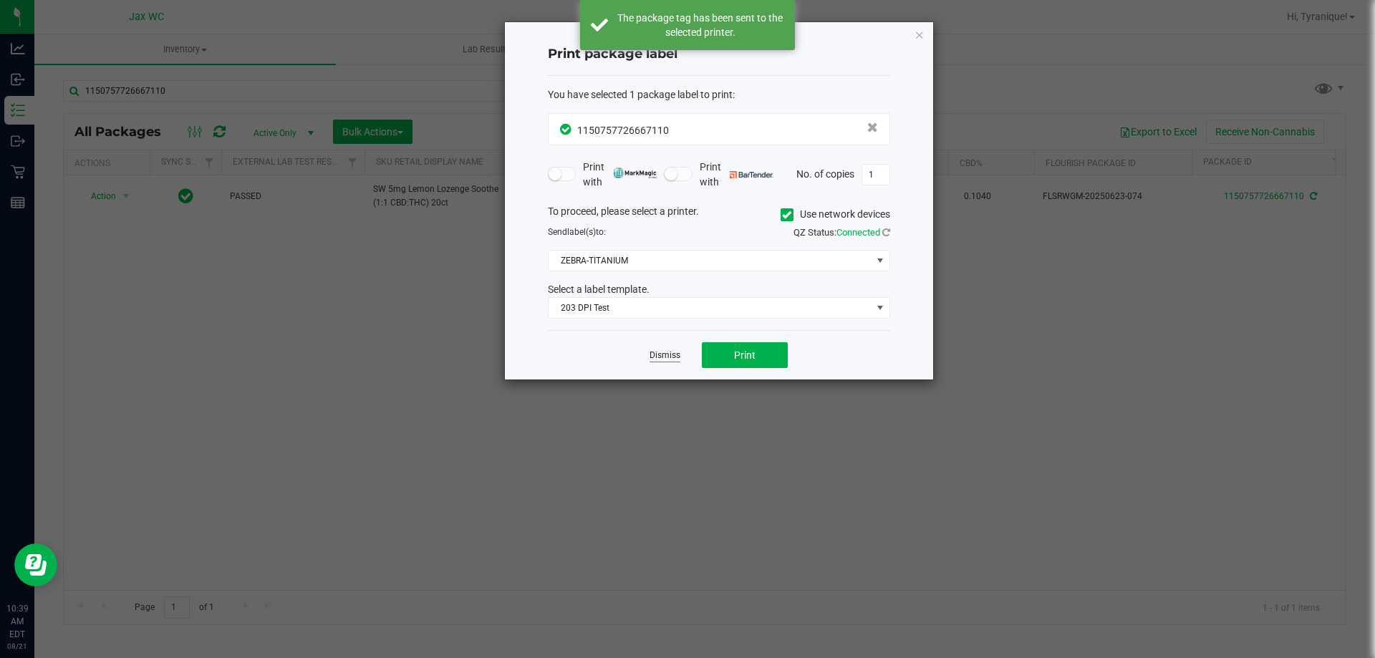
click at [662, 354] on link "Dismiss" at bounding box center [665, 355] width 31 height 12
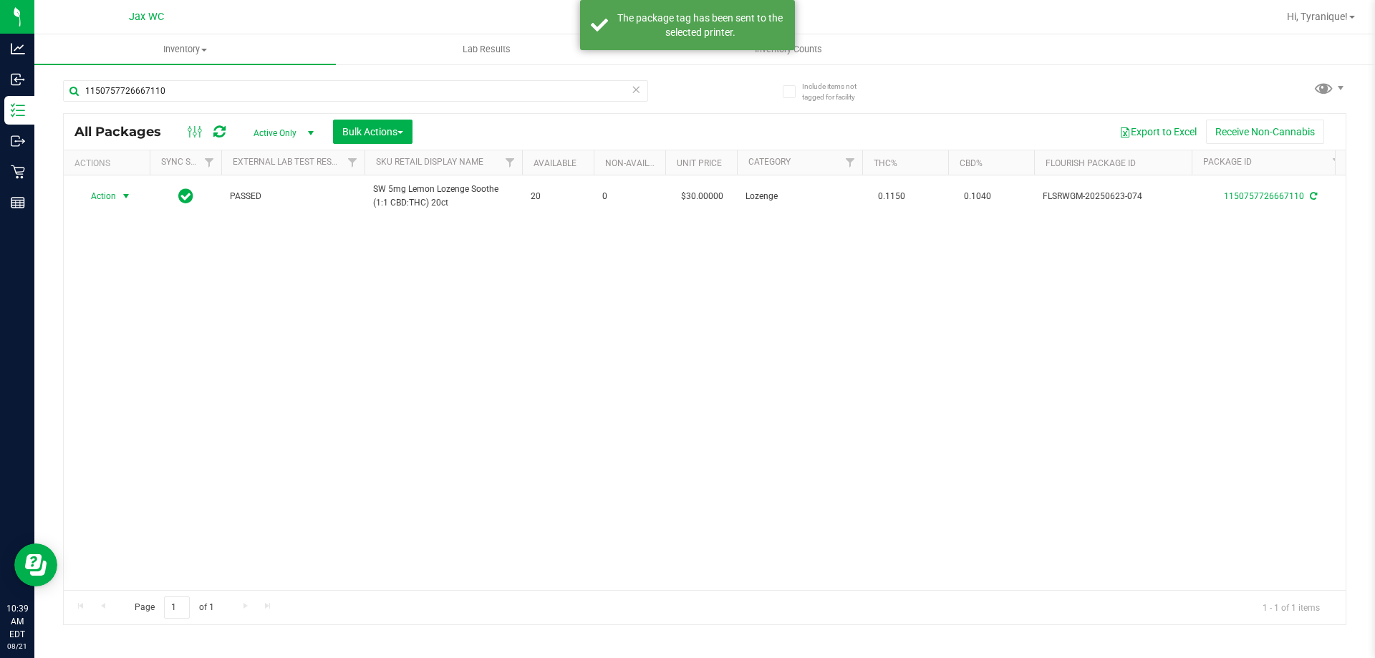
click at [635, 90] on icon at bounding box center [636, 88] width 10 height 17
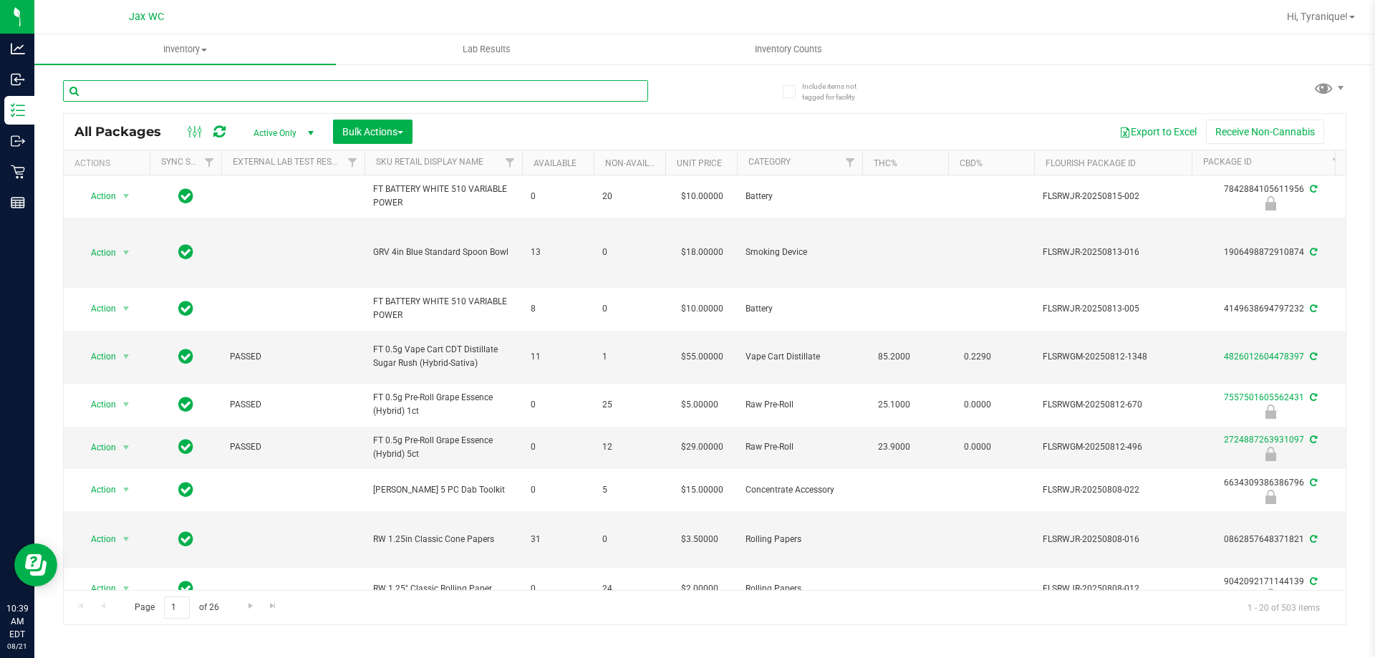
click at [561, 88] on input "text" at bounding box center [355, 90] width 585 height 21
type input "9310450204176283"
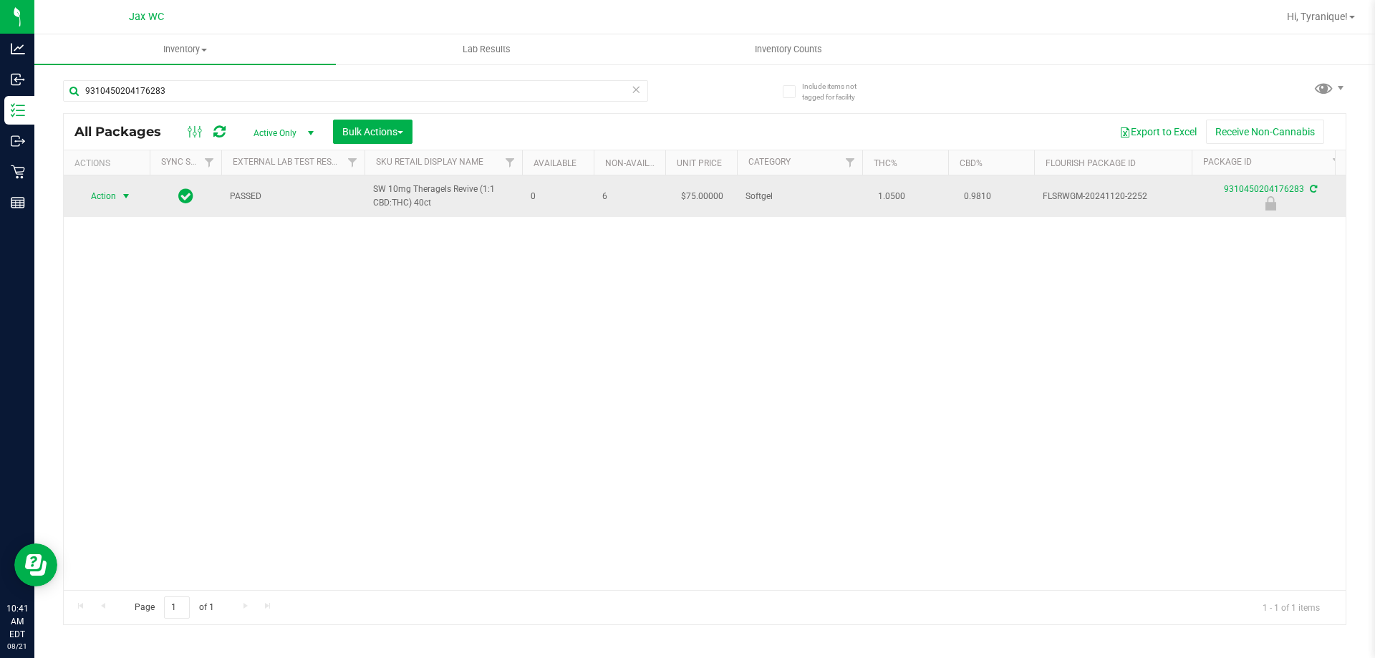
click at [110, 205] on span "Action" at bounding box center [97, 196] width 39 height 20
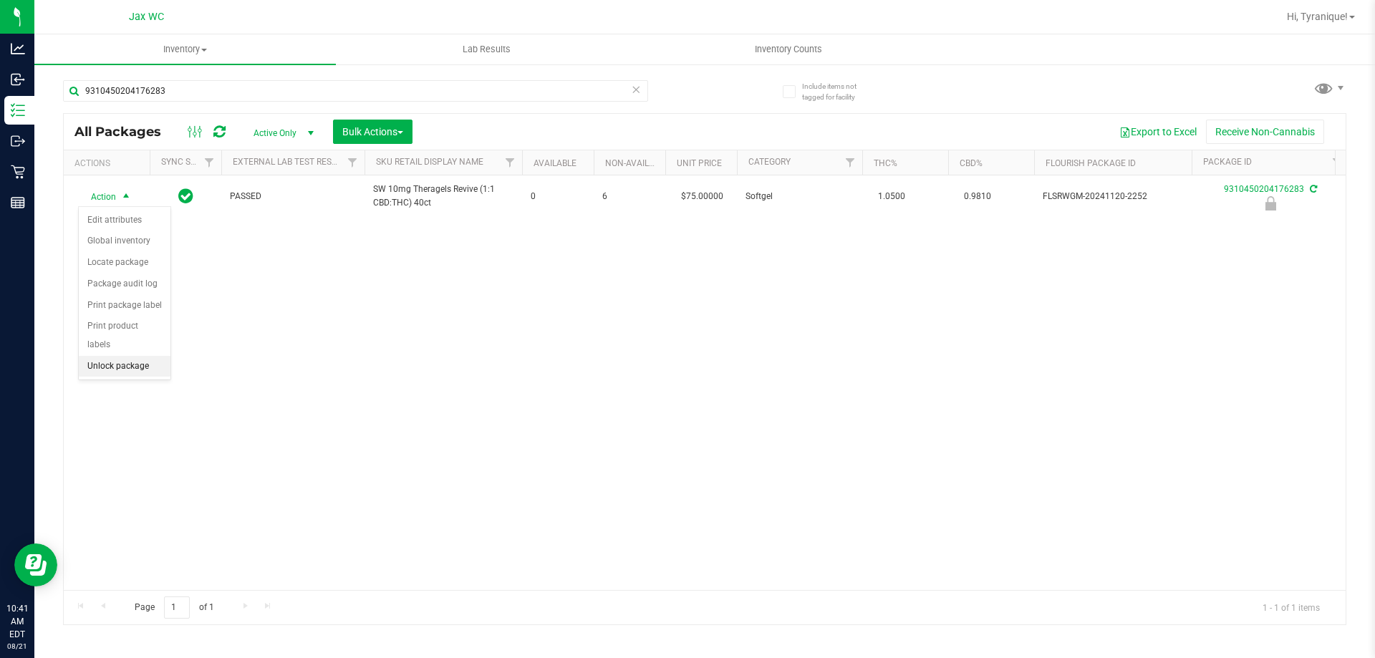
click at [140, 356] on li "Unlock package" at bounding box center [125, 366] width 92 height 21
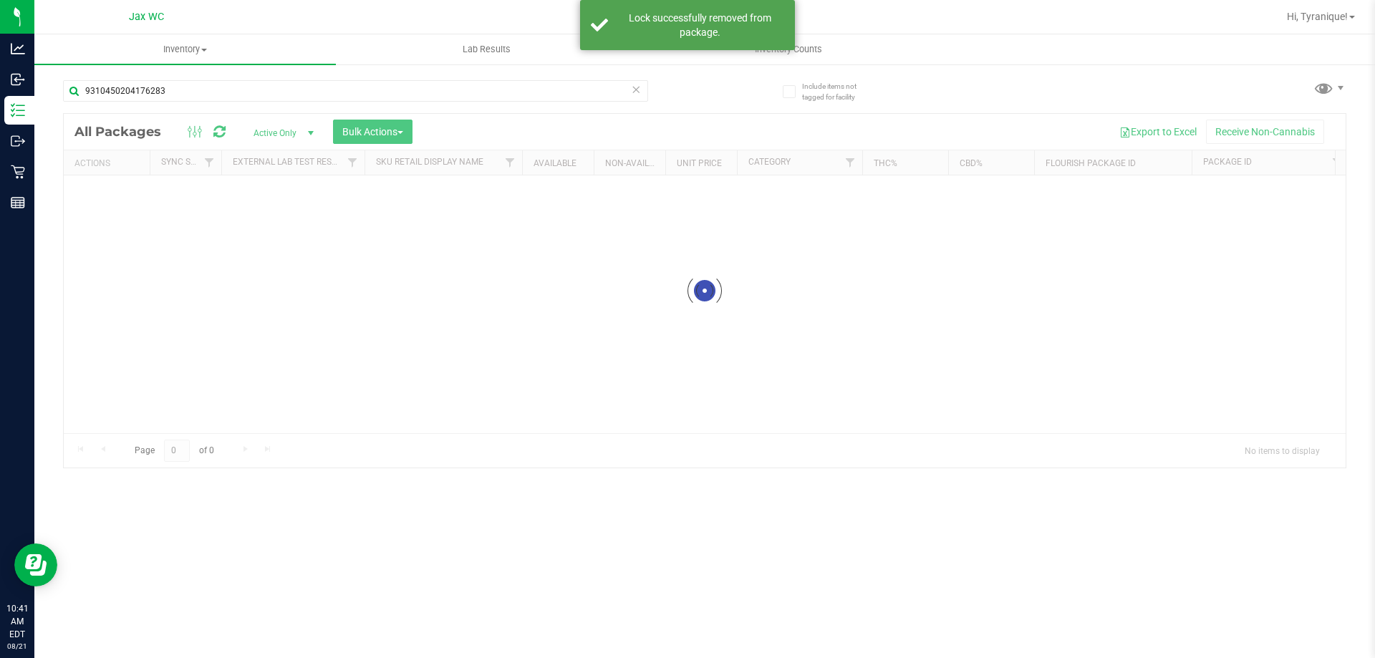
click at [96, 196] on div at bounding box center [705, 291] width 1282 height 354
click at [107, 197] on div at bounding box center [705, 369] width 1282 height 511
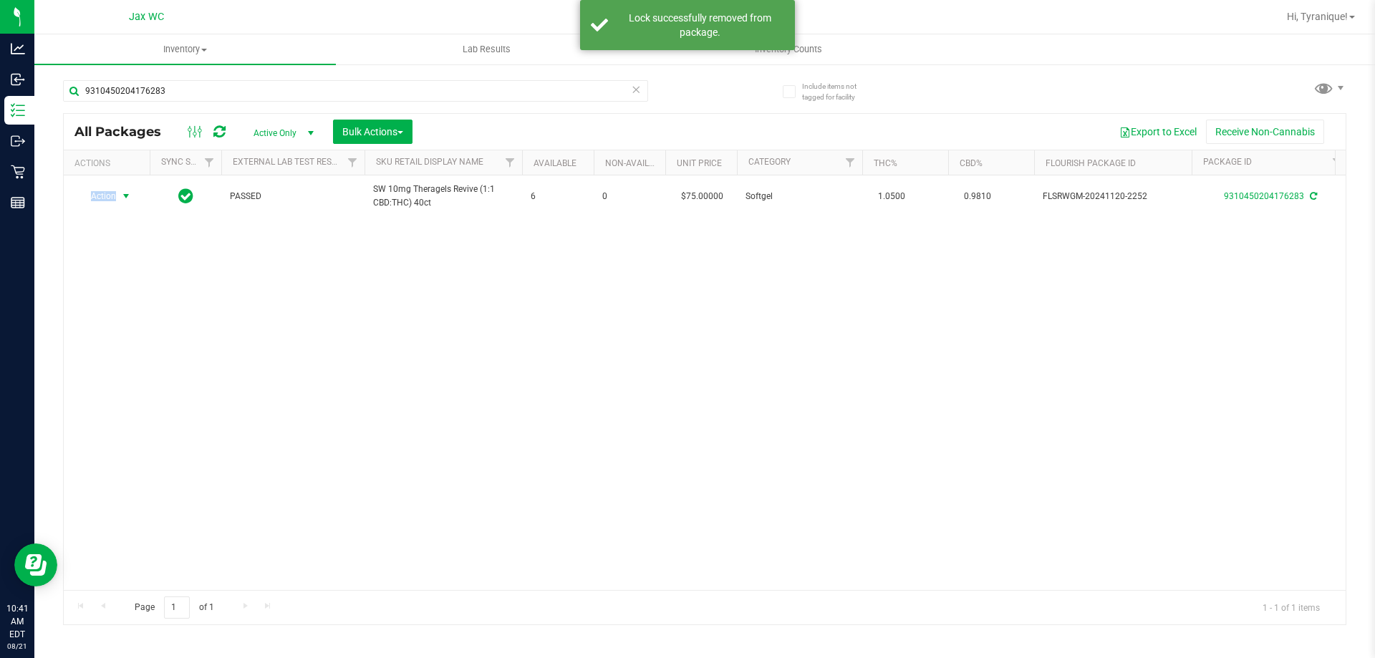
click at [107, 197] on span "Action" at bounding box center [97, 196] width 39 height 20
click at [138, 365] on li "Print package label" at bounding box center [134, 369] width 111 height 21
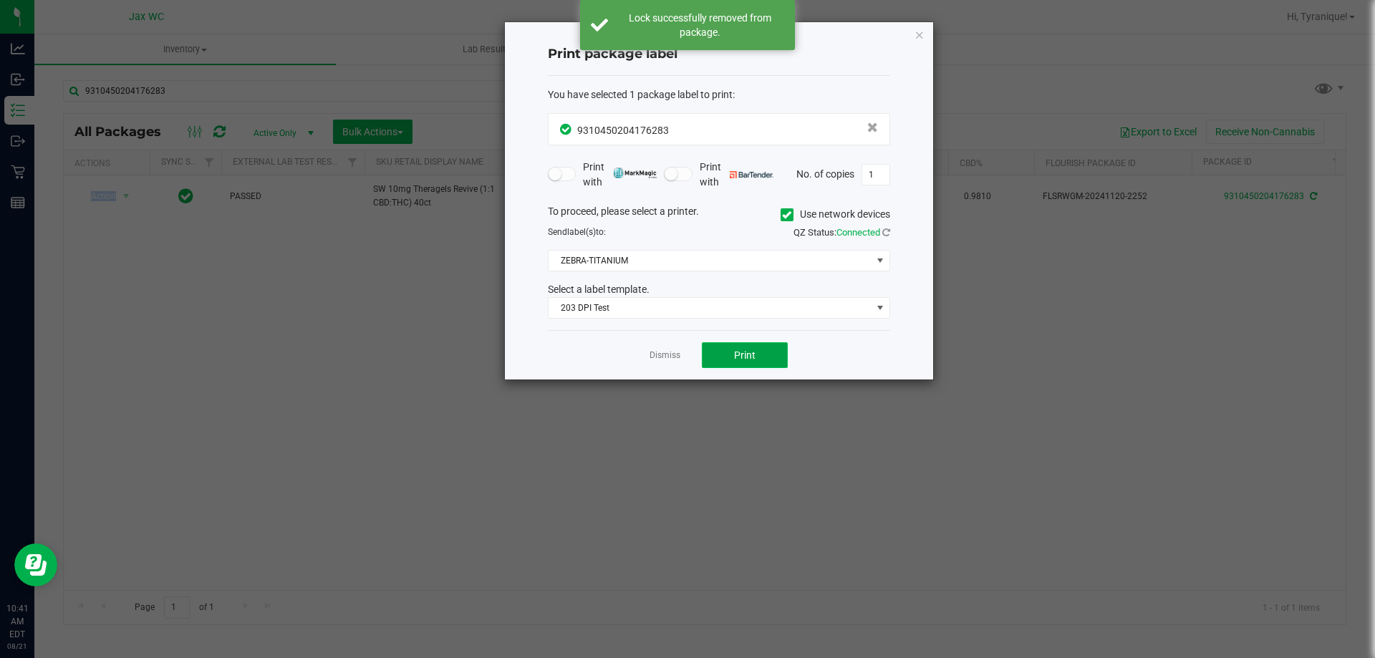
click at [716, 361] on button "Print" at bounding box center [745, 355] width 86 height 26
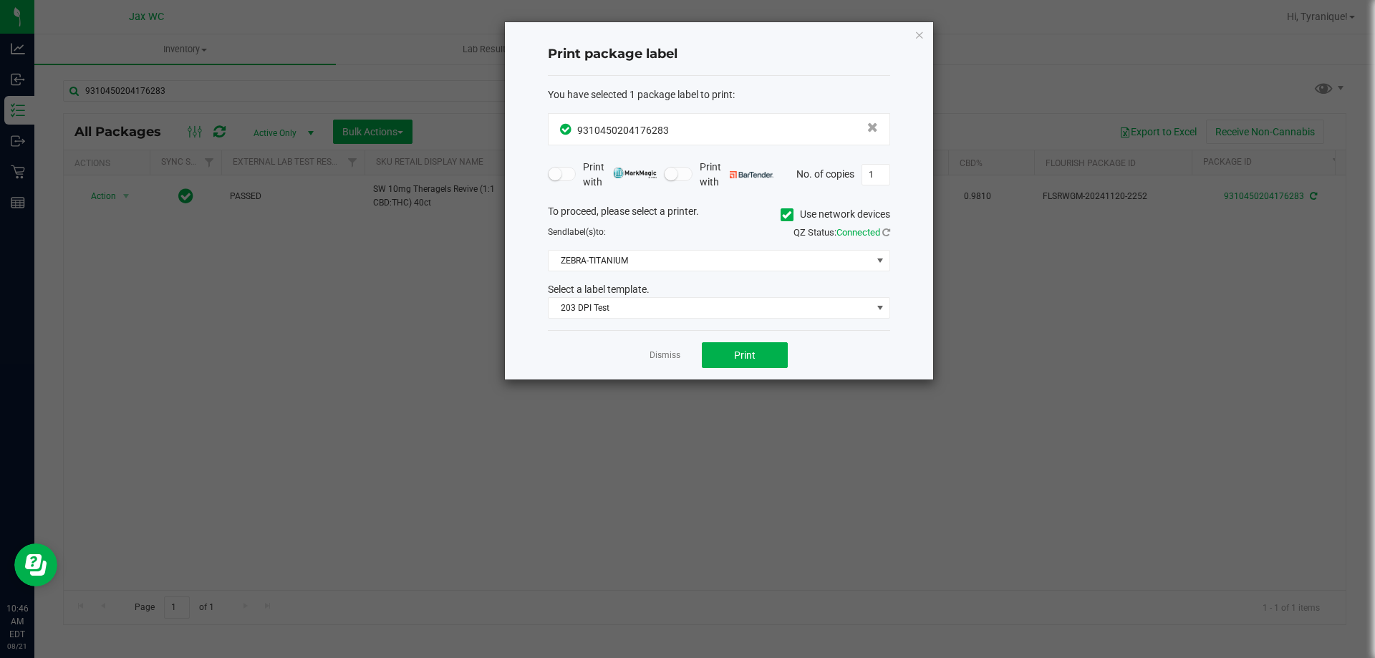
drag, startPoint x: 936, startPoint y: 40, endPoint x: 927, endPoint y: 38, distance: 9.6
click at [932, 38] on ngb-modal-window "Print package label You have selected 1 package label to print : 93104502041762…" at bounding box center [693, 329] width 1386 height 658
click at [922, 38] on icon "button" at bounding box center [920, 34] width 10 height 17
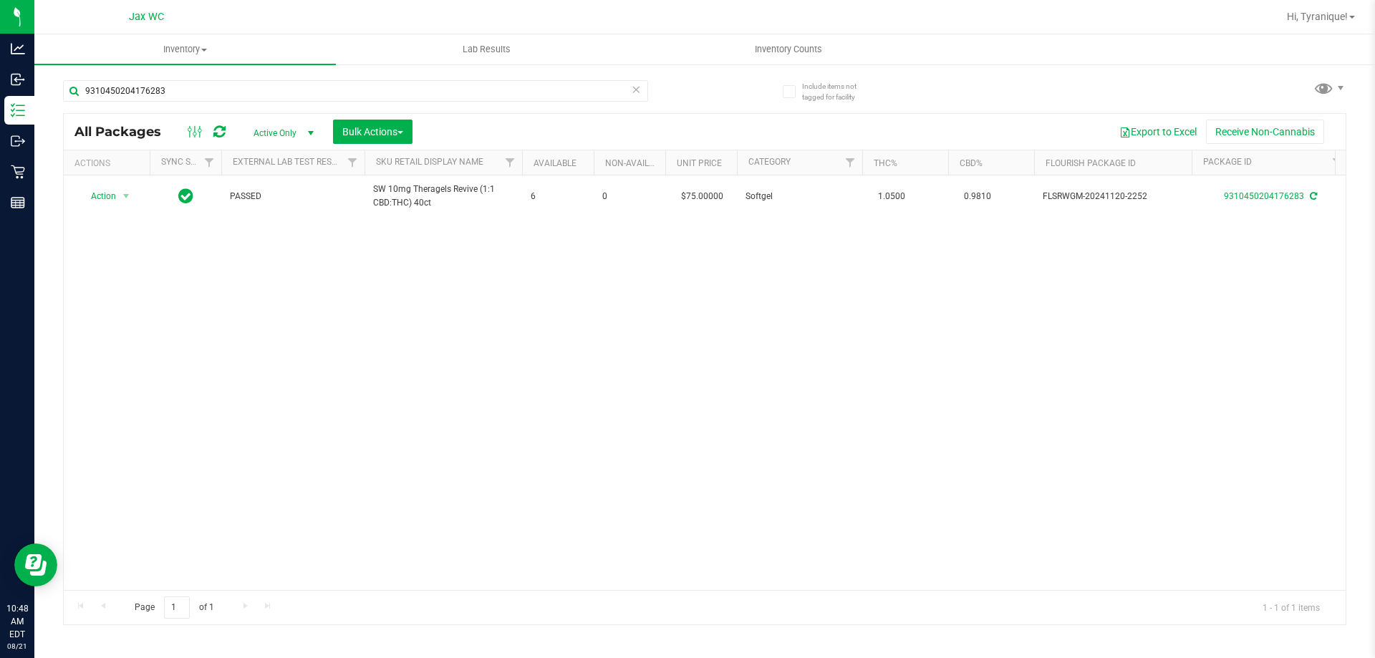
click at [637, 95] on icon at bounding box center [636, 88] width 10 height 17
